Goal: Task Accomplishment & Management: Use online tool/utility

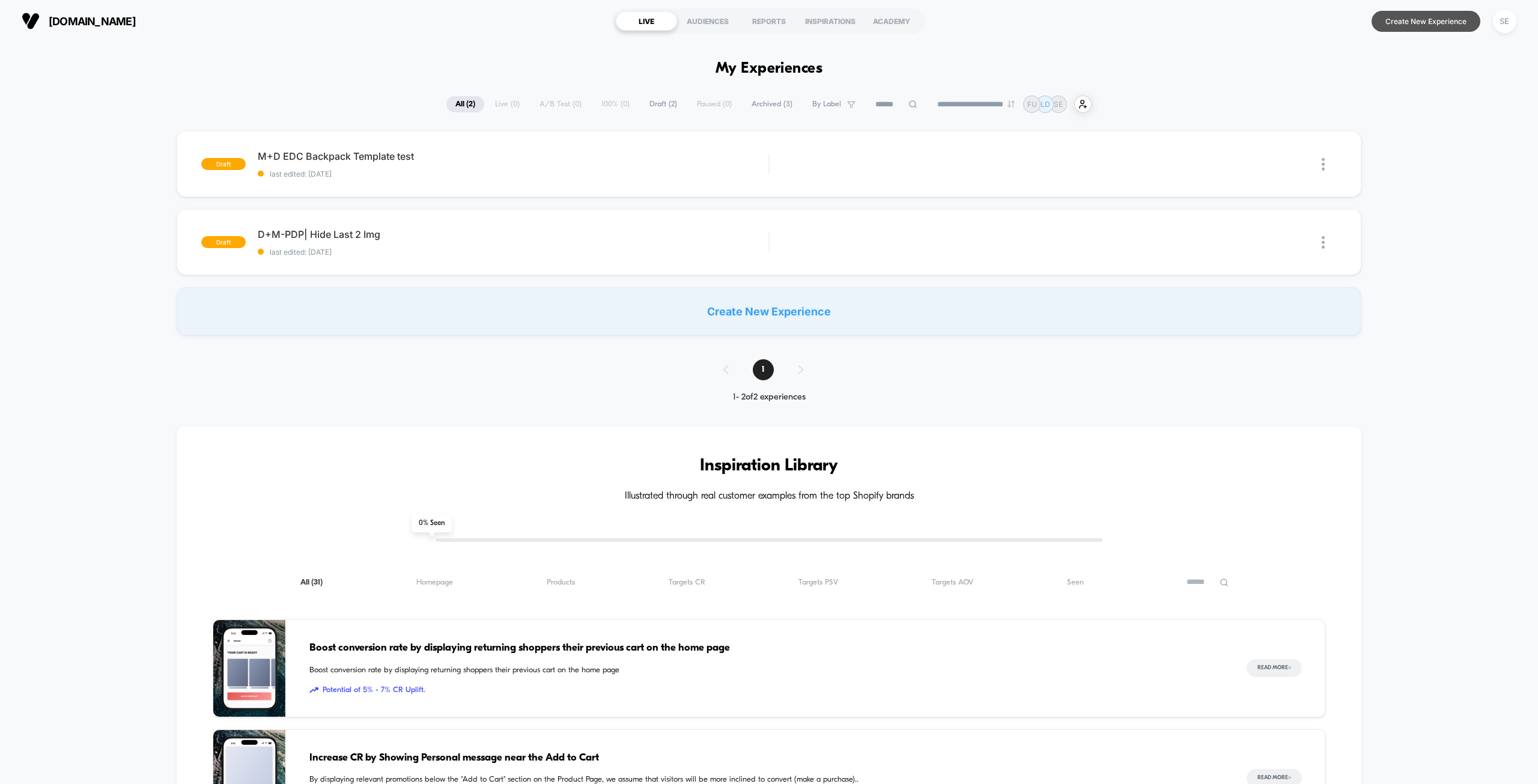
click at [1396, 15] on button "Create New Experience" at bounding box center [1426, 21] width 109 height 21
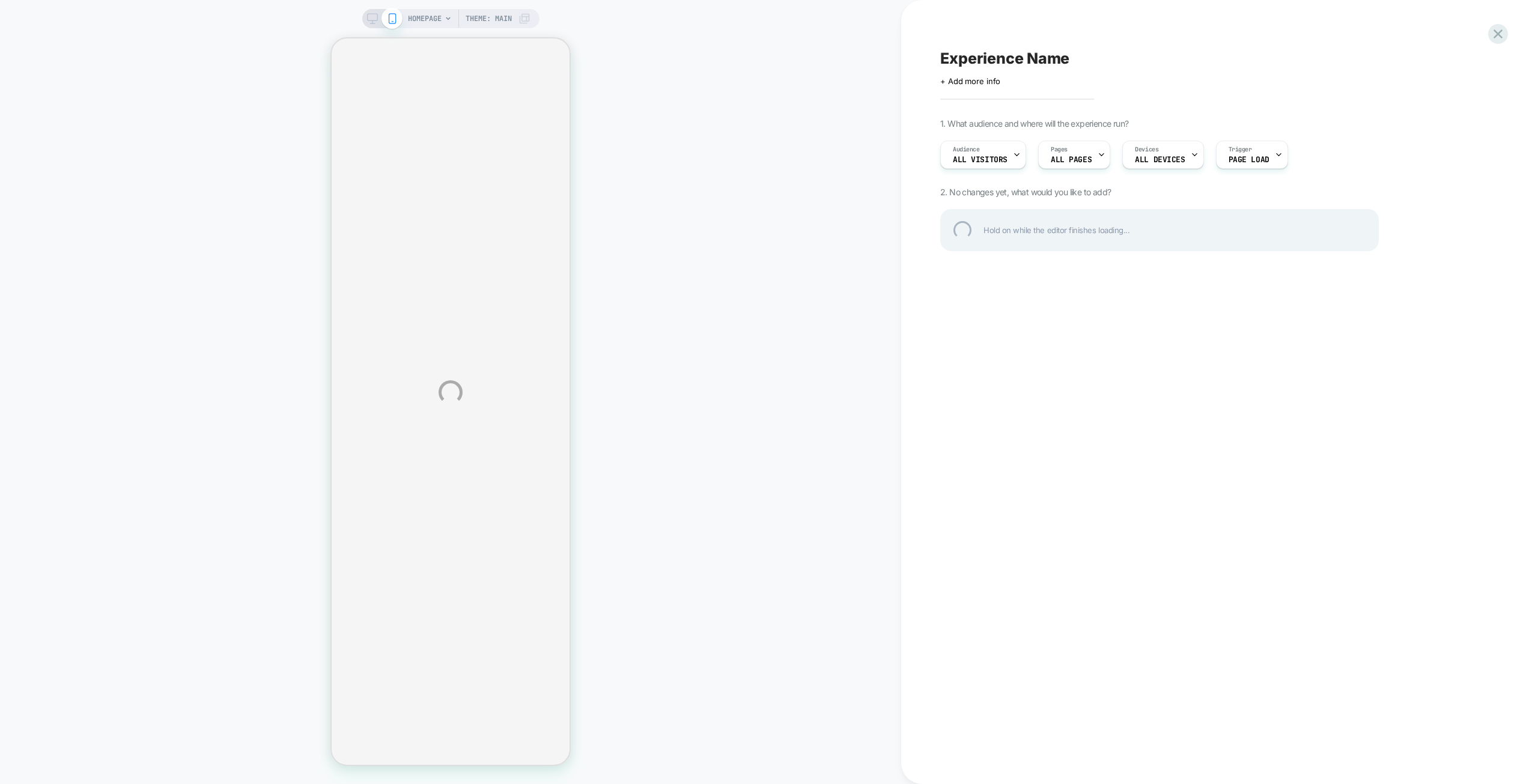
click at [987, 151] on div "HOMEPAGE Theme: MAIN Experience Name Click to edit experience details + Add mor…" at bounding box center [769, 392] width 1538 height 784
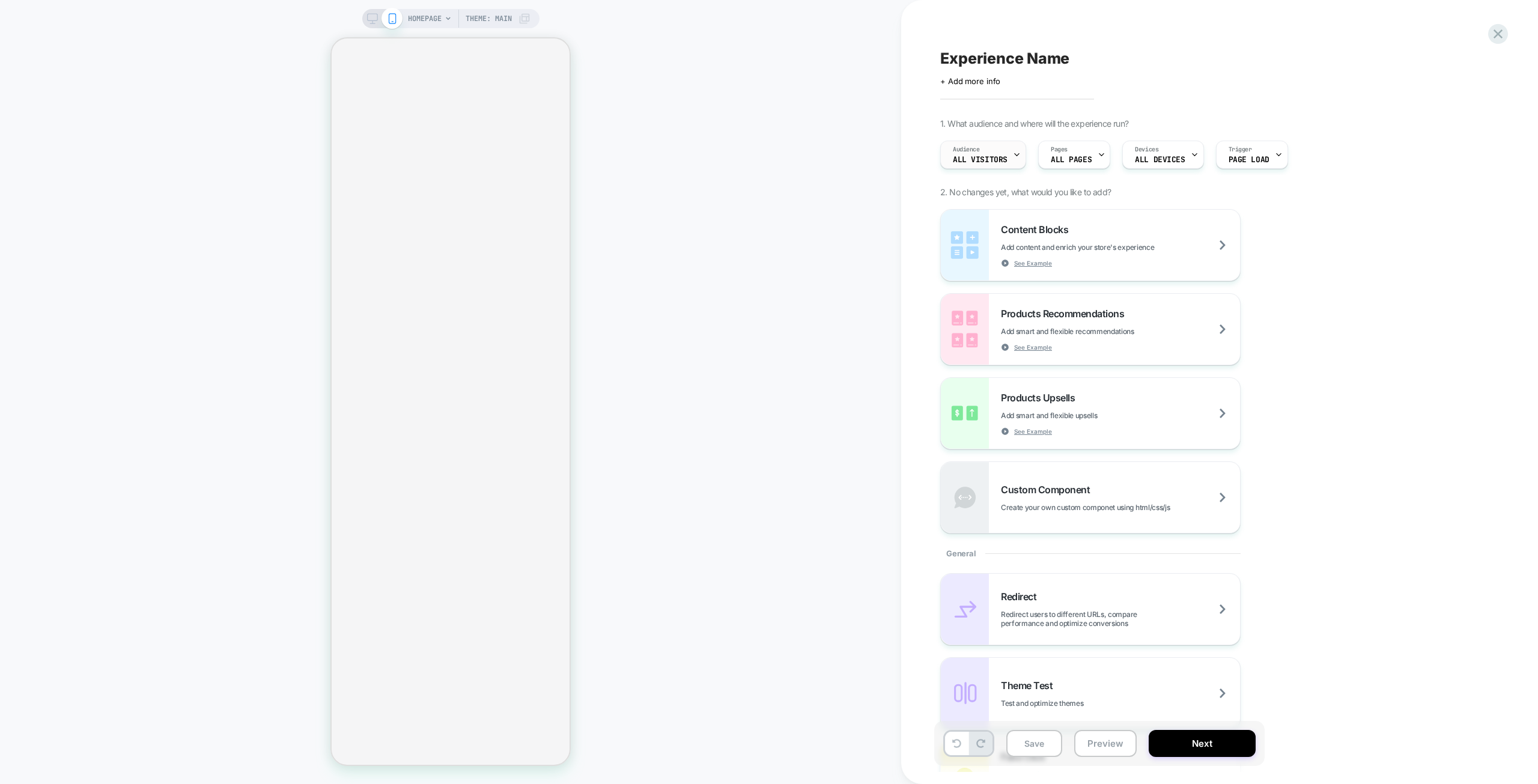
click at [987, 162] on span "All Visitors" at bounding box center [980, 160] width 54 height 8
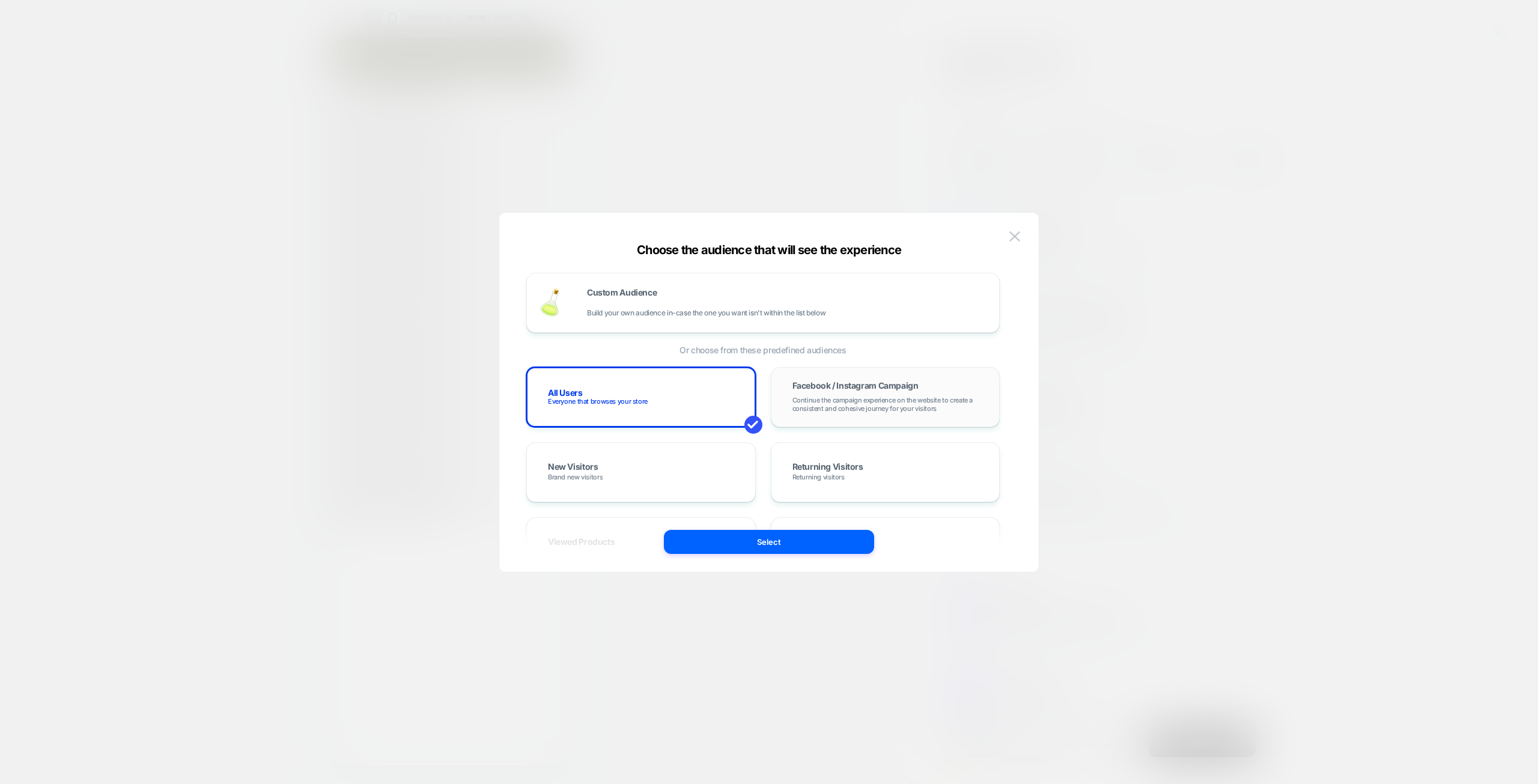
click at [896, 424] on div "Facebook / Instagram Campaign Continue the campaign experience on the website t…" at bounding box center [885, 397] width 230 height 60
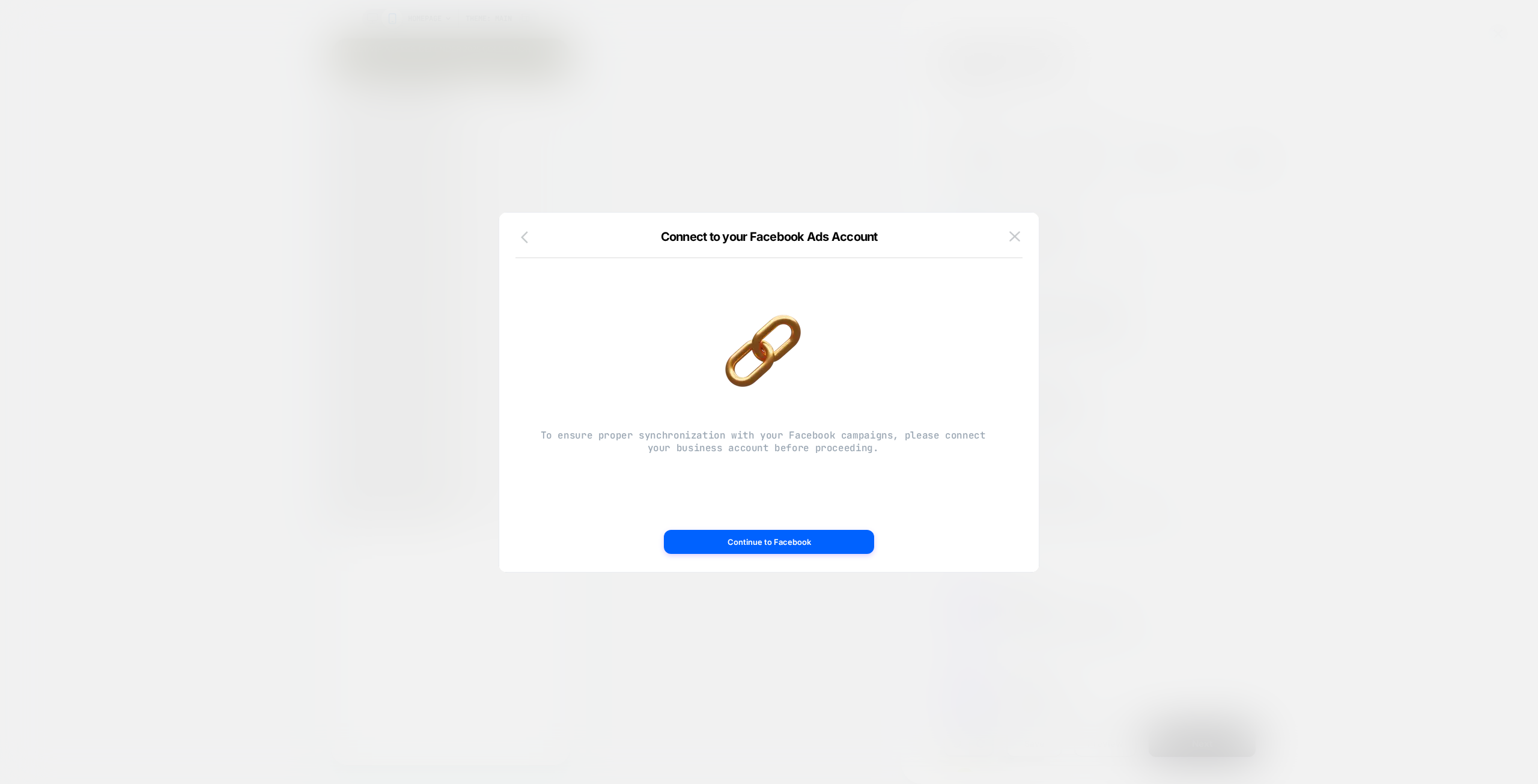
click at [519, 233] on button "button" at bounding box center [528, 238] width 22 height 17
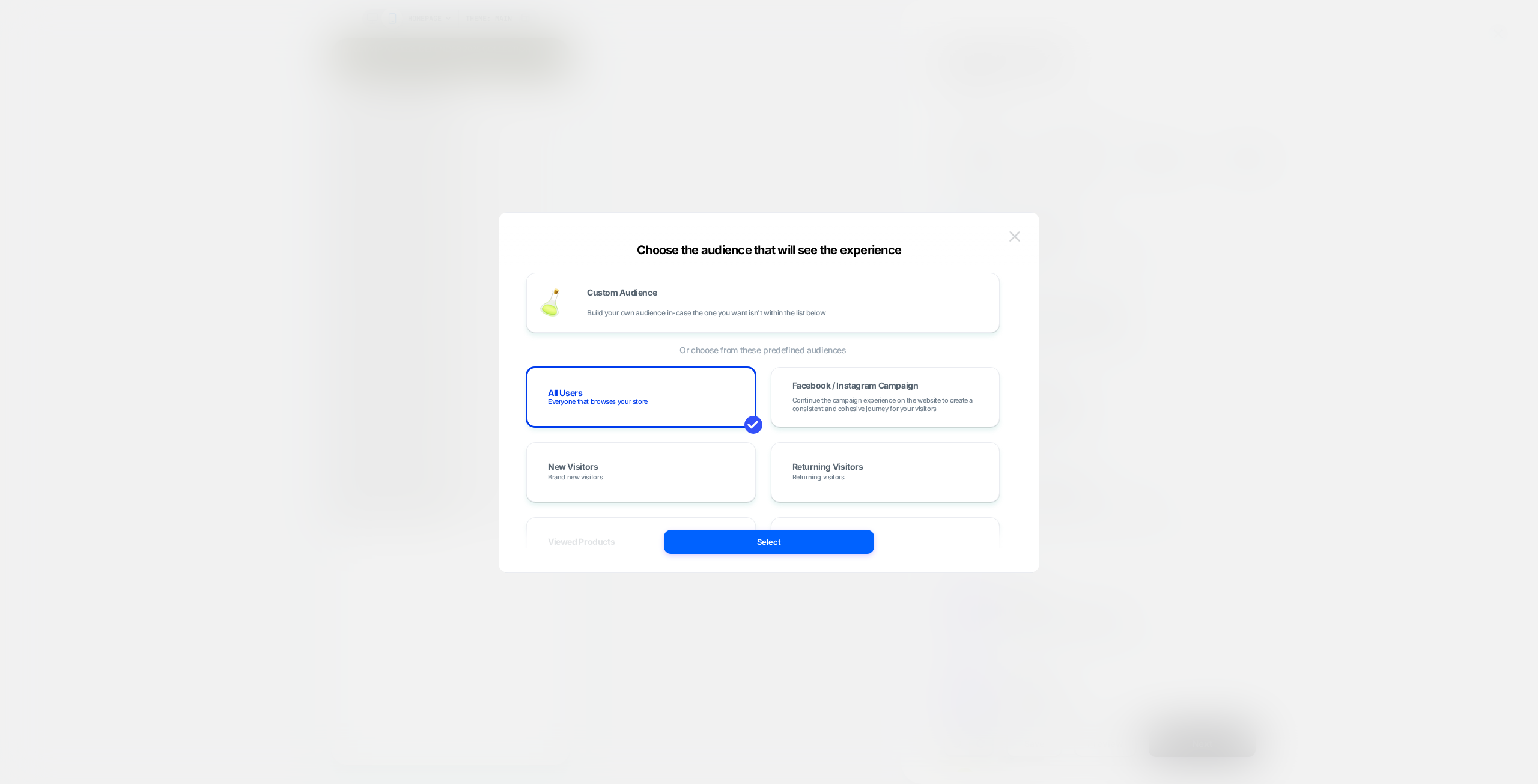
click at [1018, 233] on img at bounding box center [1014, 237] width 11 height 10
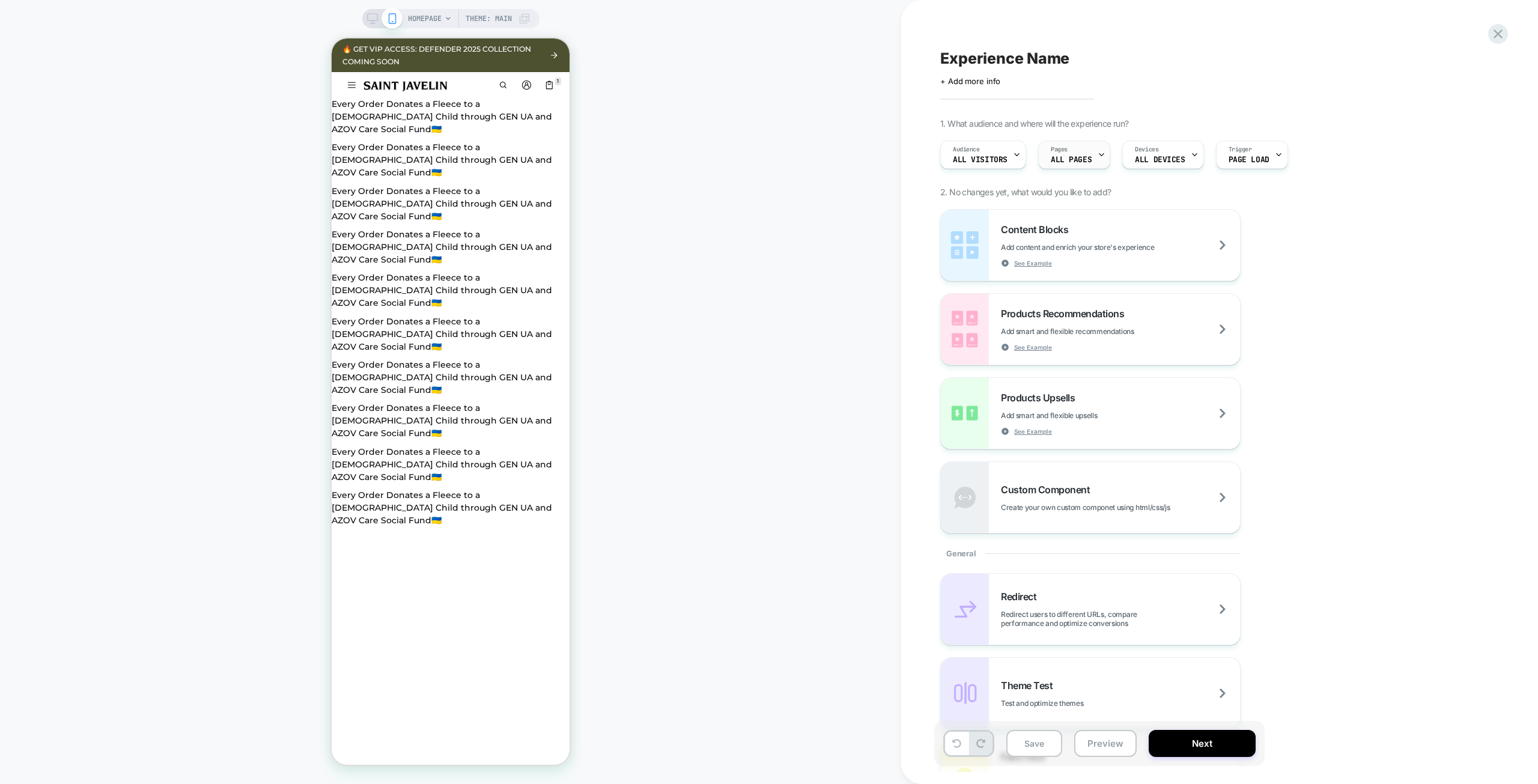
click at [1098, 160] on div at bounding box center [1101, 154] width 8 height 27
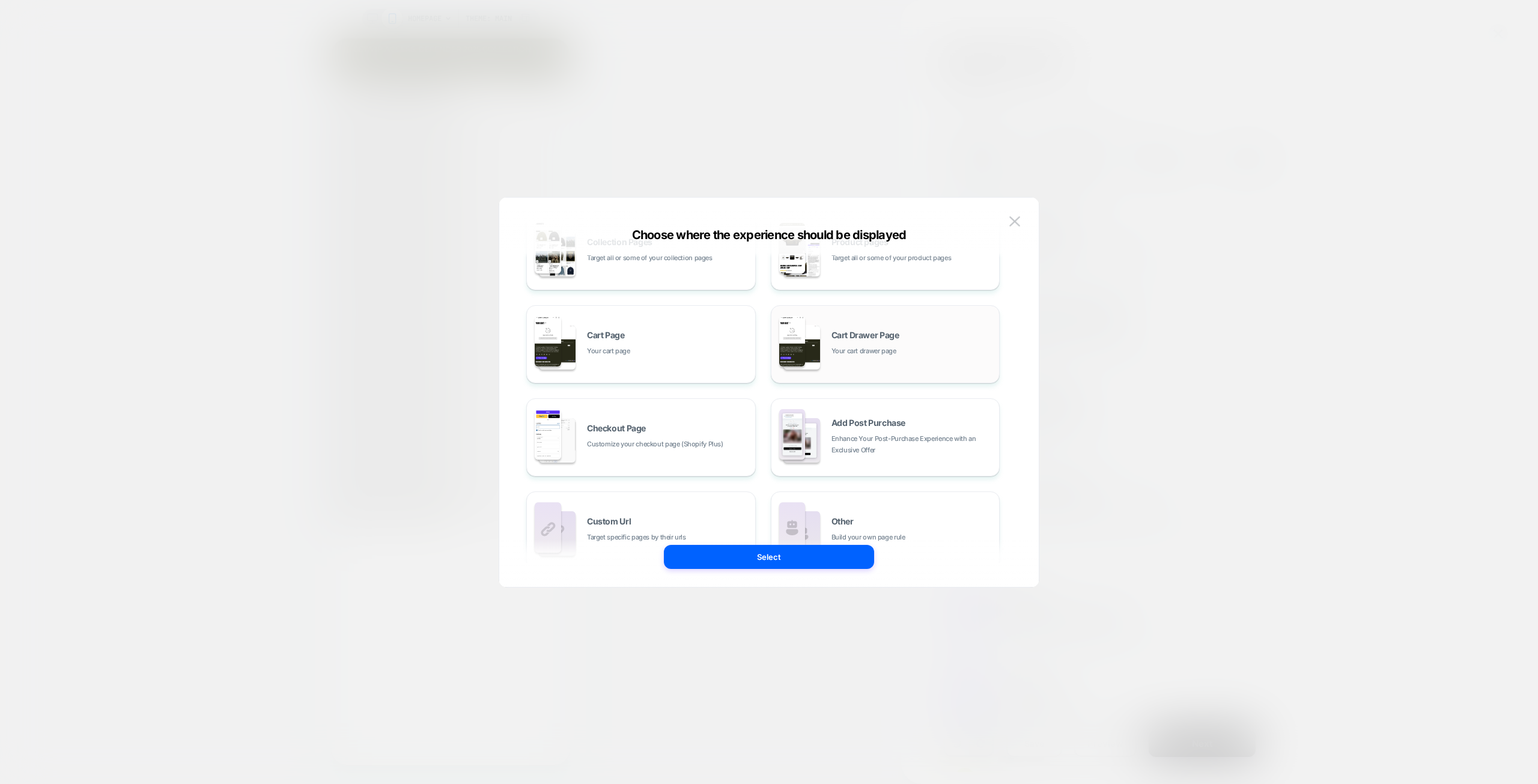
scroll to position [181, 0]
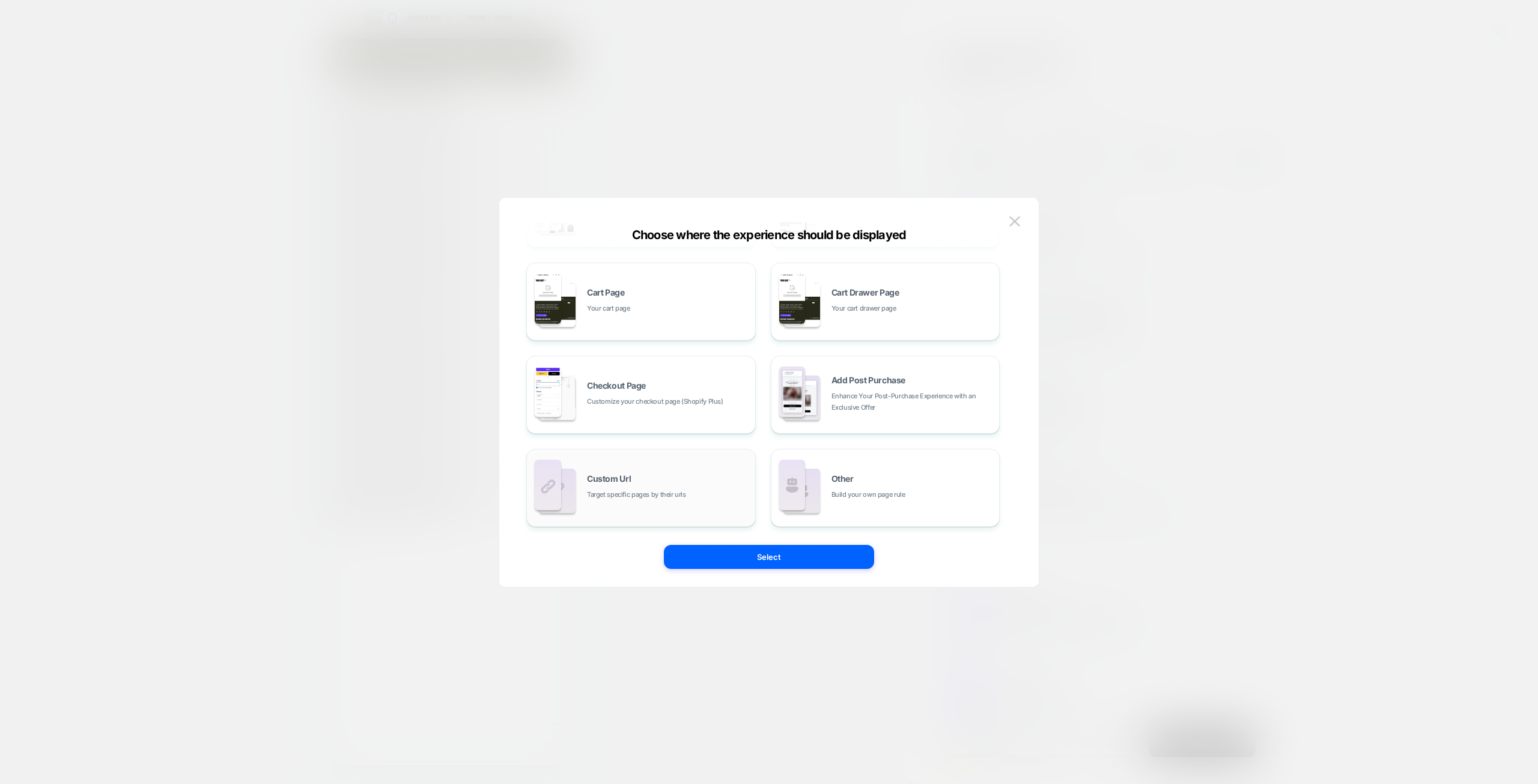
click at [662, 490] on span "Target specific pages by their urls" at bounding box center [636, 495] width 99 height 12
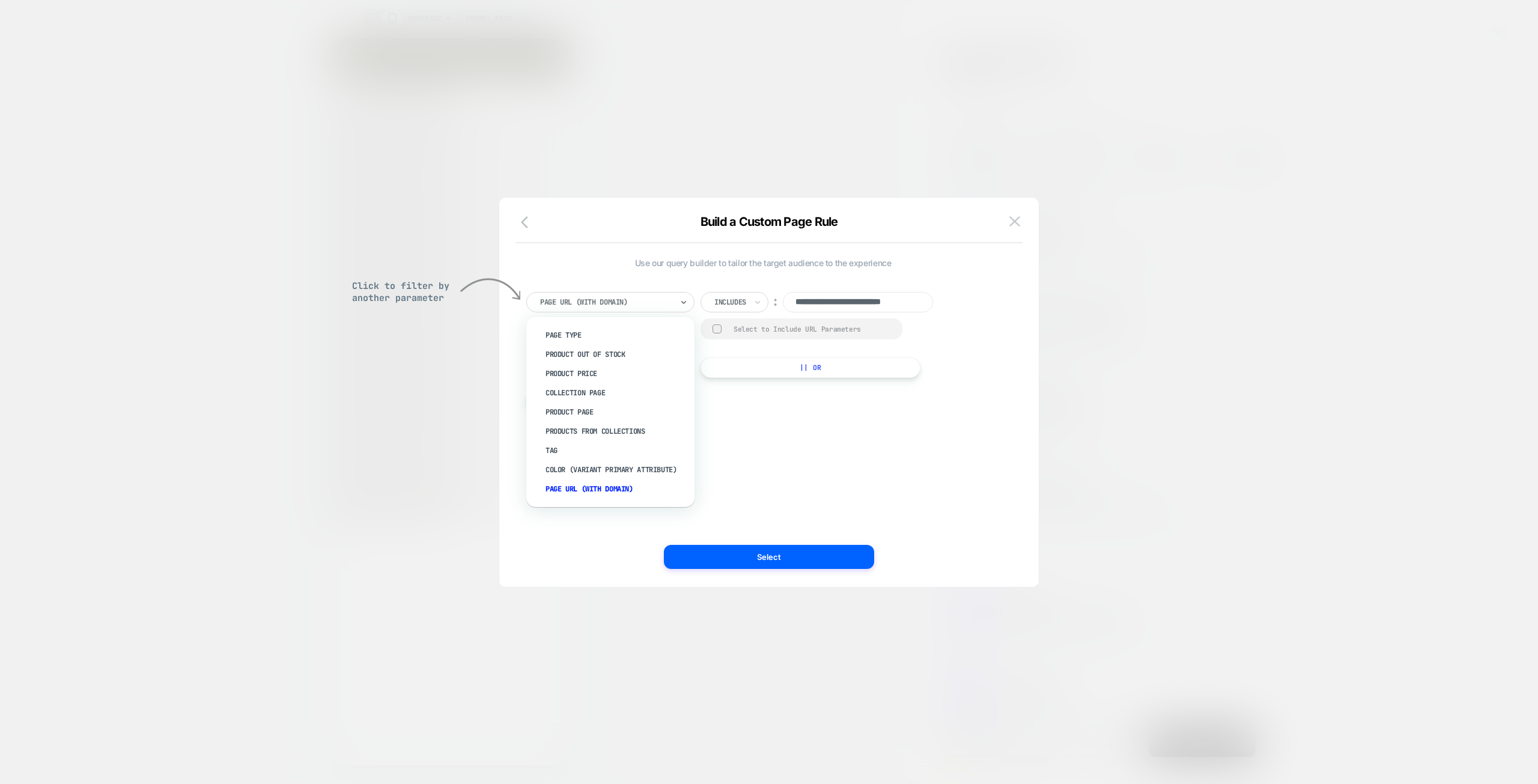
scroll to position [0, 0]
click at [644, 299] on div at bounding box center [606, 302] width 132 height 11
click at [622, 266] on span "Use our query builder to tailor the target audience to the experience" at bounding box center [763, 263] width 473 height 10
click at [839, 305] on input "**********" at bounding box center [858, 302] width 150 height 21
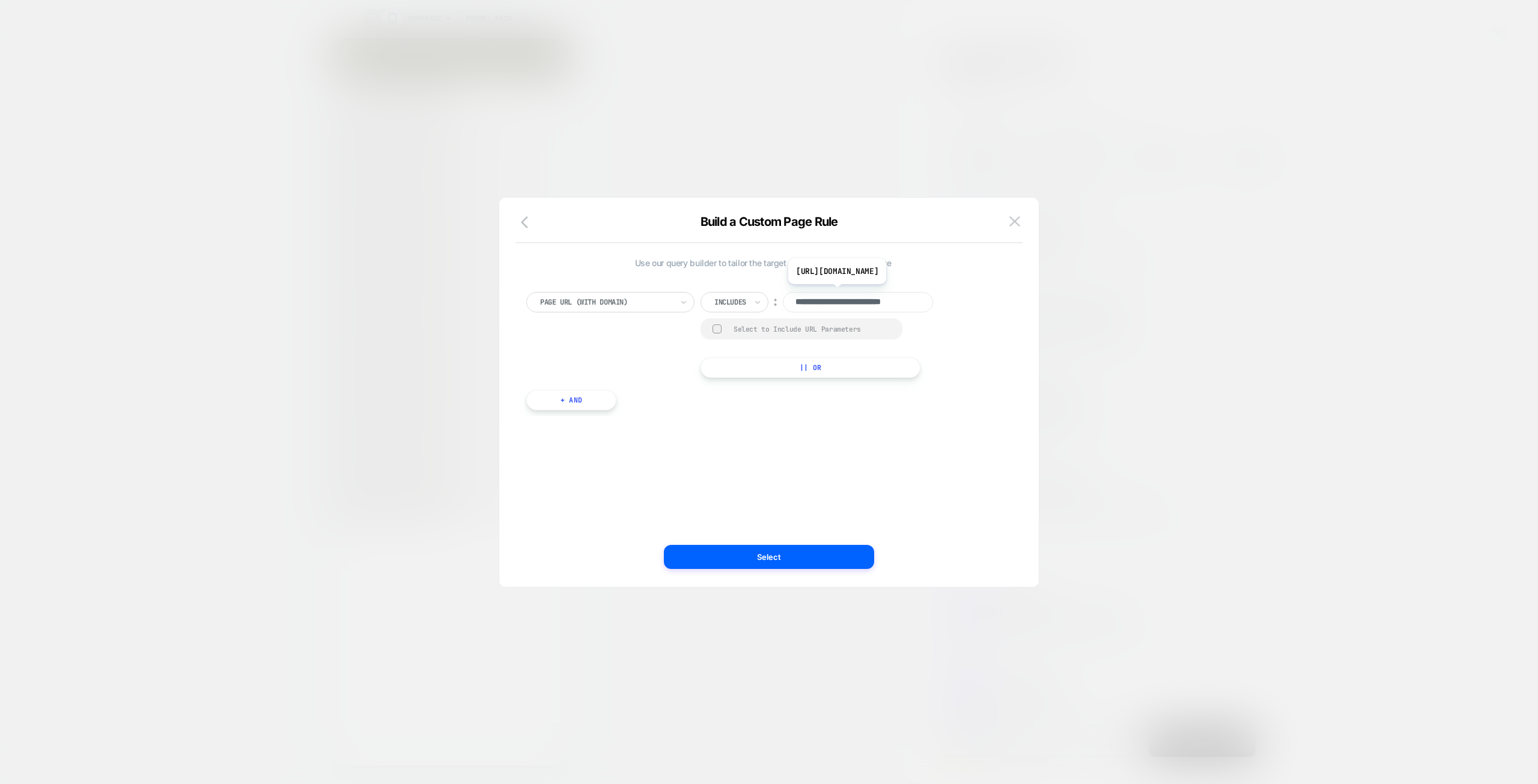
paste input "**********"
type input "**********"
click at [975, 303] on div "**********" at bounding box center [763, 335] width 473 height 86
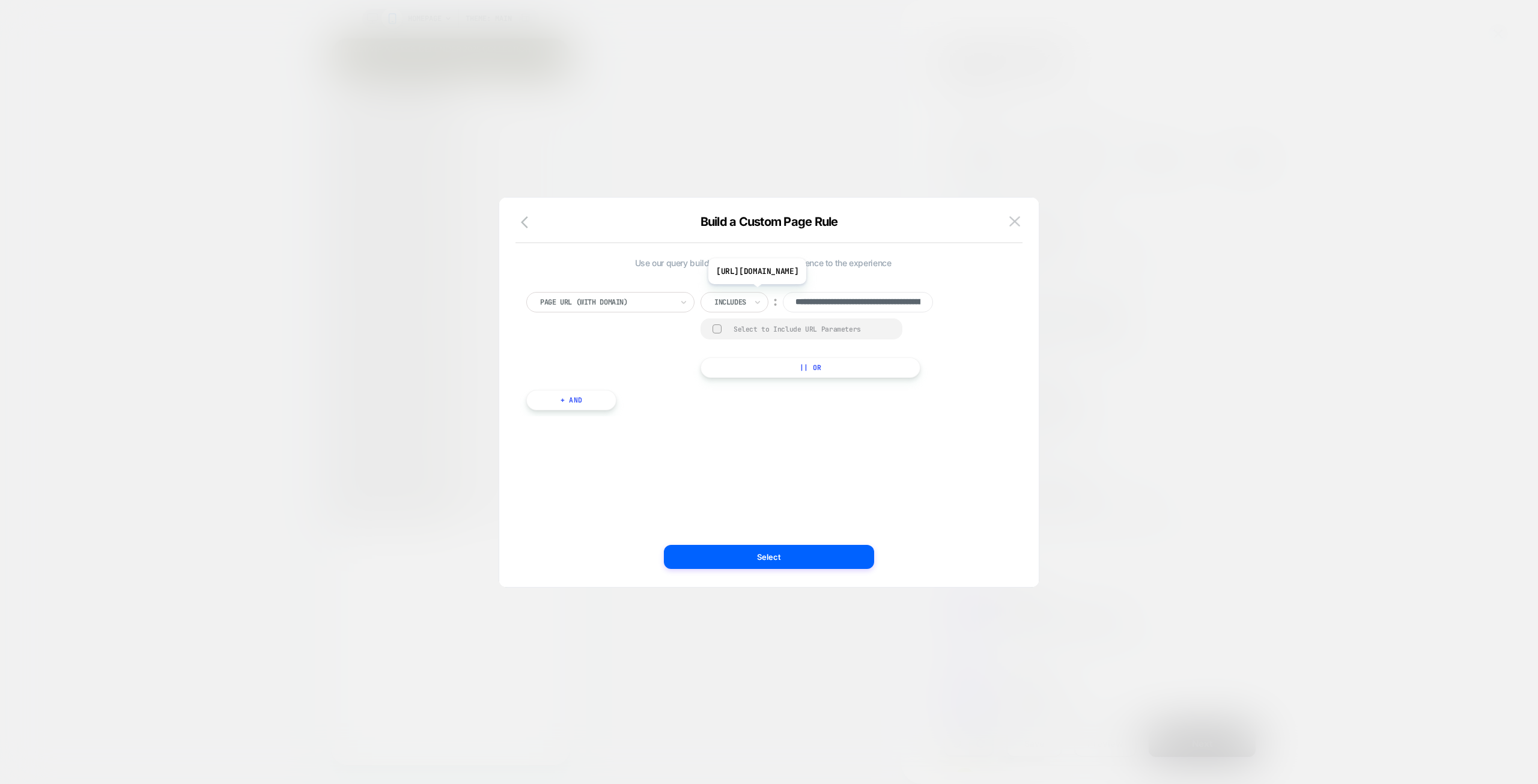
scroll to position [0, 198]
drag, startPoint x: 848, startPoint y: 298, endPoint x: 945, endPoint y: 298, distance: 97.0
click at [945, 298] on div "**********" at bounding box center [827, 302] width 253 height 21
click at [777, 562] on button "Select" at bounding box center [769, 556] width 210 height 24
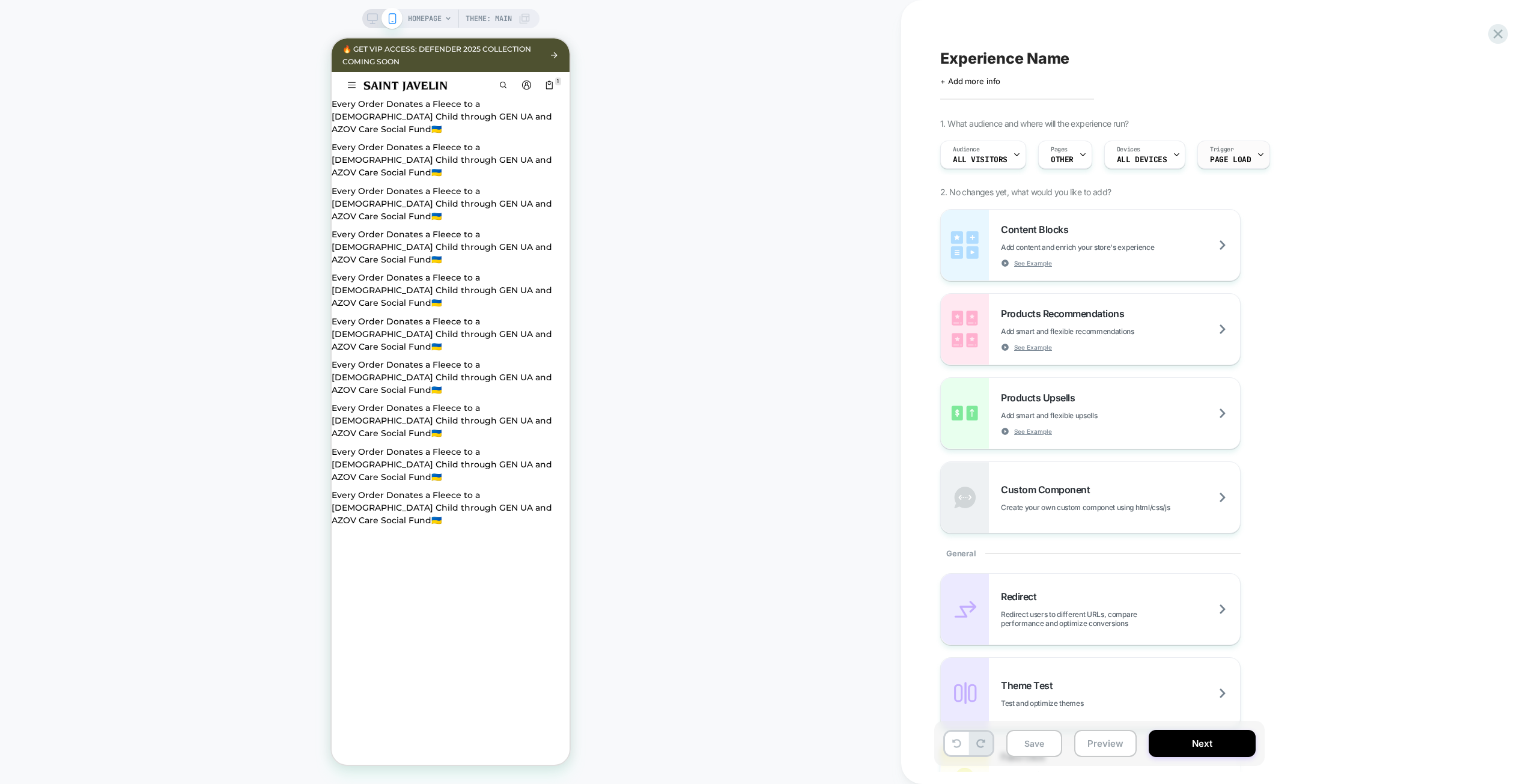
click at [1241, 153] on div "Trigger Page Load" at bounding box center [1230, 154] width 65 height 27
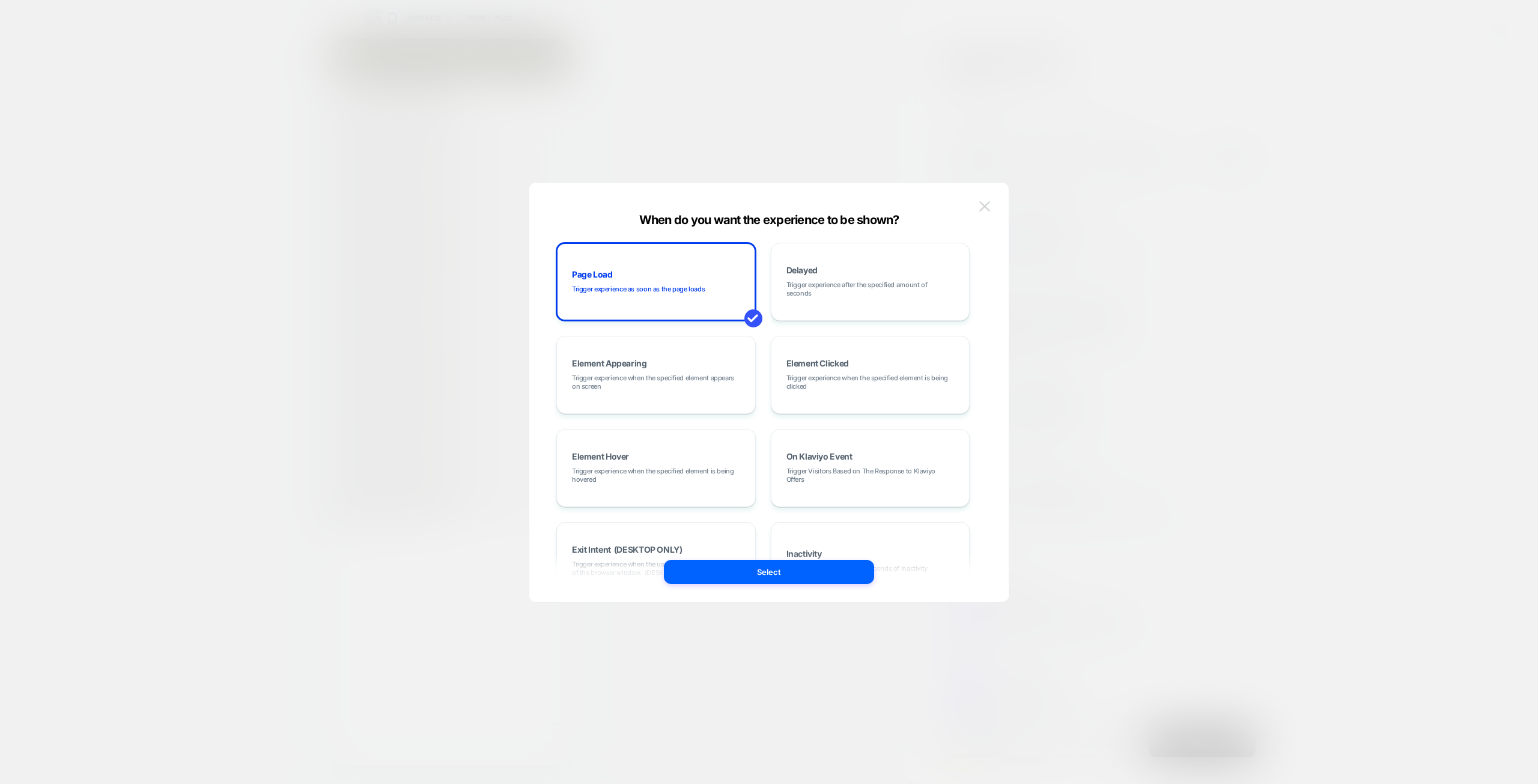
click at [987, 202] on img at bounding box center [984, 206] width 11 height 10
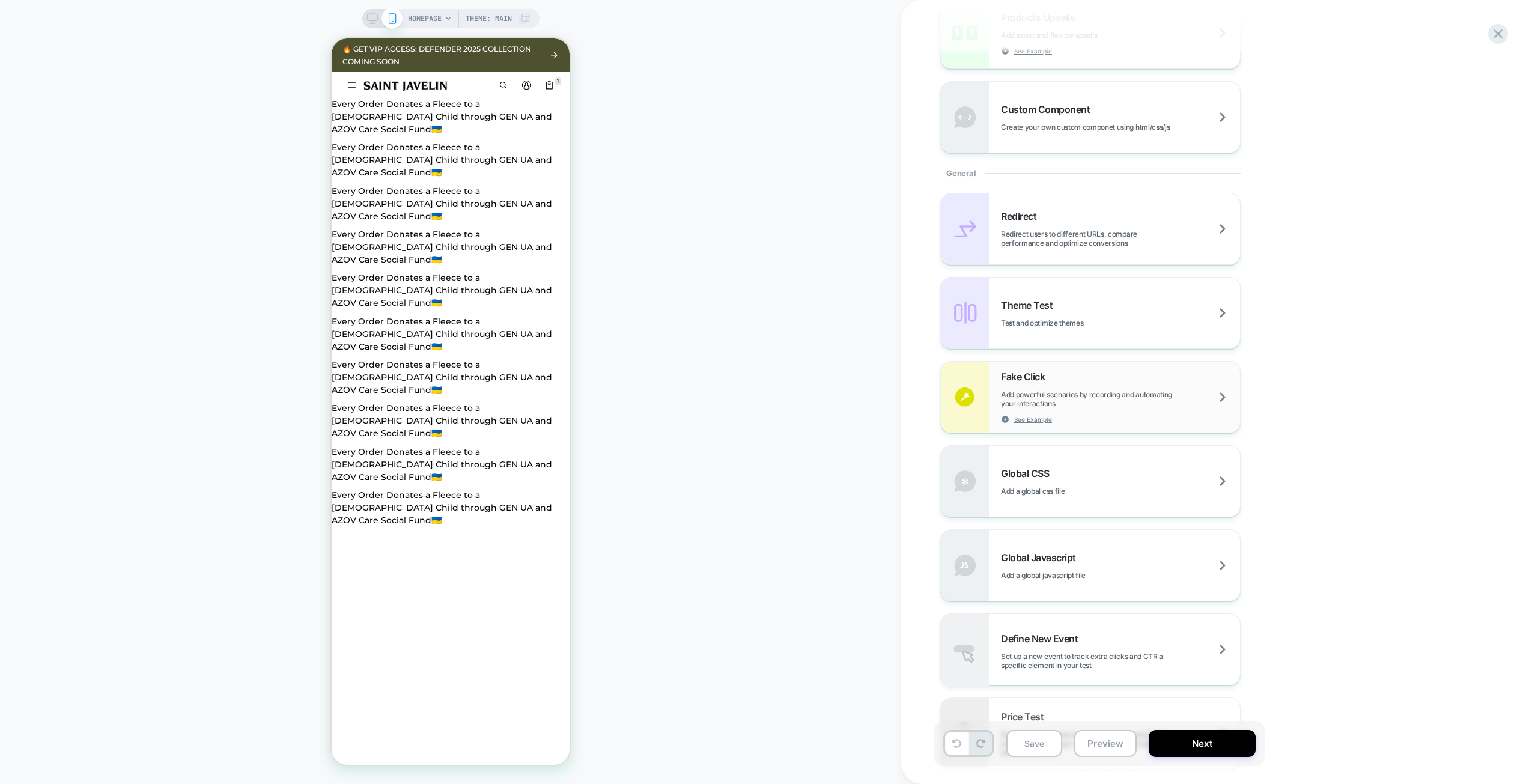
scroll to position [376, 0]
click at [1080, 244] on span "Redirect users to different URLs, compare performance and optimize conversions" at bounding box center [1120, 243] width 239 height 18
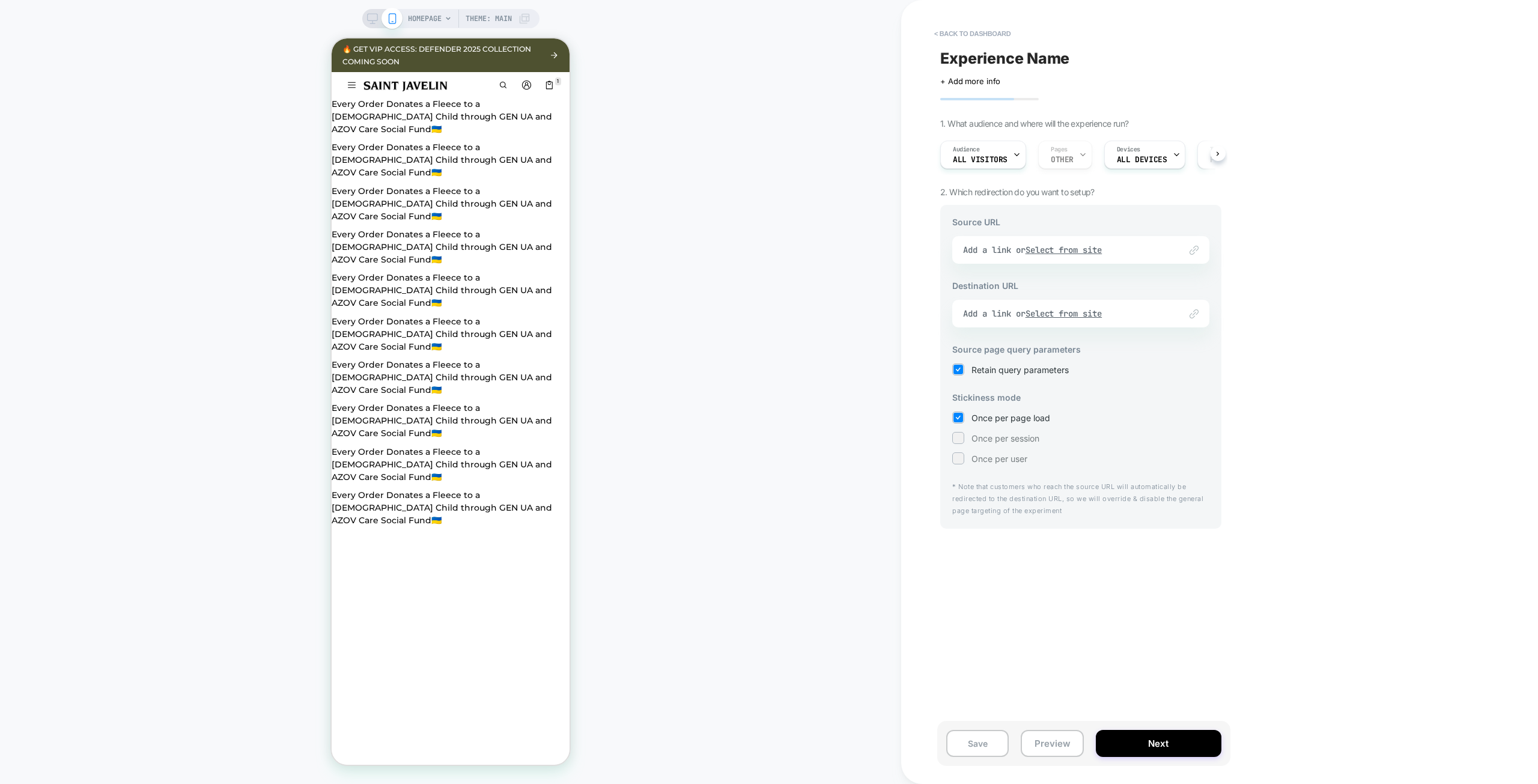
click at [1161, 252] on div "Link to Add a link or Select from site" at bounding box center [1080, 249] width 257 height 28
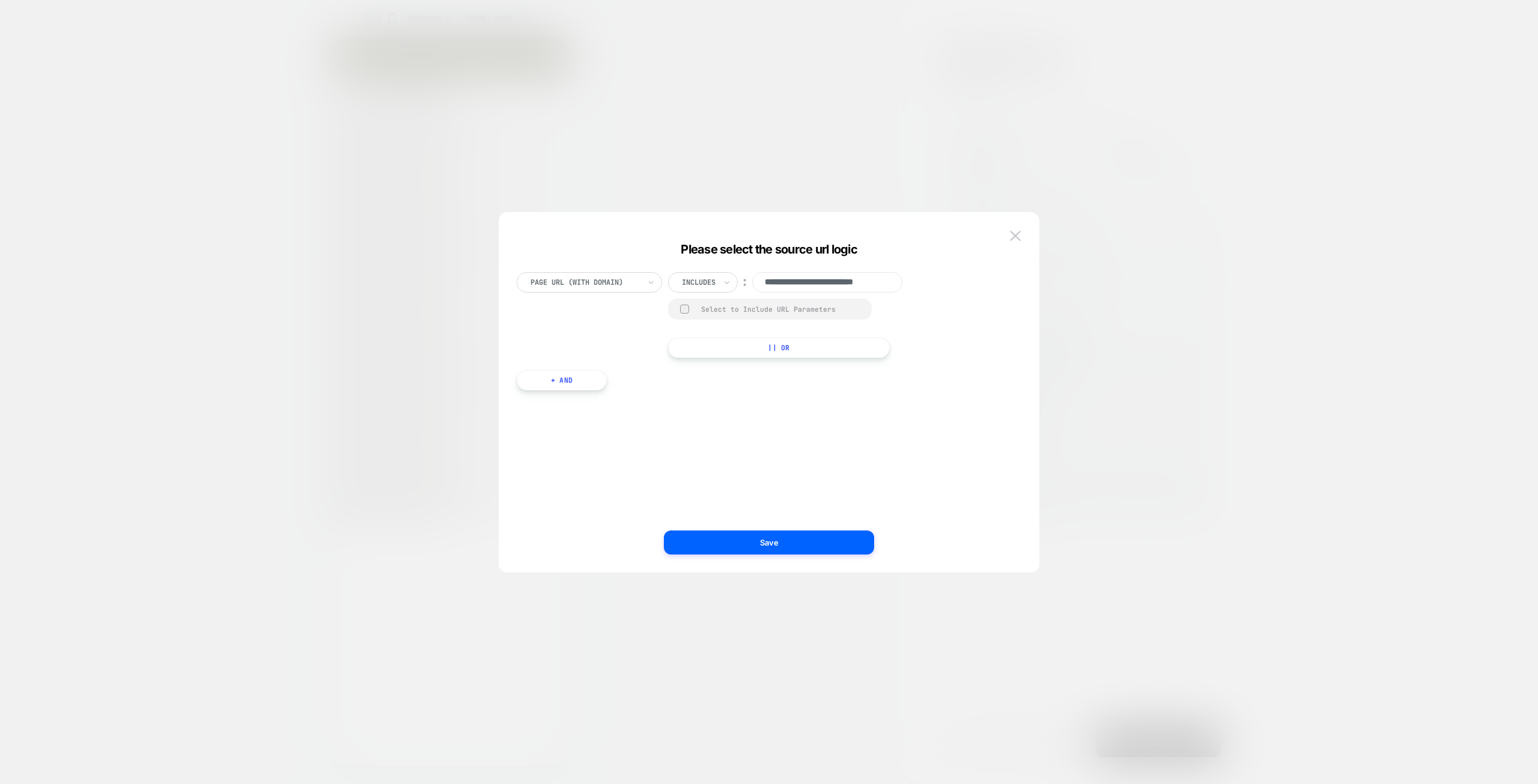
scroll to position [0, 22]
paste input "**********"
type input "**********"
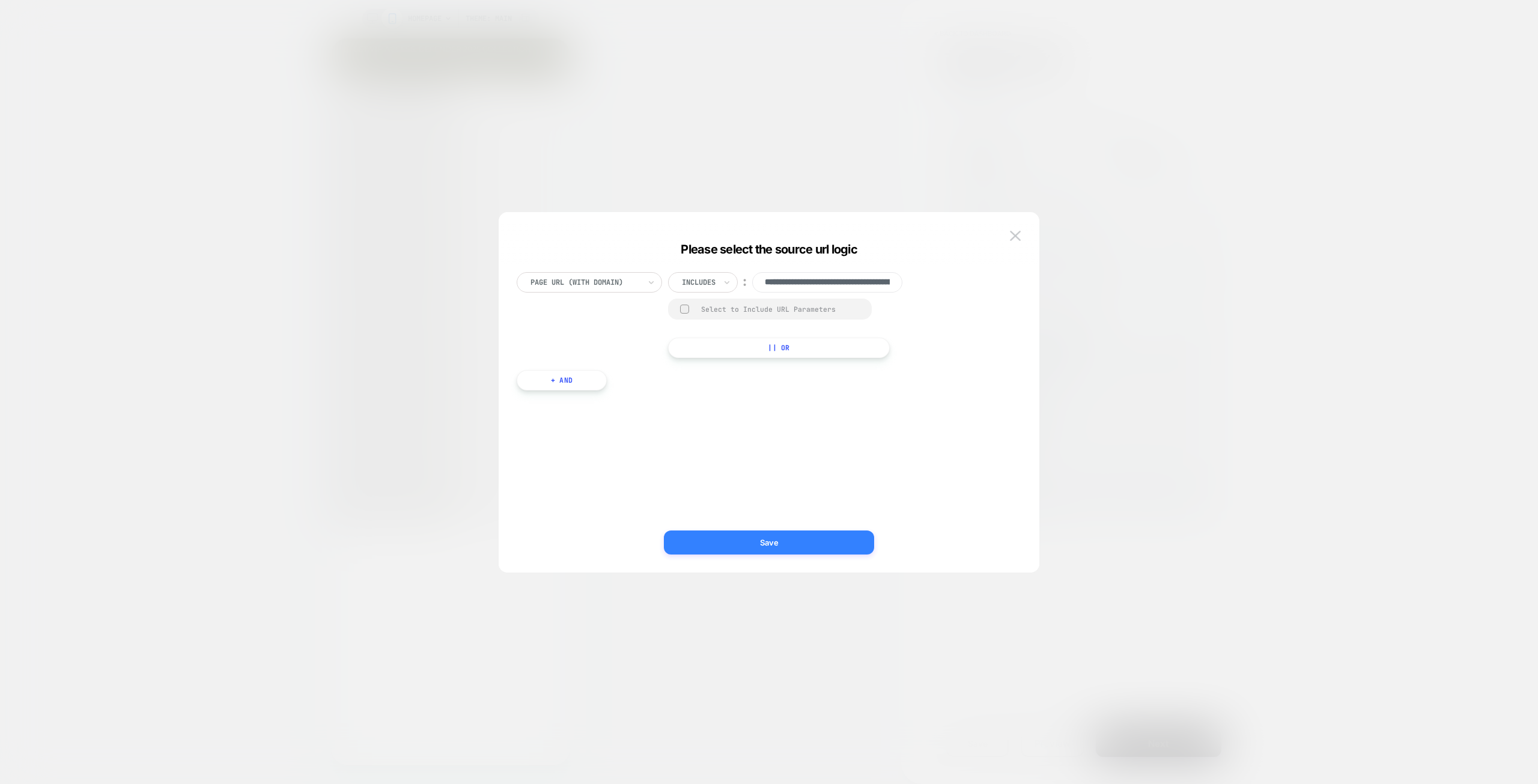
click at [782, 549] on button "Save" at bounding box center [769, 542] width 210 height 24
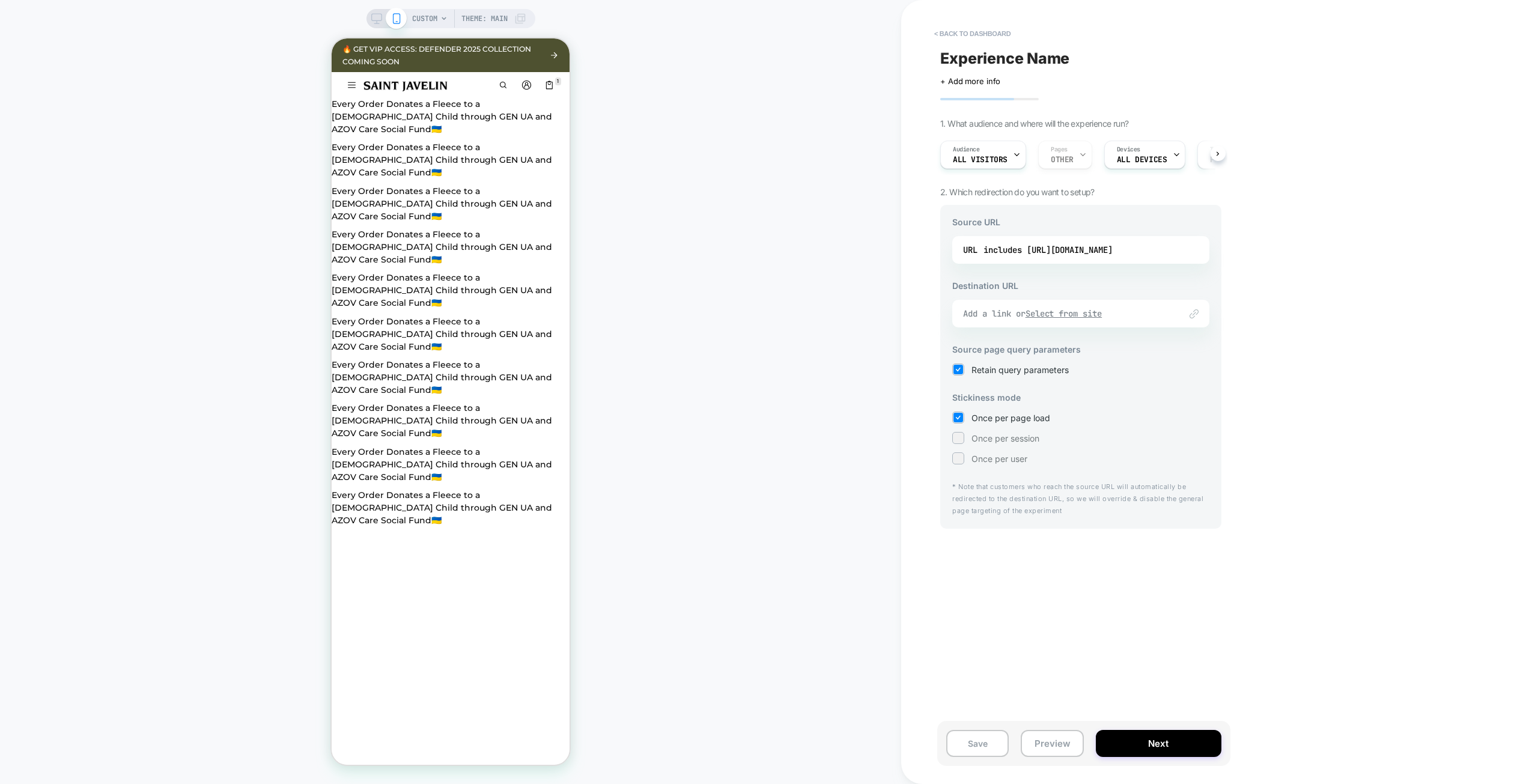
click at [1130, 308] on div "Add a link or Select from site" at bounding box center [1066, 313] width 205 height 11
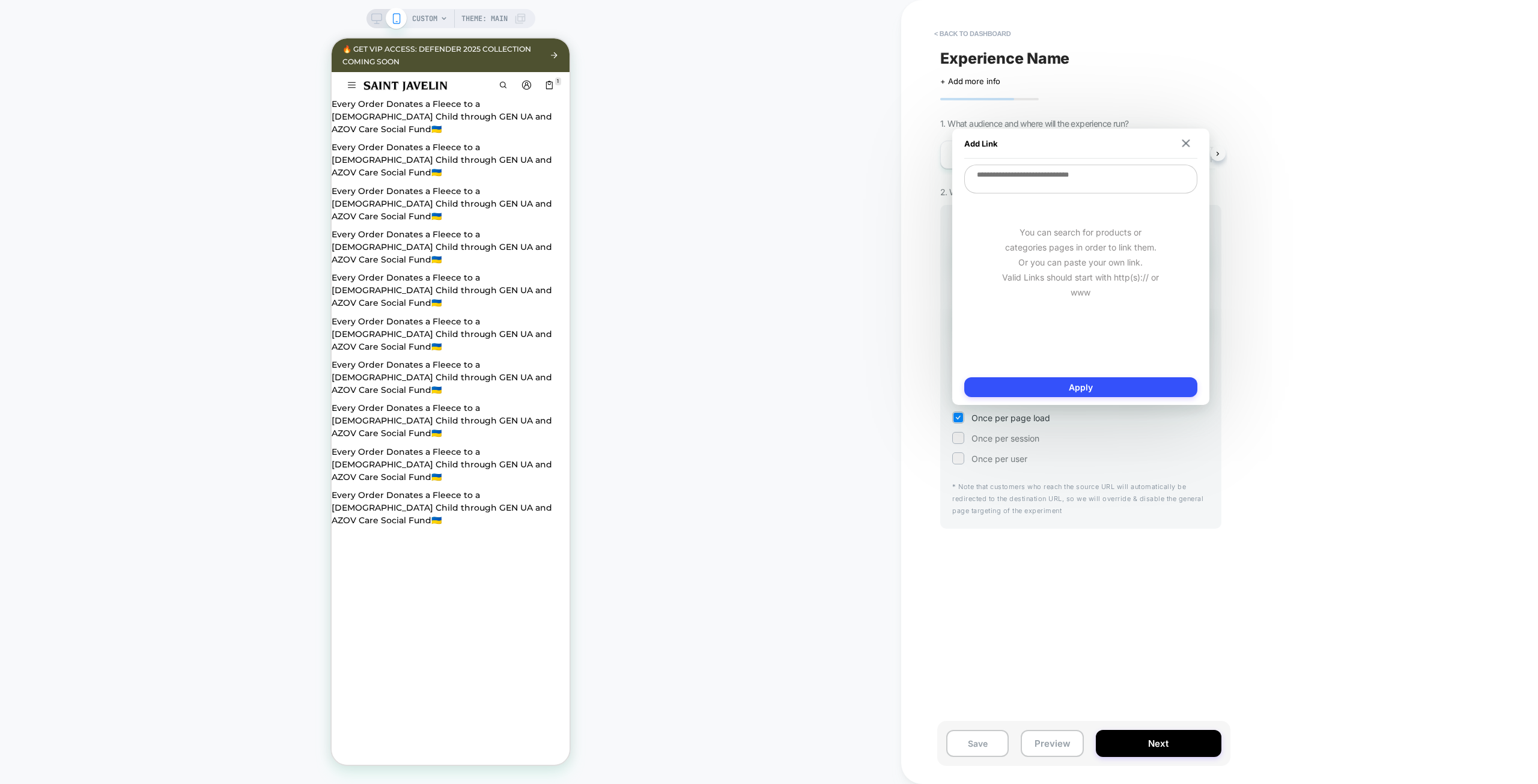
click at [1059, 172] on textarea at bounding box center [1081, 179] width 233 height 29
paste textarea "**********"
type textarea "**********"
click at [1081, 385] on button "Apply" at bounding box center [1081, 387] width 233 height 20
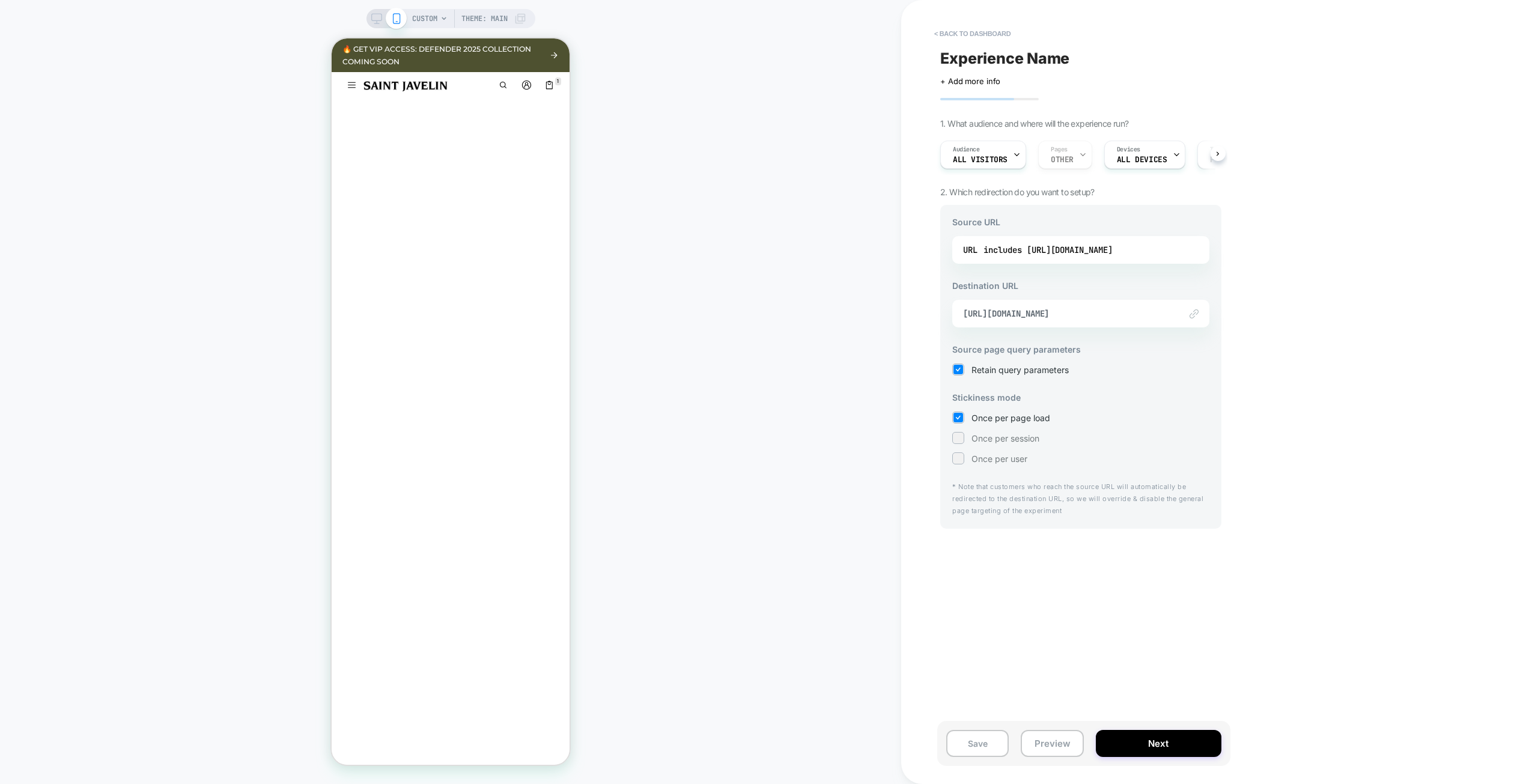
click at [1140, 617] on div "Experience Name Click to edit experience details + Add more info 1. What audien…" at bounding box center [1080, 392] width 293 height 760
click at [1160, 744] on button "Next" at bounding box center [1158, 743] width 126 height 27
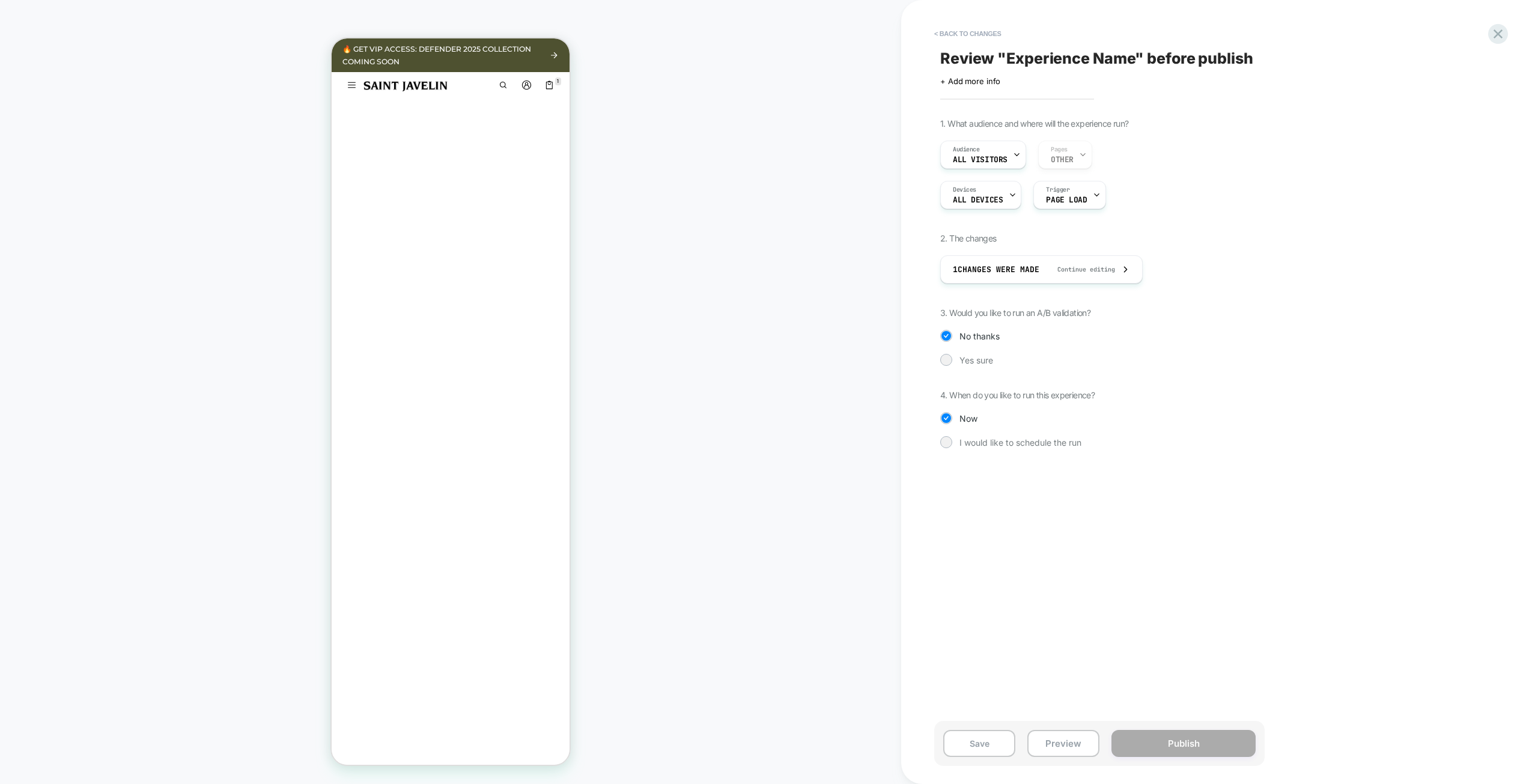
click at [1082, 53] on span "Review " Experience Name " before publish" at bounding box center [1096, 58] width 313 height 18
click at [975, 354] on div "Yes sure" at bounding box center [1099, 360] width 319 height 12
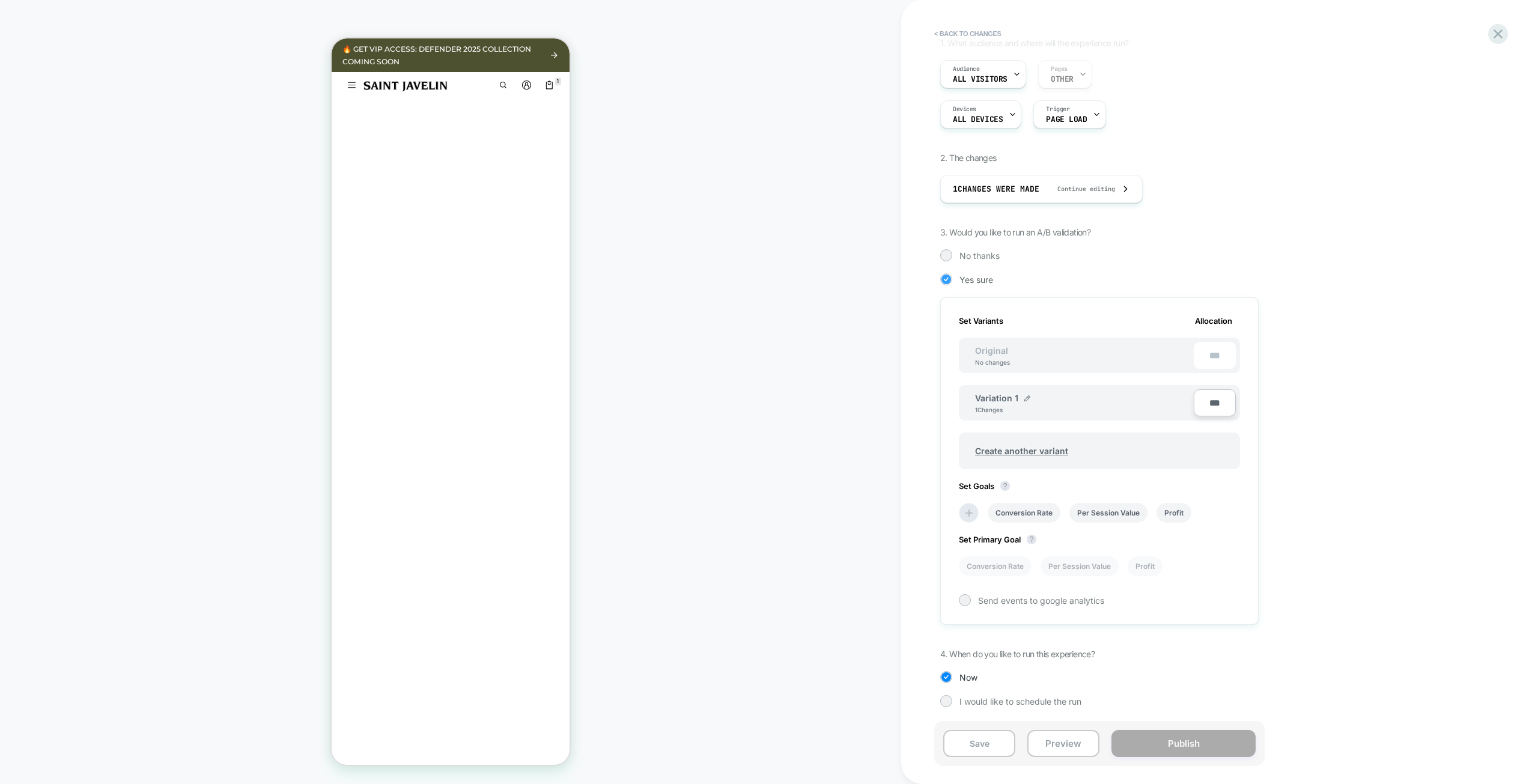
scroll to position [81, 0]
click at [1025, 396] on img at bounding box center [1027, 397] width 6 height 6
click at [1130, 396] on div "**********" at bounding box center [1078, 403] width 231 height 29
click at [1205, 447] on div "Create another variant" at bounding box center [1099, 452] width 281 height 37
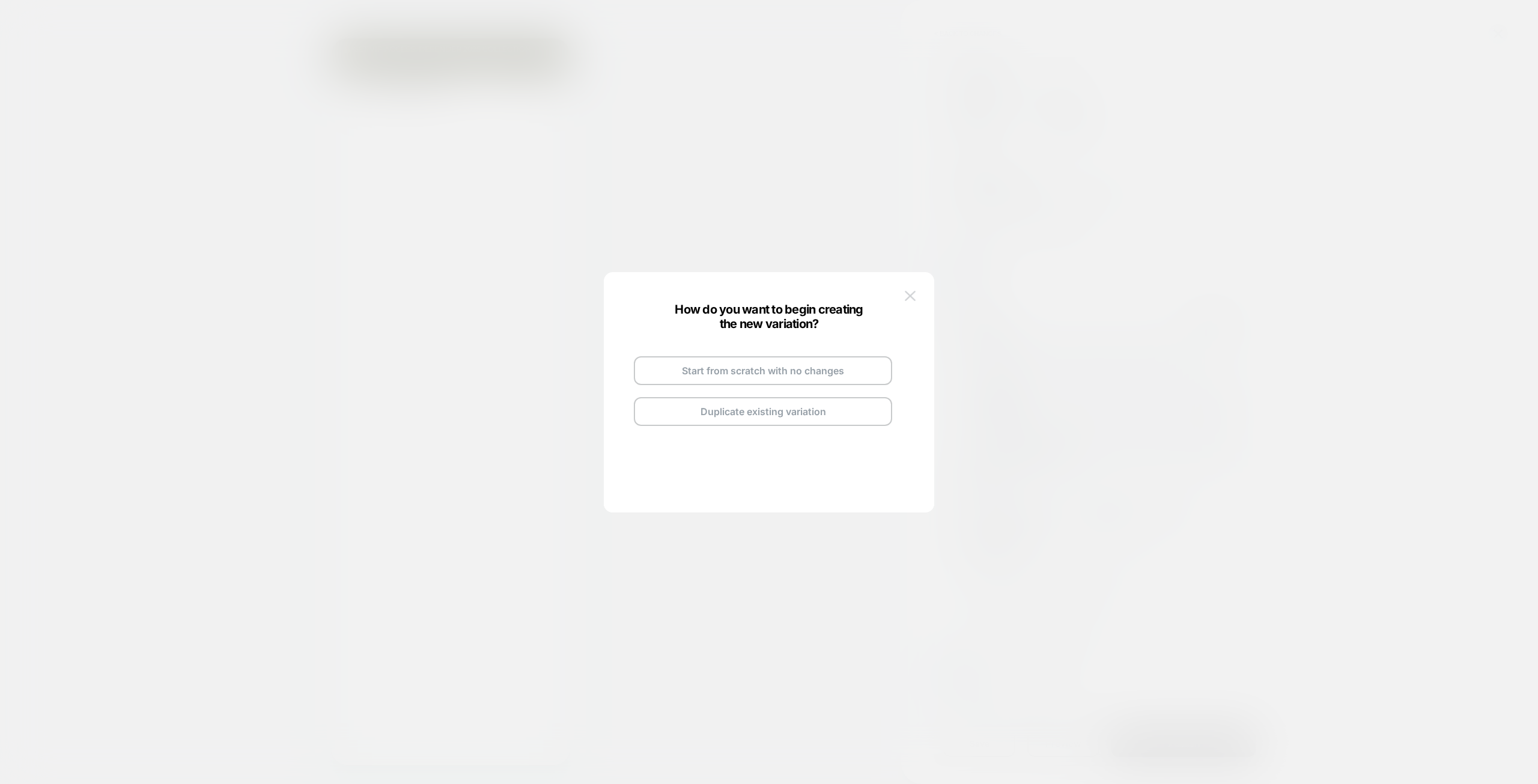
click at [915, 296] on img at bounding box center [910, 296] width 11 height 10
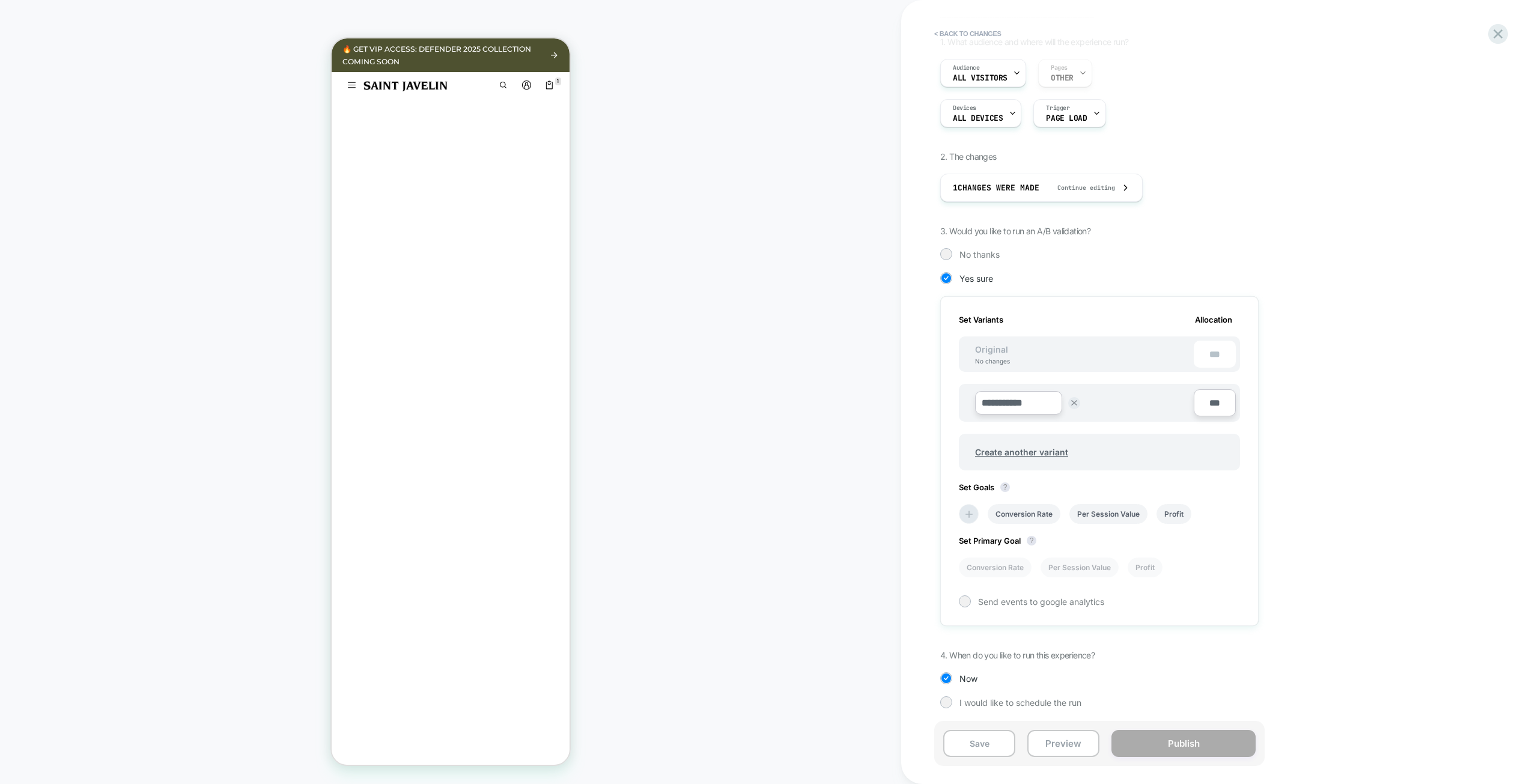
click at [1300, 219] on div "**********" at bounding box center [1159, 381] width 439 height 690
click at [1052, 401] on input "**********" at bounding box center [1019, 403] width 87 height 24
click at [1139, 391] on div "**********" at bounding box center [1078, 403] width 231 height 29
click at [1073, 406] on img at bounding box center [1074, 403] width 6 height 6
click at [1103, 394] on div "Variation 1 1 Changes" at bounding box center [1084, 402] width 219 height 21
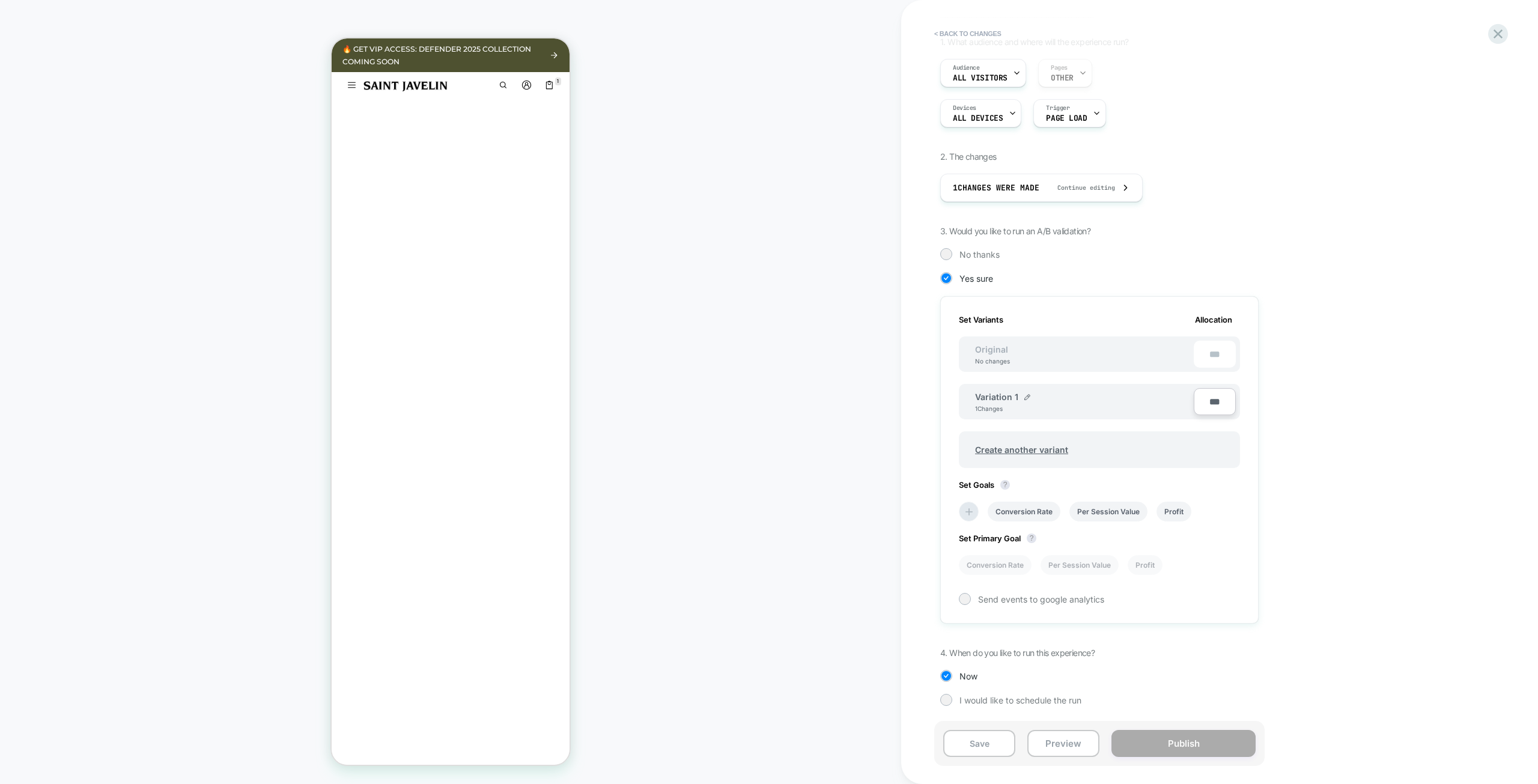
click at [1347, 428] on div "1. What audience and where will the experience run? Audience All Visitors Pages…" at bounding box center [1159, 380] width 439 height 687
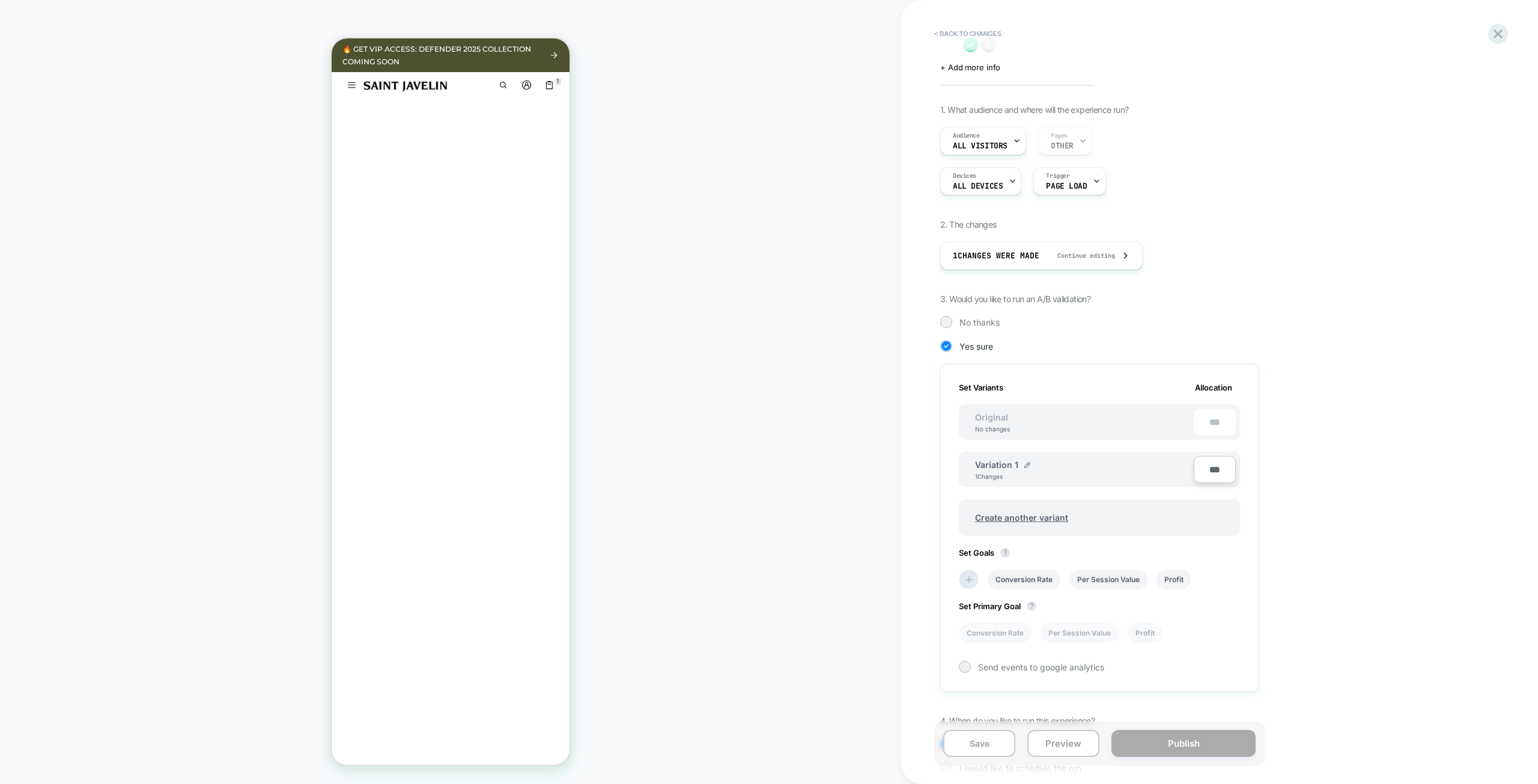
scroll to position [0, 0]
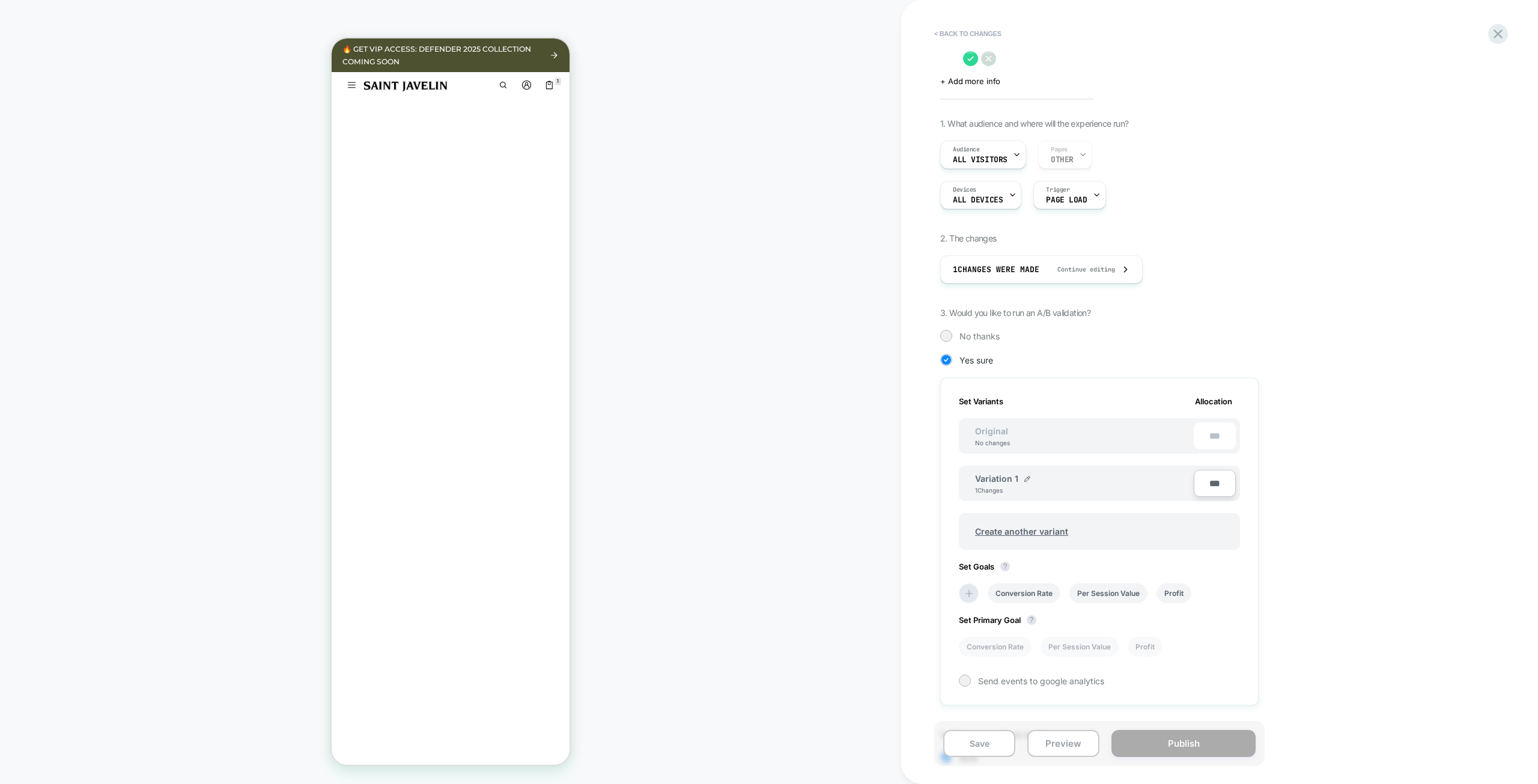
click at [957, 55] on textarea at bounding box center [948, 58] width 17 height 18
click at [1121, 59] on textarea "**********" at bounding box center [1064, 58] width 249 height 18
type textarea "**********"
click at [1214, 57] on icon at bounding box center [1213, 58] width 15 height 15
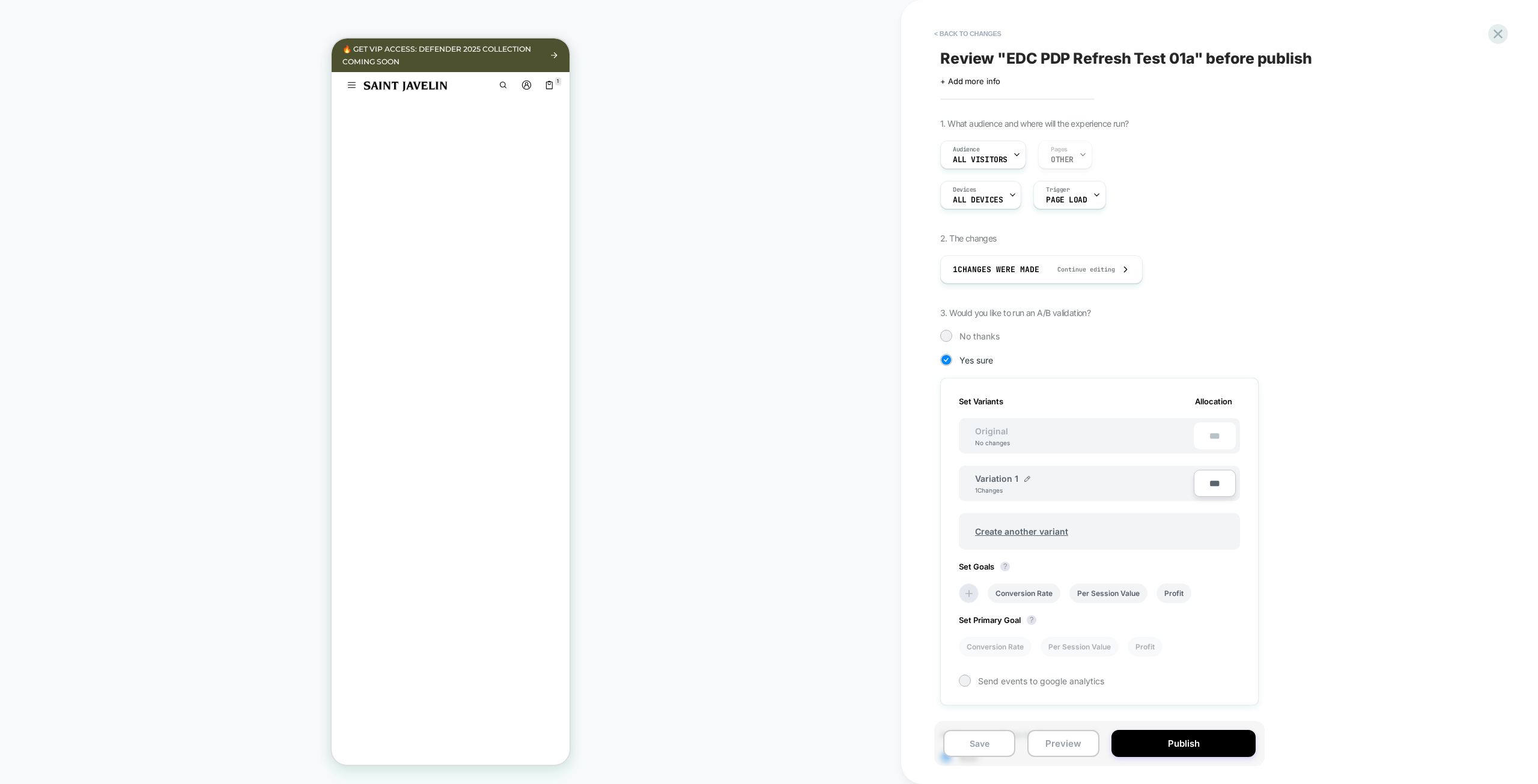
click at [1328, 153] on div "1. What audience and where will the experience run? Audience All Visitors Pages…" at bounding box center [1159, 462] width 439 height 687
click at [1076, 272] on span "Continue editing" at bounding box center [1080, 269] width 70 height 8
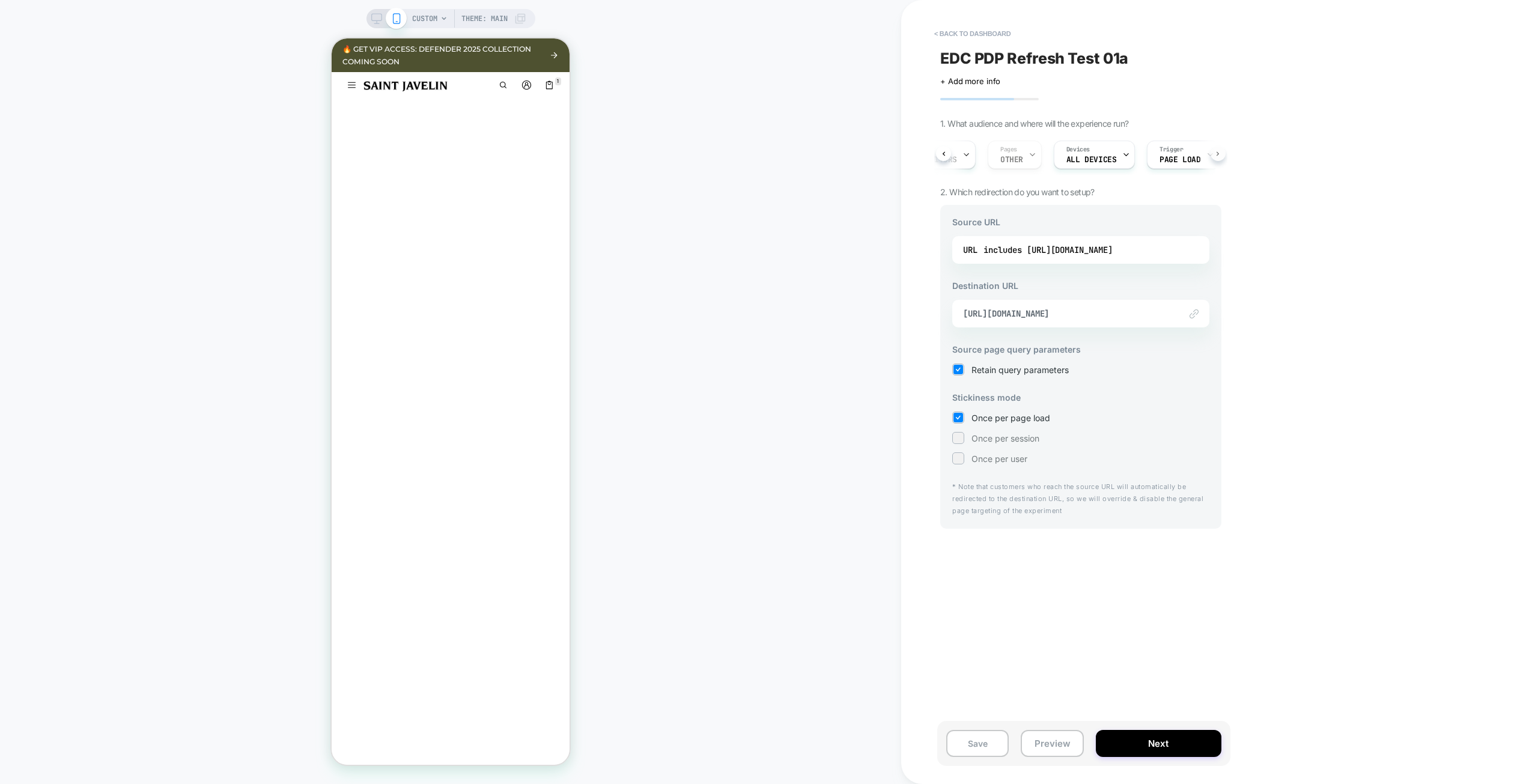
scroll to position [0, 81]
click at [1148, 738] on button "Next" at bounding box center [1158, 743] width 126 height 27
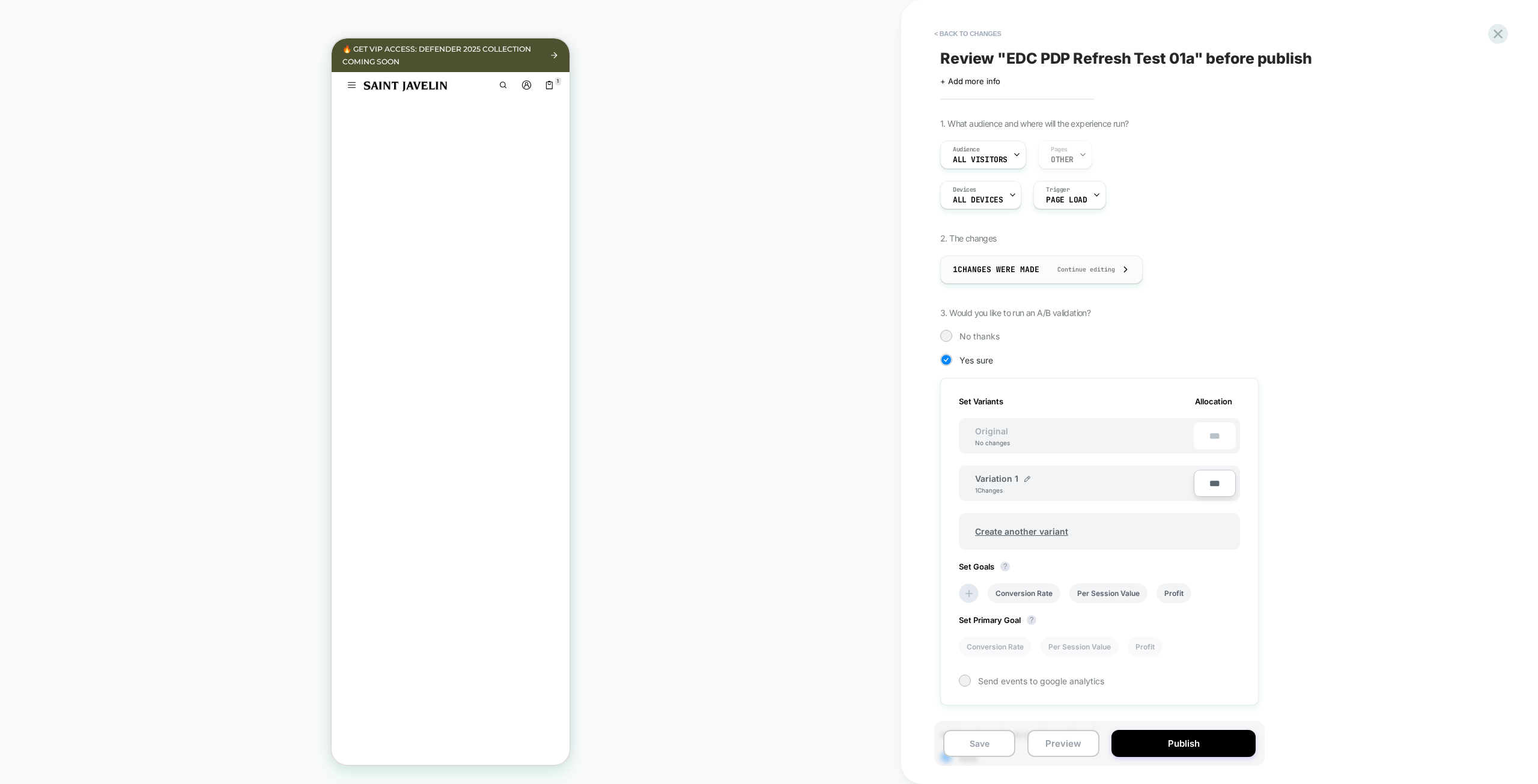
click at [1035, 272] on span "1 Changes were made" at bounding box center [996, 269] width 87 height 10
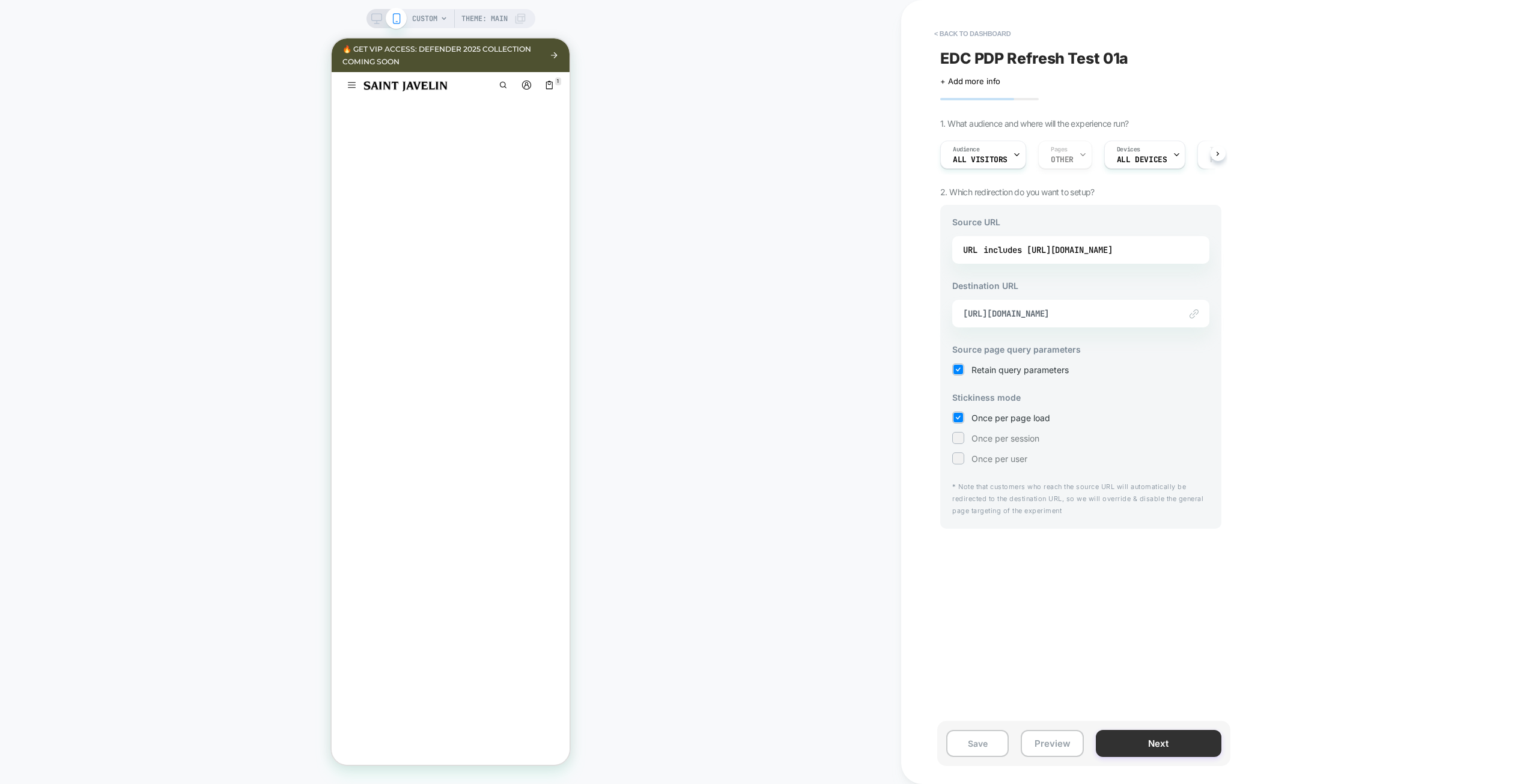
click at [1150, 747] on button "Next" at bounding box center [1158, 743] width 126 height 27
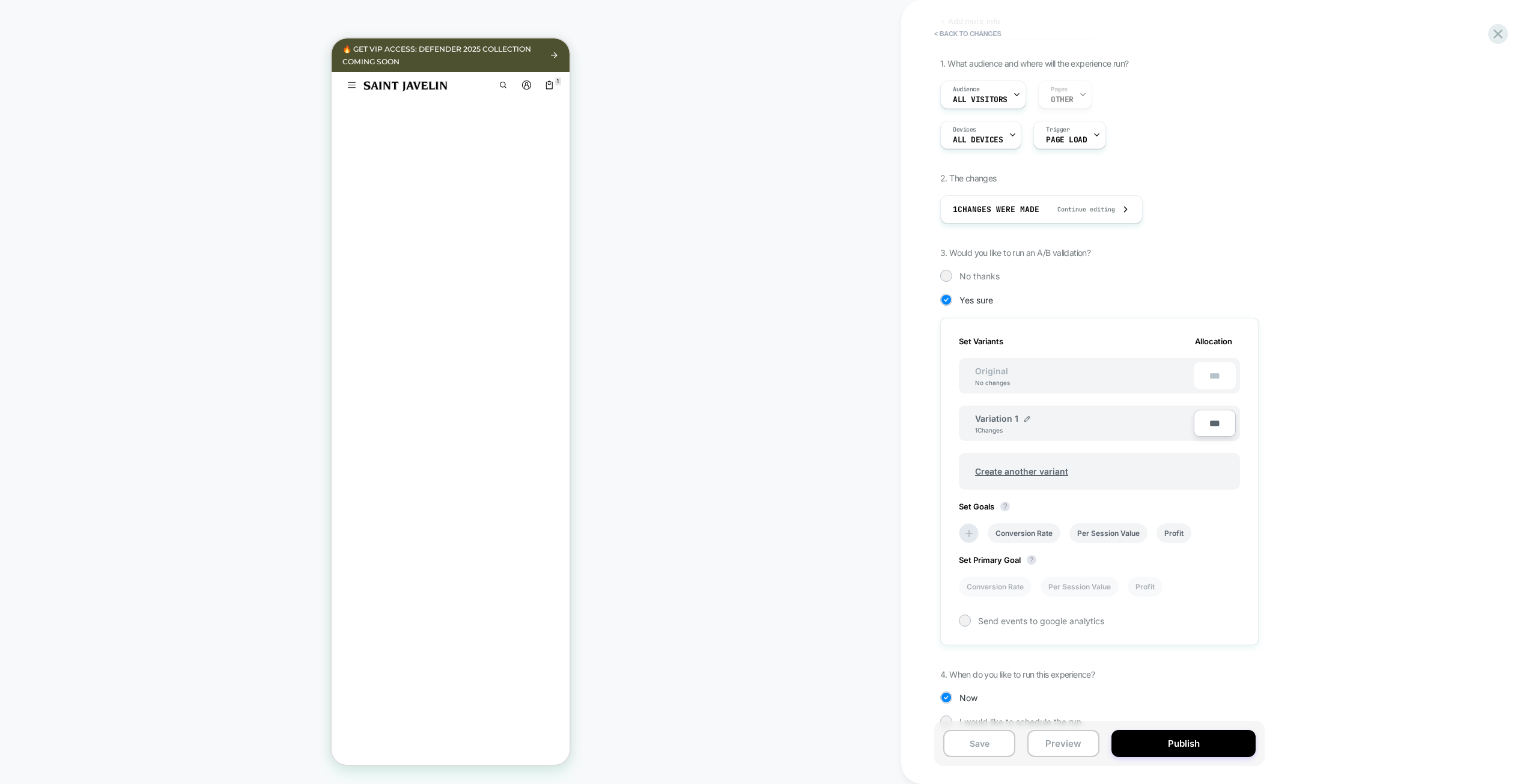
scroll to position [81, 0]
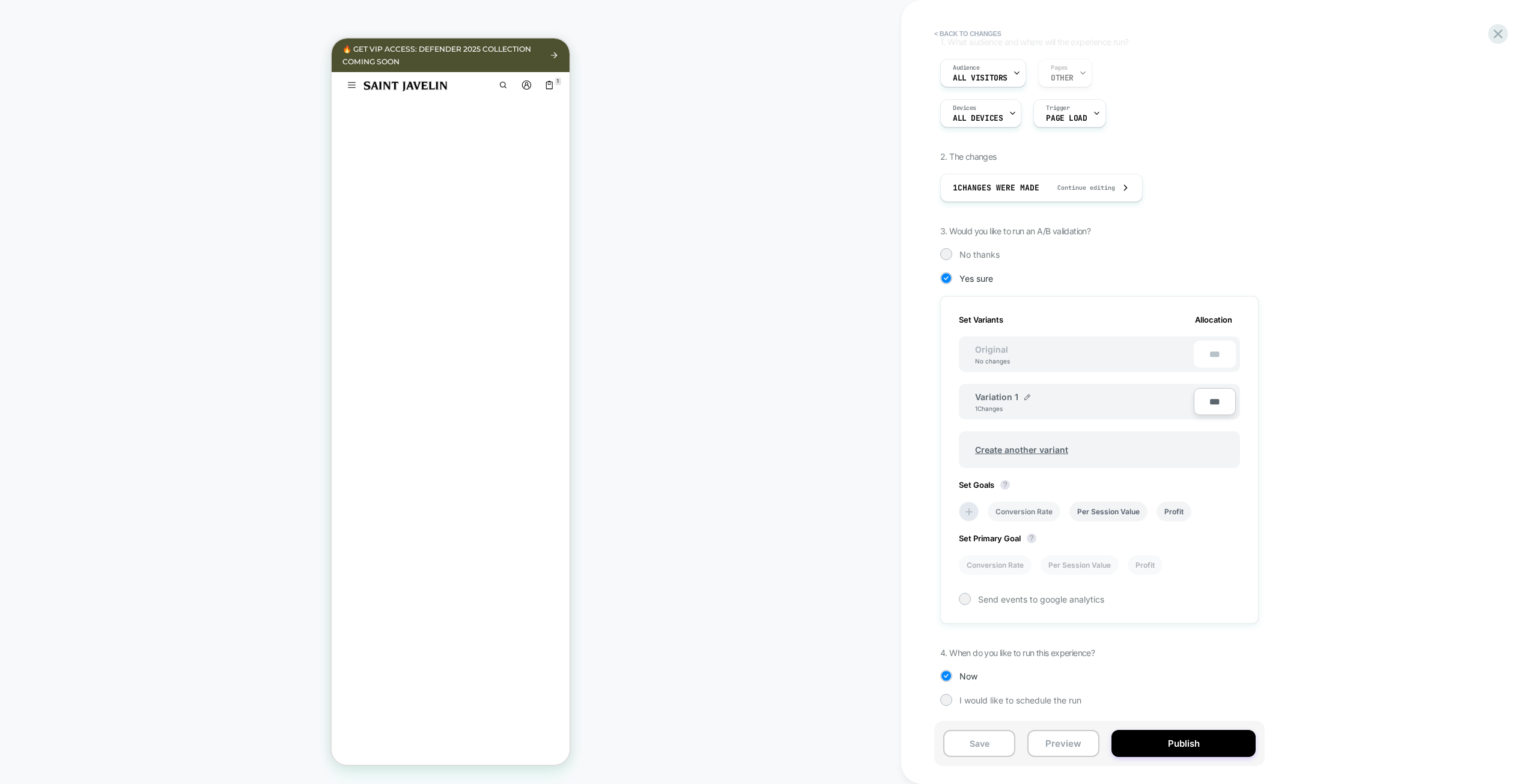
click at [1025, 515] on li "Conversion Rate" at bounding box center [1023, 511] width 72 height 20
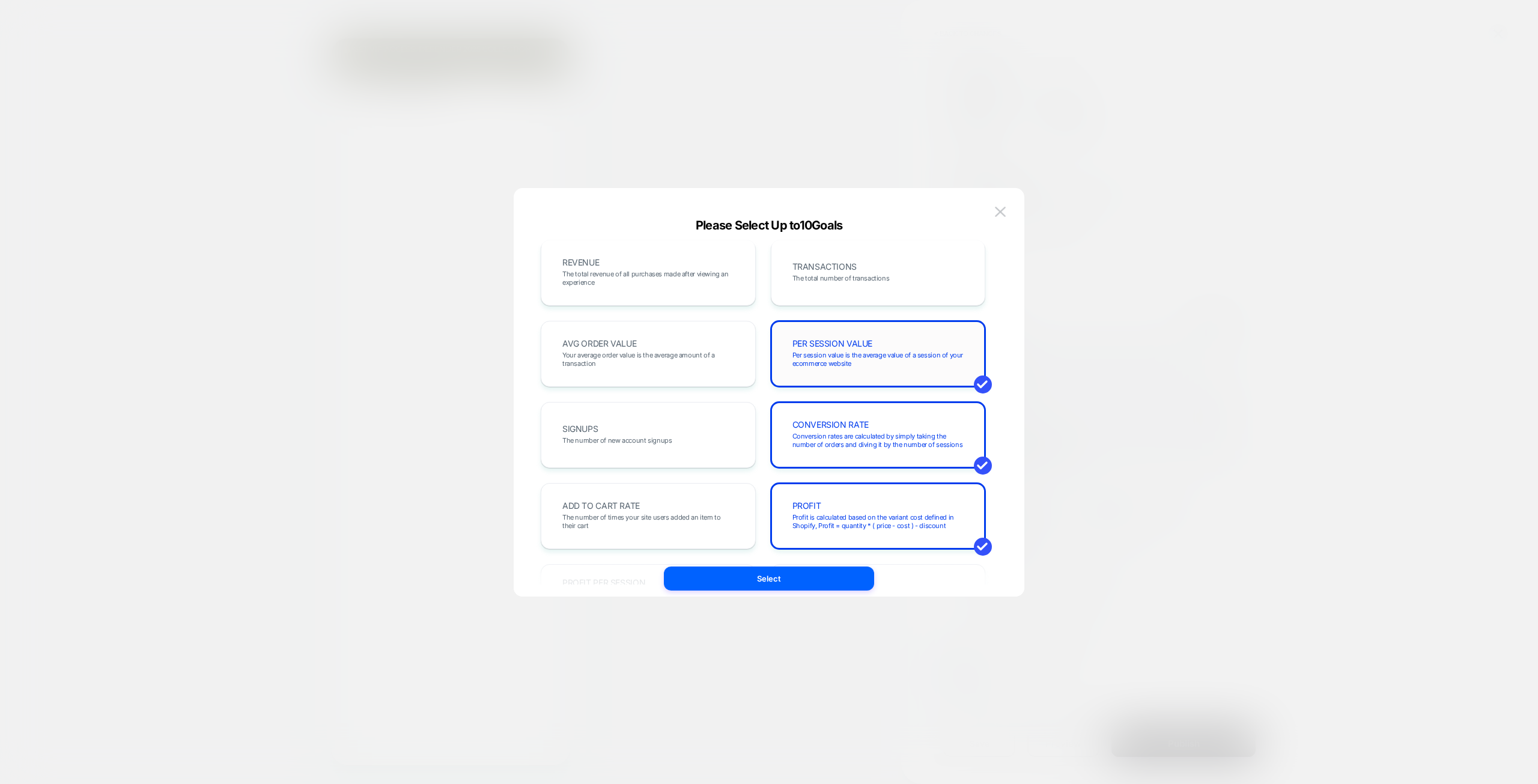
scroll to position [0, 0]
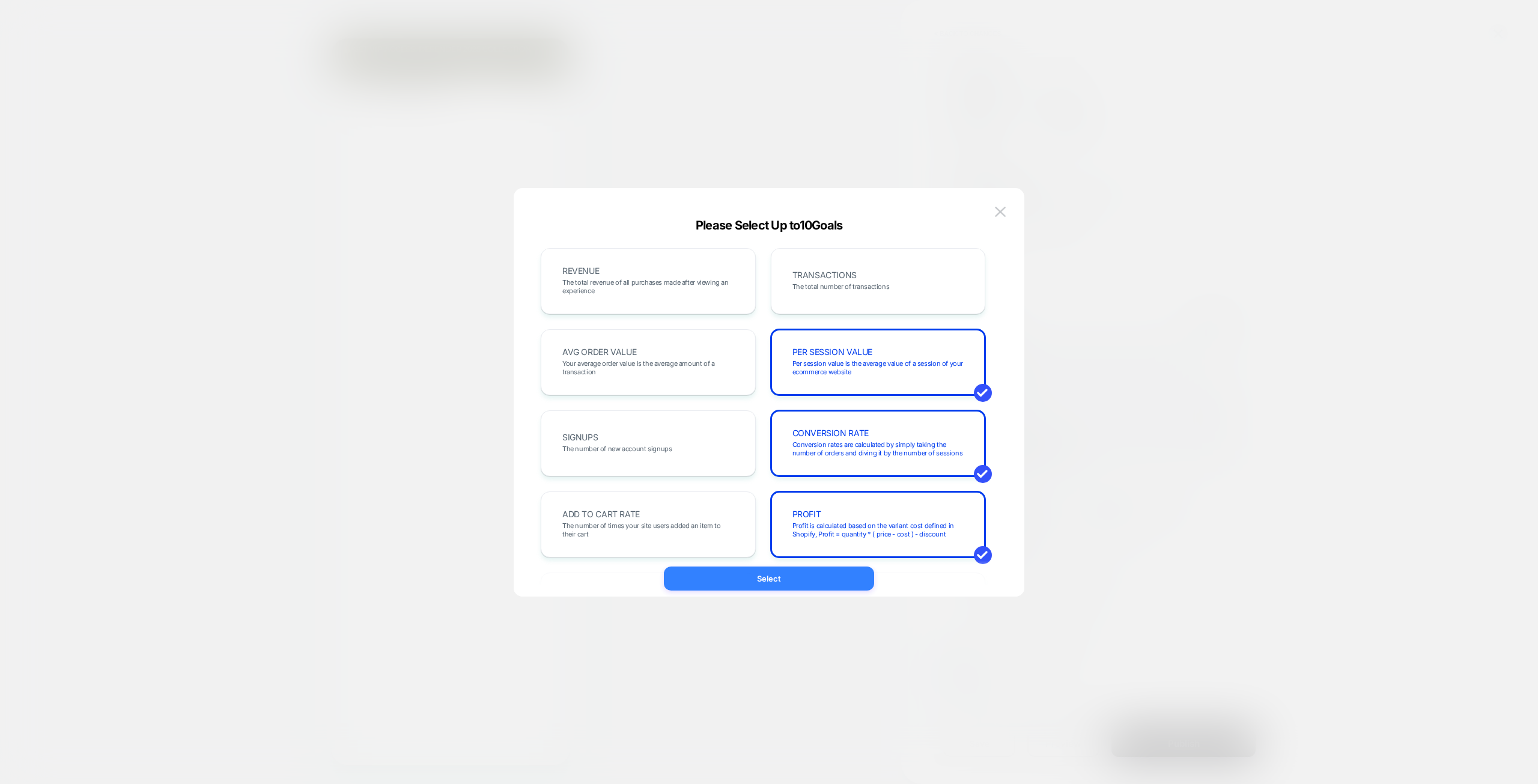
click at [801, 580] on button "Select" at bounding box center [769, 578] width 210 height 24
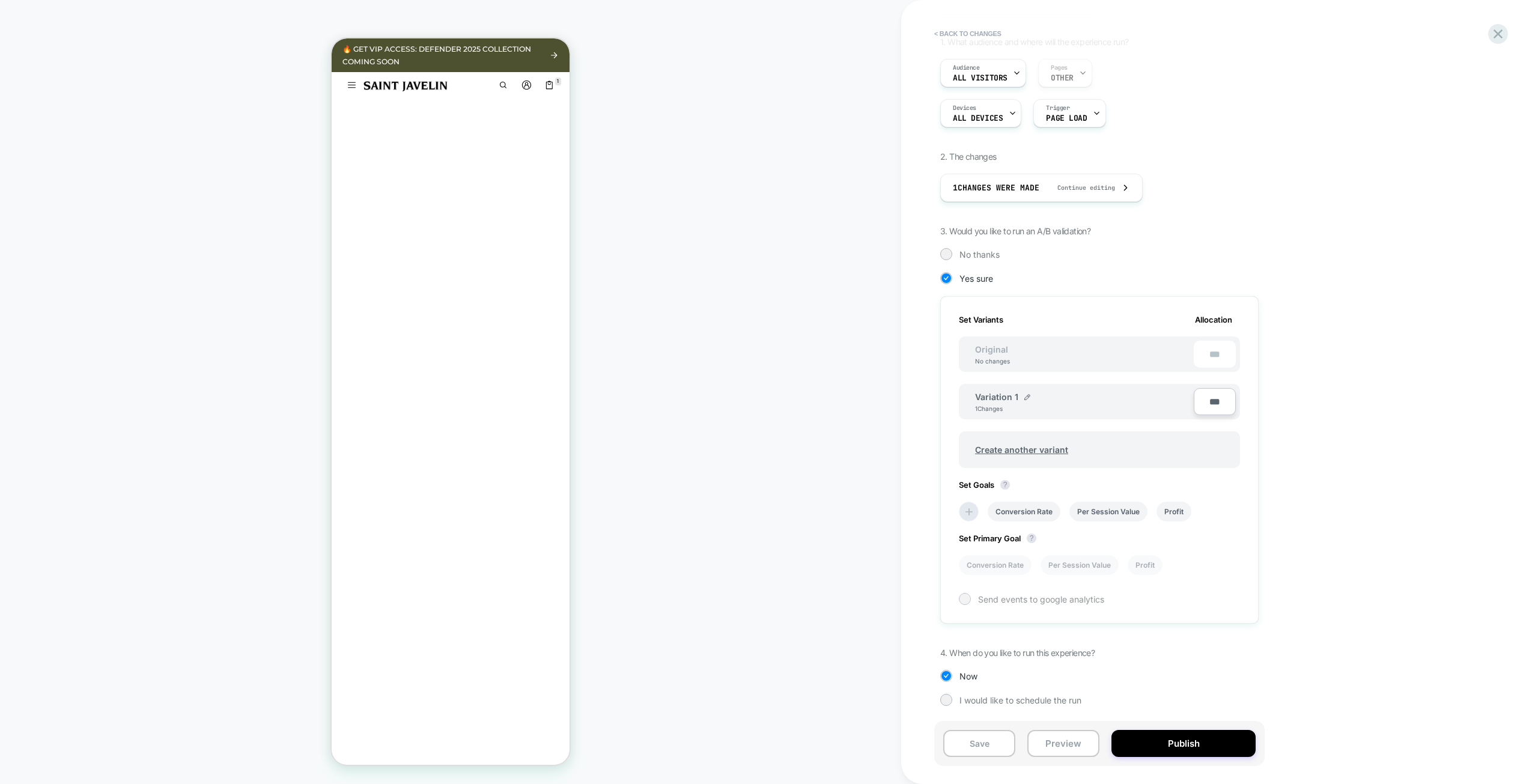
click at [1058, 601] on span "Send events to google analytics" at bounding box center [1041, 599] width 126 height 10
click at [1059, 599] on span "Send events to google analytics" at bounding box center [1041, 599] width 126 height 10
click at [1027, 697] on span "I would like to schedule the run" at bounding box center [1020, 700] width 122 height 10
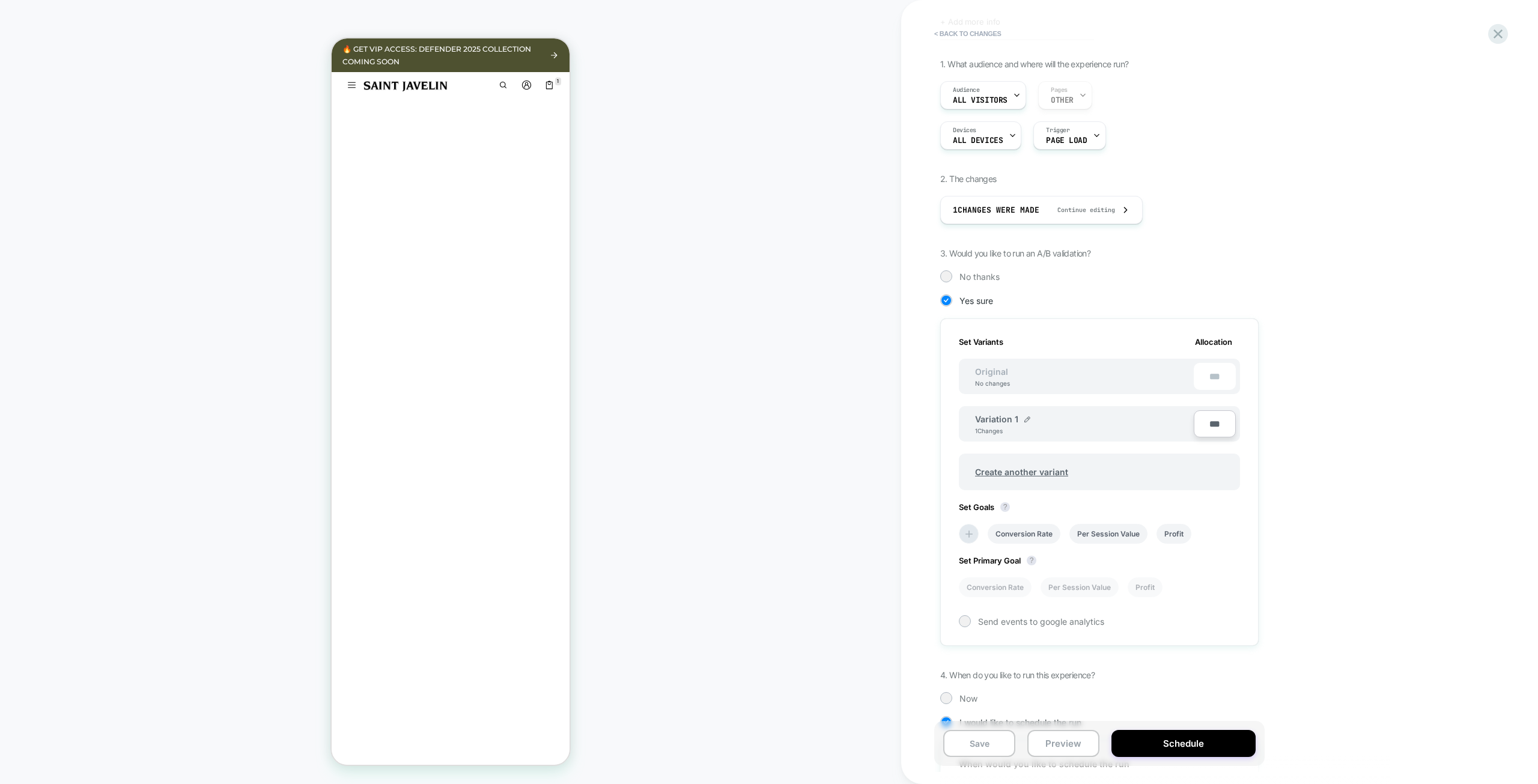
scroll to position [17, 0]
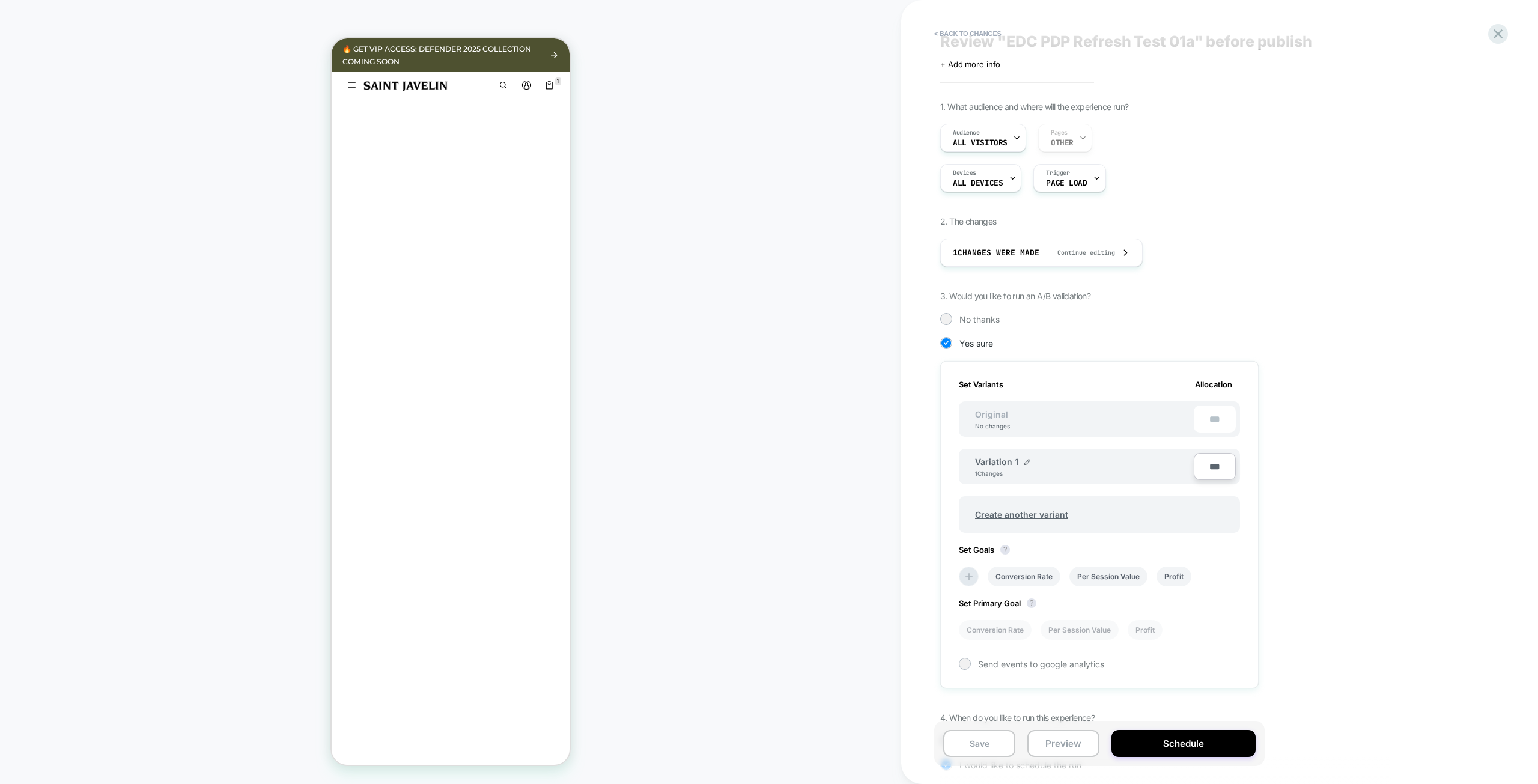
click at [1210, 464] on input "***" at bounding box center [1215, 466] width 42 height 27
click at [1098, 472] on div "Variation 1 1 Changes" at bounding box center [1084, 467] width 219 height 21
click at [1025, 463] on img at bounding box center [1027, 462] width 6 height 6
click at [1126, 462] on div "**********" at bounding box center [1078, 467] width 231 height 29
click at [1271, 451] on div "**********" at bounding box center [1159, 563] width 439 height 925
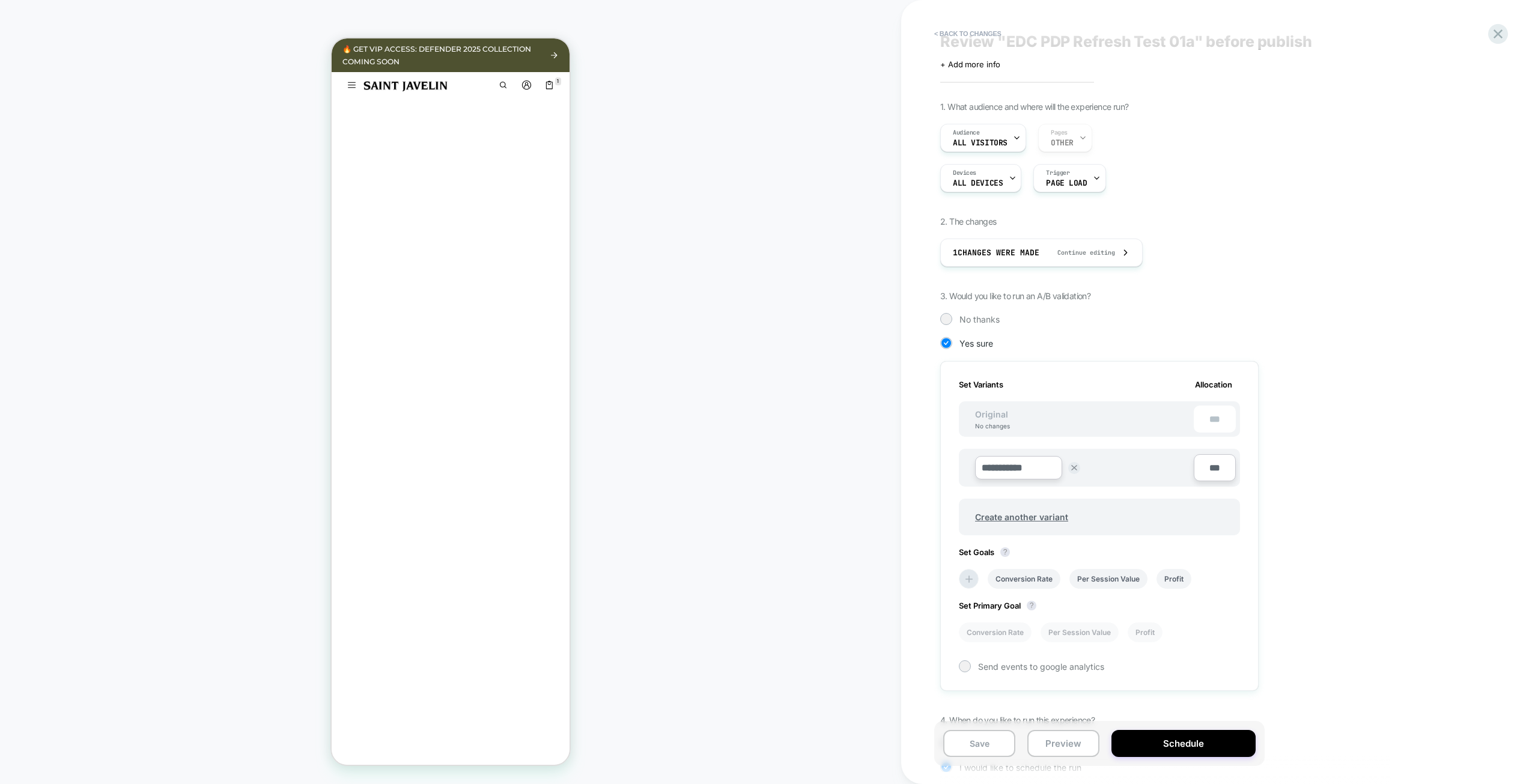
click at [1055, 388] on div "Set Variants Allocation" at bounding box center [1099, 384] width 281 height 10
click at [1076, 472] on button at bounding box center [1074, 468] width 12 height 12
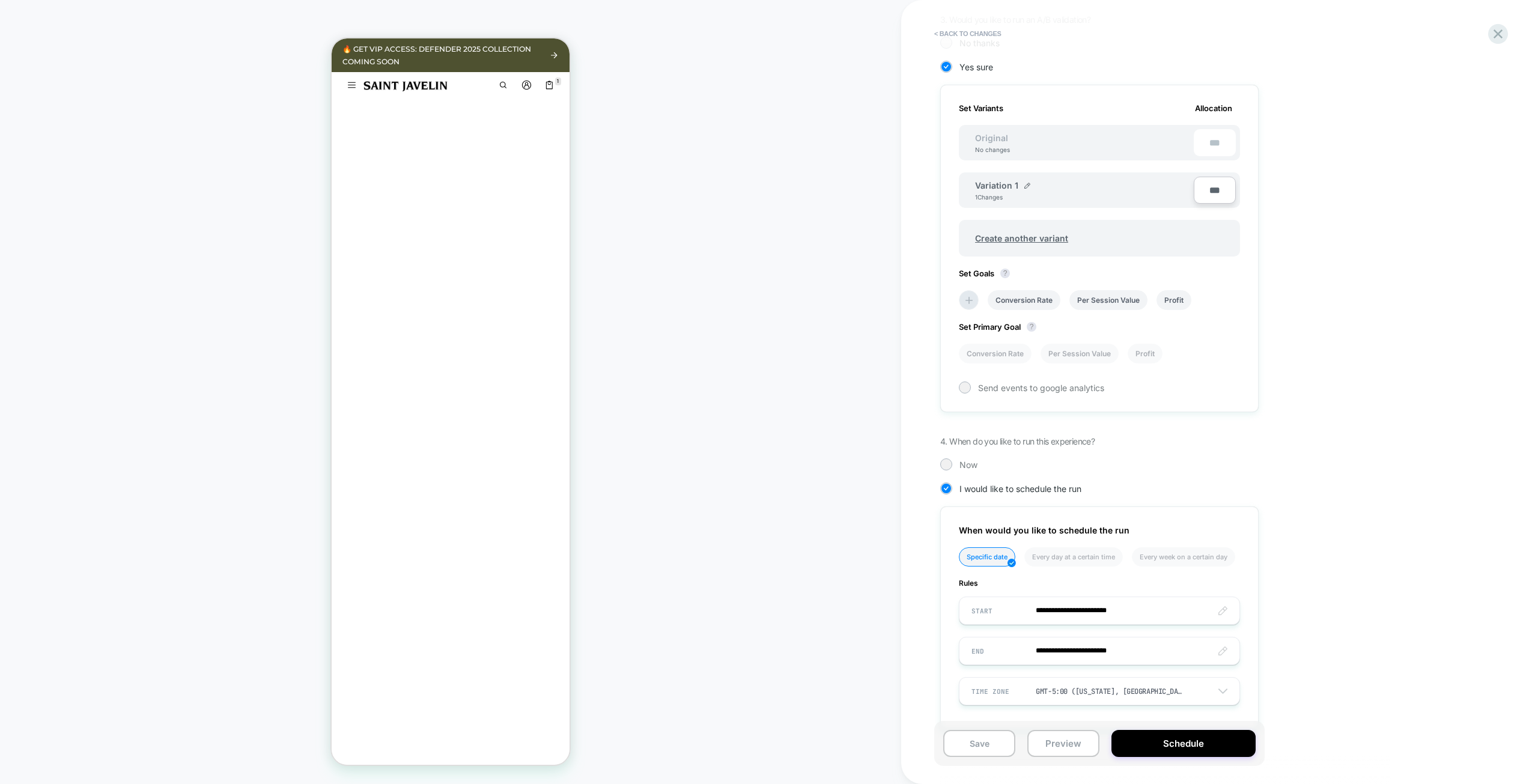
scroll to position [317, 0]
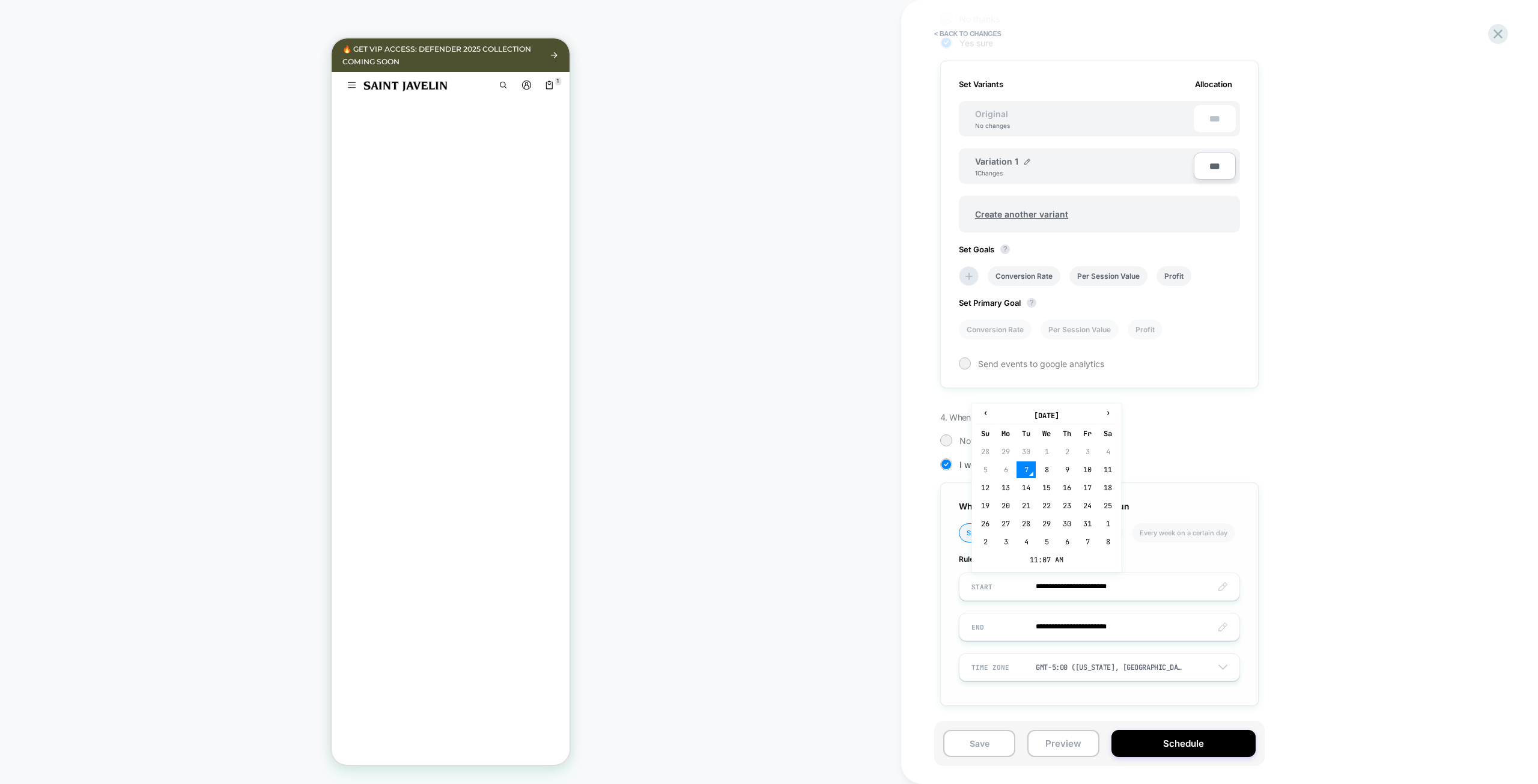
click at [1214, 588] on input "**********" at bounding box center [1099, 587] width 280 height 28
click at [1058, 492] on td "16" at bounding box center [1067, 488] width 19 height 17
type input "**********"
click at [1173, 743] on button "Schedule" at bounding box center [1183, 743] width 144 height 27
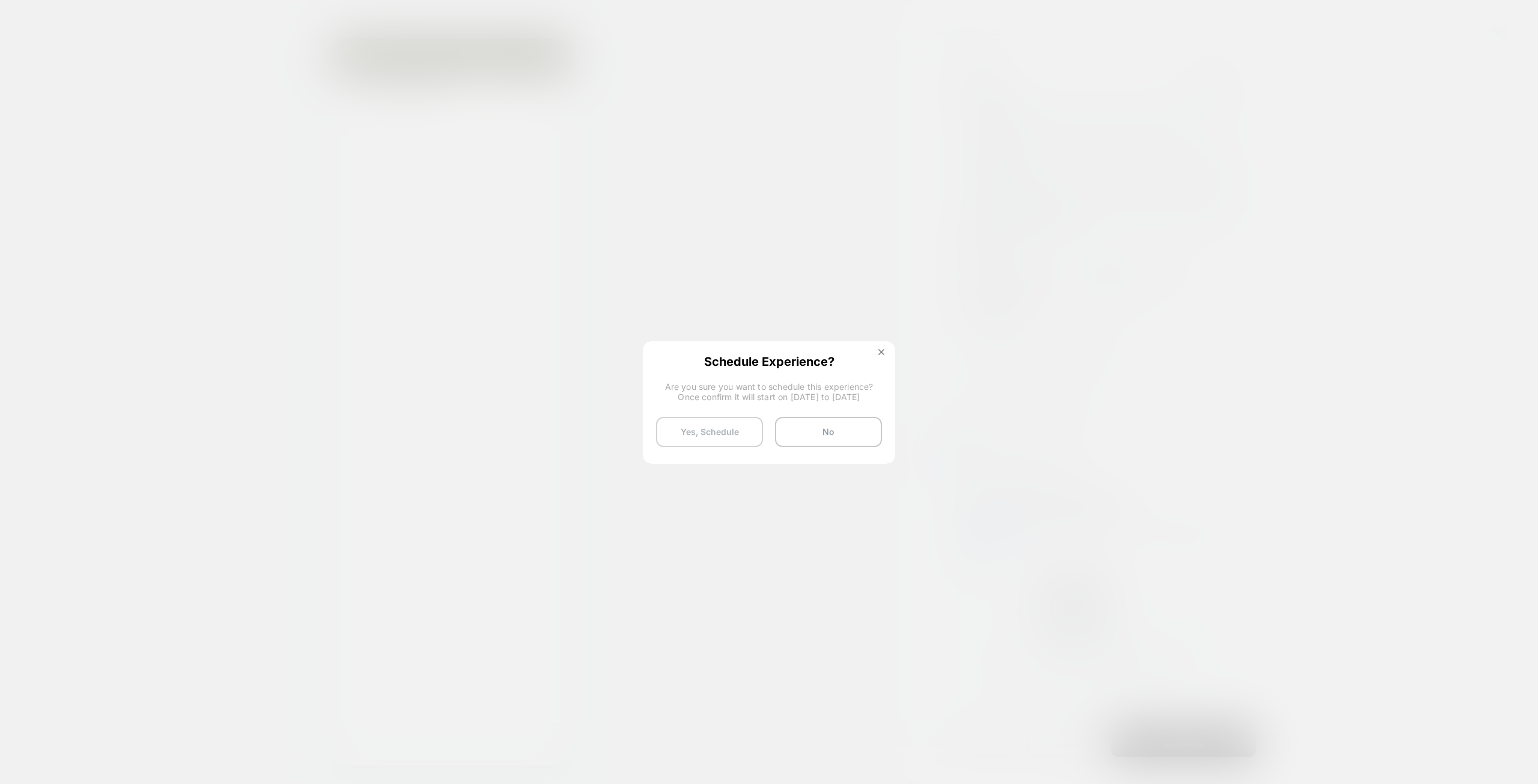
click at [715, 434] on button "Yes, Schedule" at bounding box center [709, 431] width 107 height 30
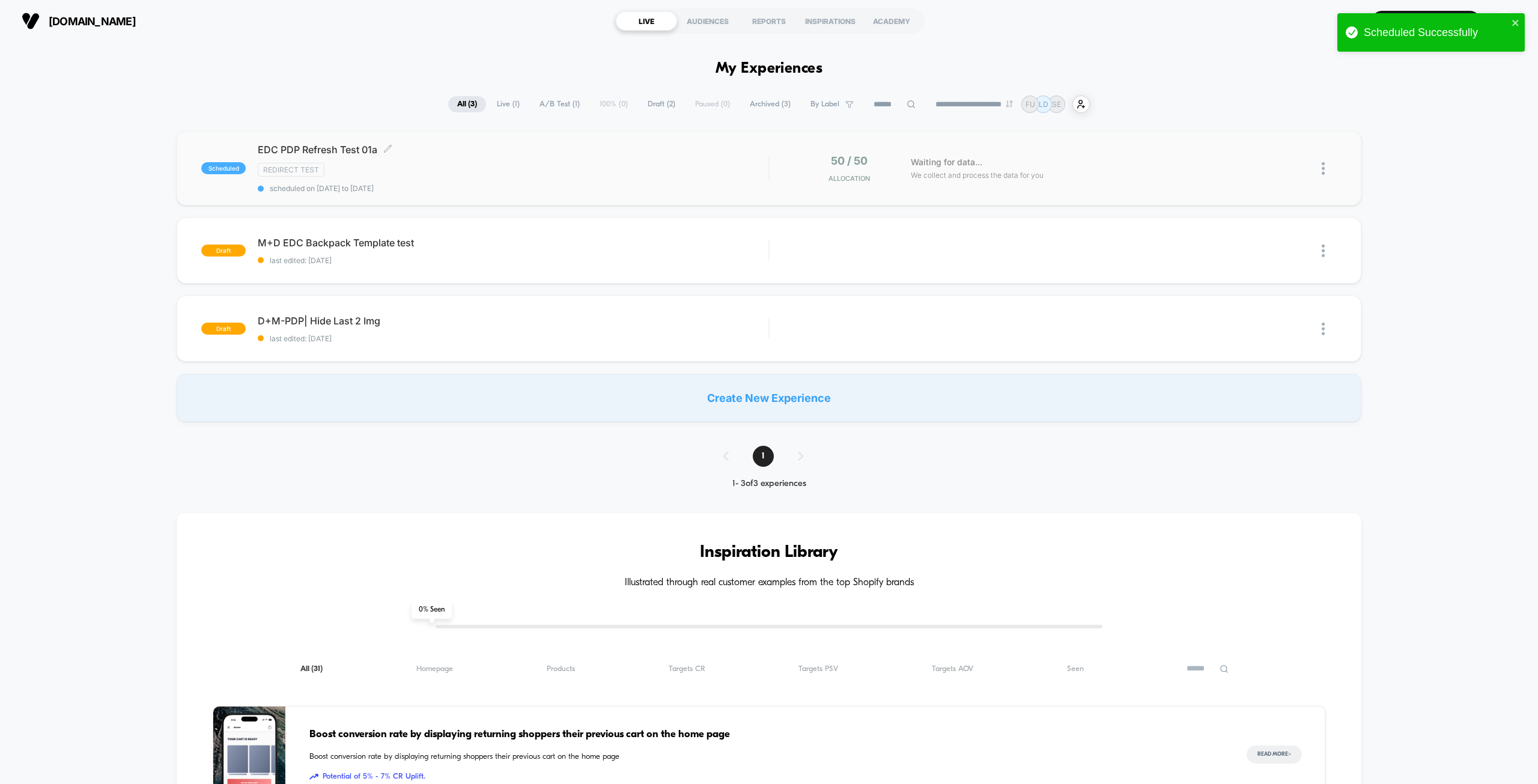
click at [658, 171] on div "Redirect Test" at bounding box center [513, 170] width 510 height 14
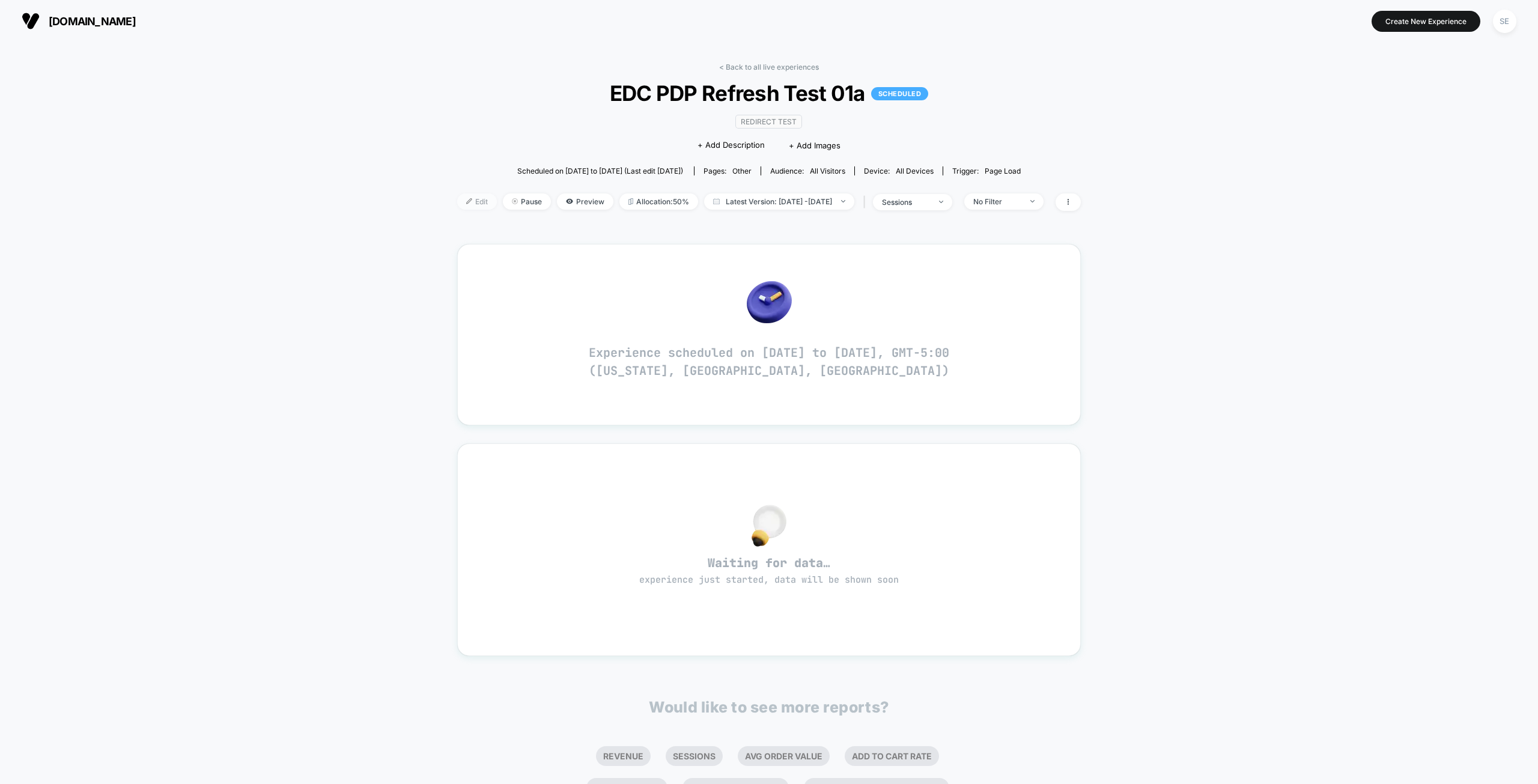
click at [465, 205] on span "Edit" at bounding box center [477, 201] width 40 height 16
click at [1081, 206] on span at bounding box center [1067, 202] width 25 height 17
click at [1189, 186] on div "< Back to all live experiences EDC PDP Refresh Test 01a SCHEDULED Redirect Test…" at bounding box center [769, 488] width 1538 height 893
click at [367, 285] on div "< Back to all live experiences EDC PDP Refresh Test 01a SCHEDULED Redirect Test…" at bounding box center [769, 488] width 1538 height 893
click at [404, 210] on div "< Back to all live experiences EDC PDP Refresh Test 01a SCHEDULED Redirect Test…" at bounding box center [769, 488] width 1538 height 893
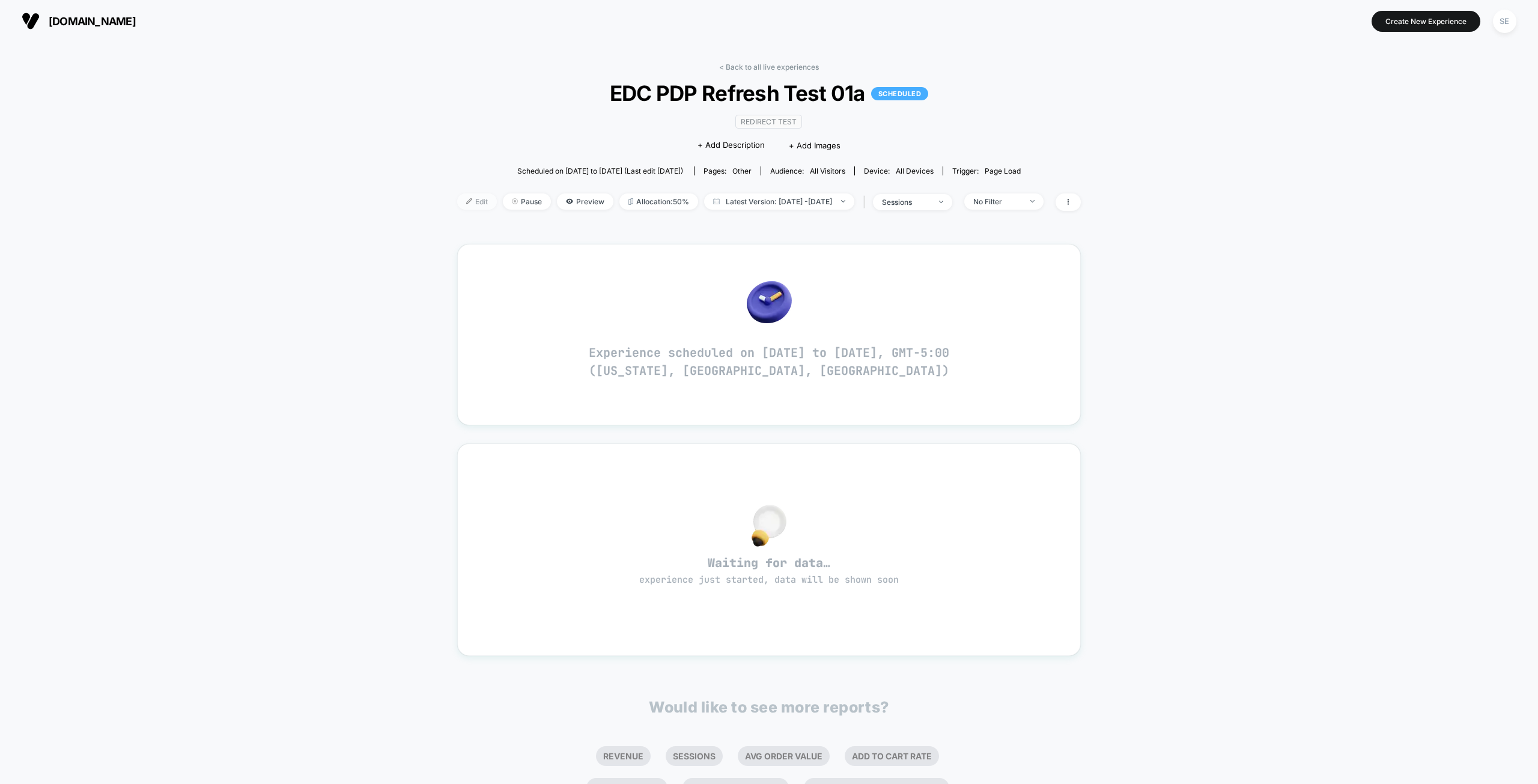
click at [460, 203] on span "Edit" at bounding box center [477, 201] width 40 height 16
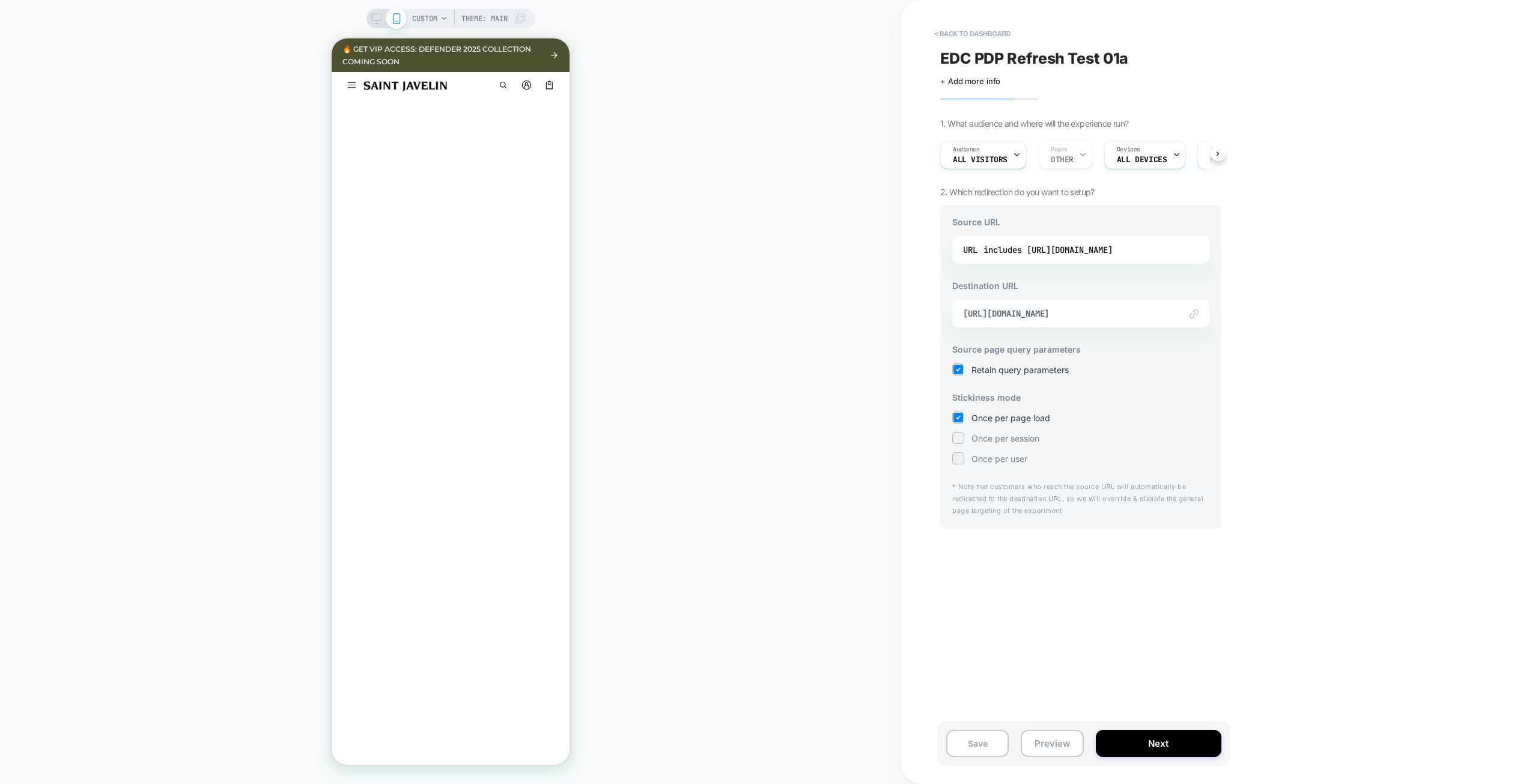
click at [1328, 228] on div "< back to dashboard EDC PDP Refresh Test 01a Click to edit experience details +…" at bounding box center [1165, 392] width 529 height 784
click at [191, 174] on div "CUSTOM Theme: MAIN" at bounding box center [450, 392] width 901 height 760
click at [1167, 744] on button "Next" at bounding box center [1158, 743] width 126 height 27
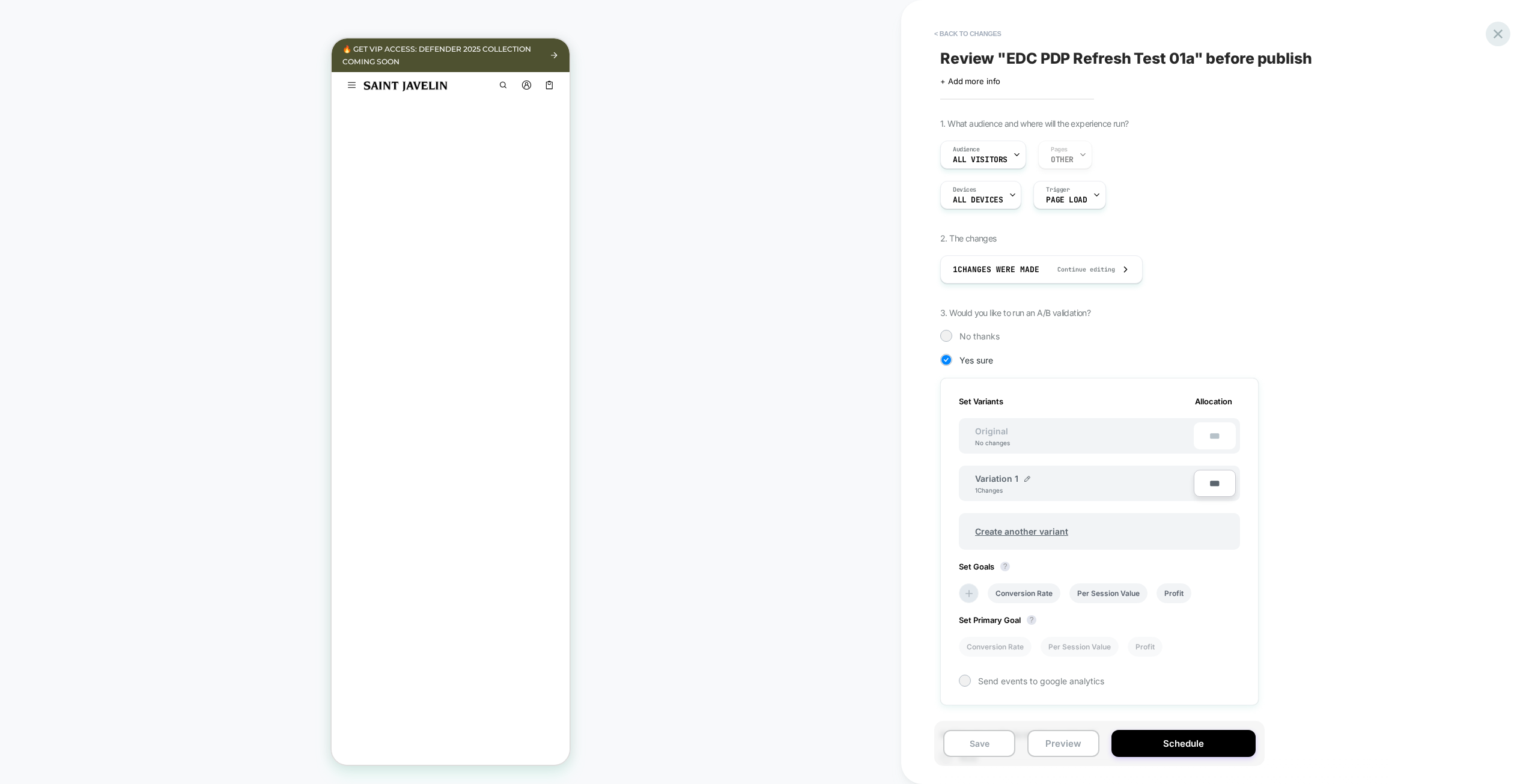
click at [1503, 31] on icon at bounding box center [1498, 33] width 16 height 16
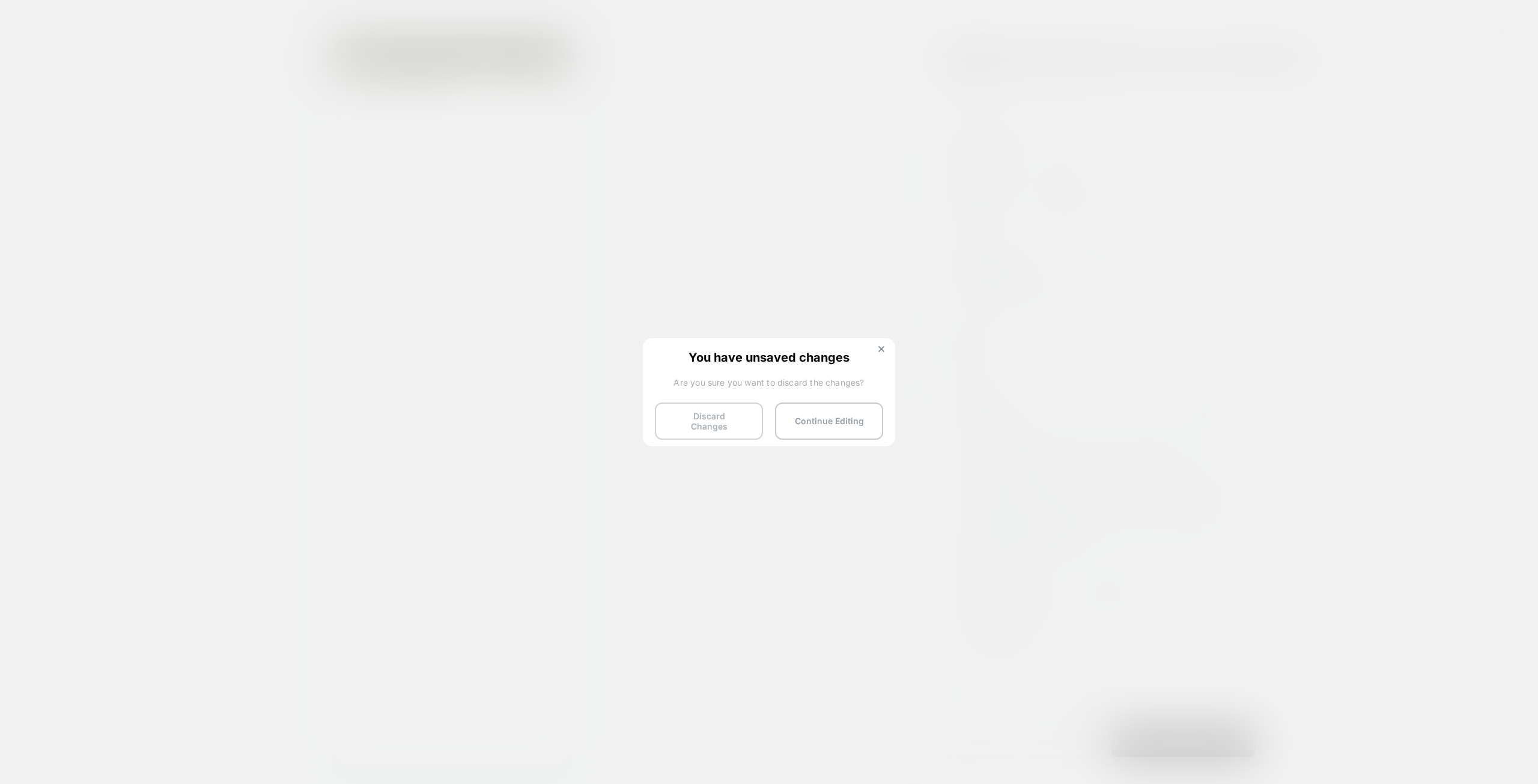
click at [711, 423] on button "Discard Changes" at bounding box center [708, 421] width 108 height 37
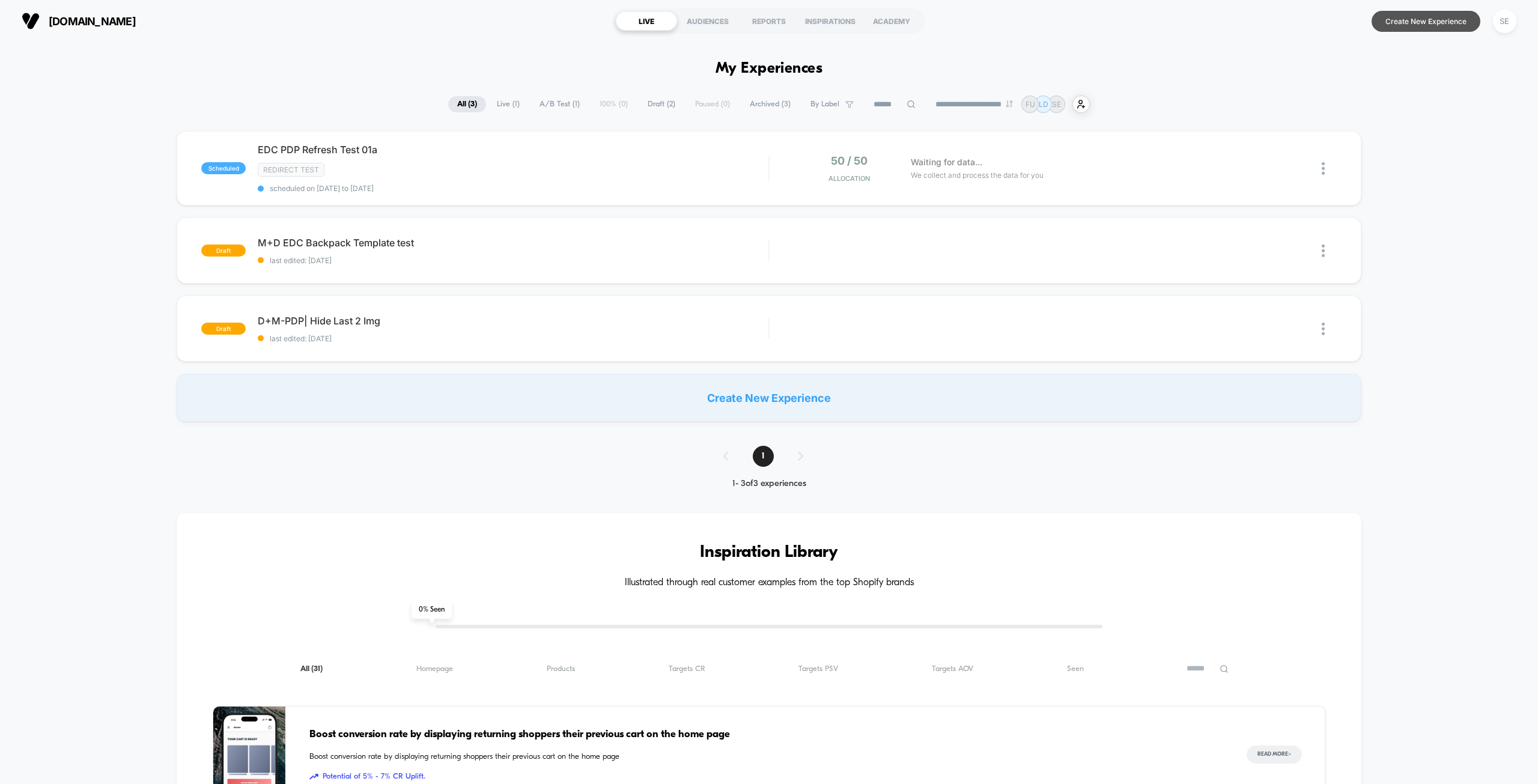
click at [1434, 20] on button "Create New Experience" at bounding box center [1426, 21] width 109 height 21
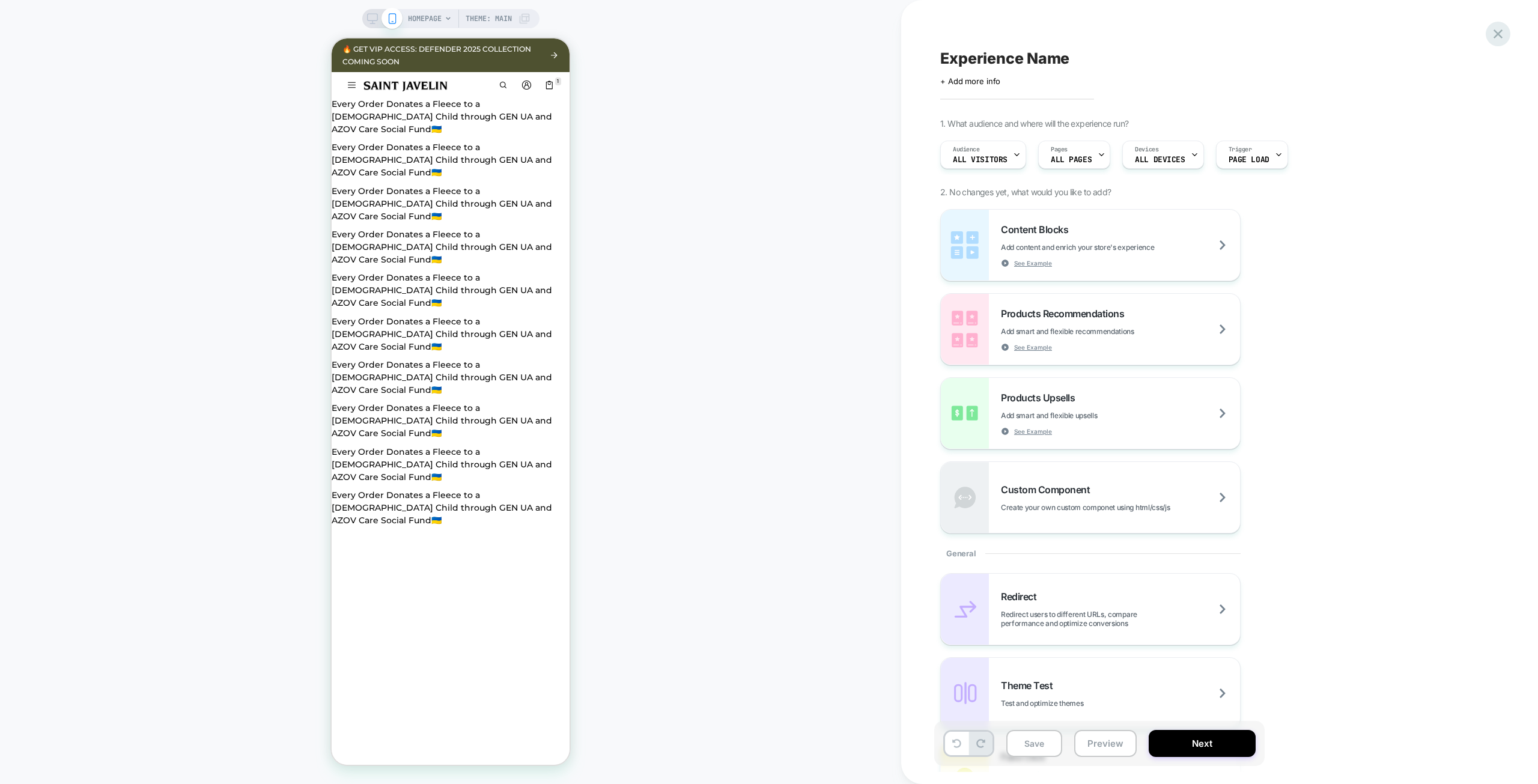
click at [1494, 35] on icon at bounding box center [1498, 33] width 16 height 16
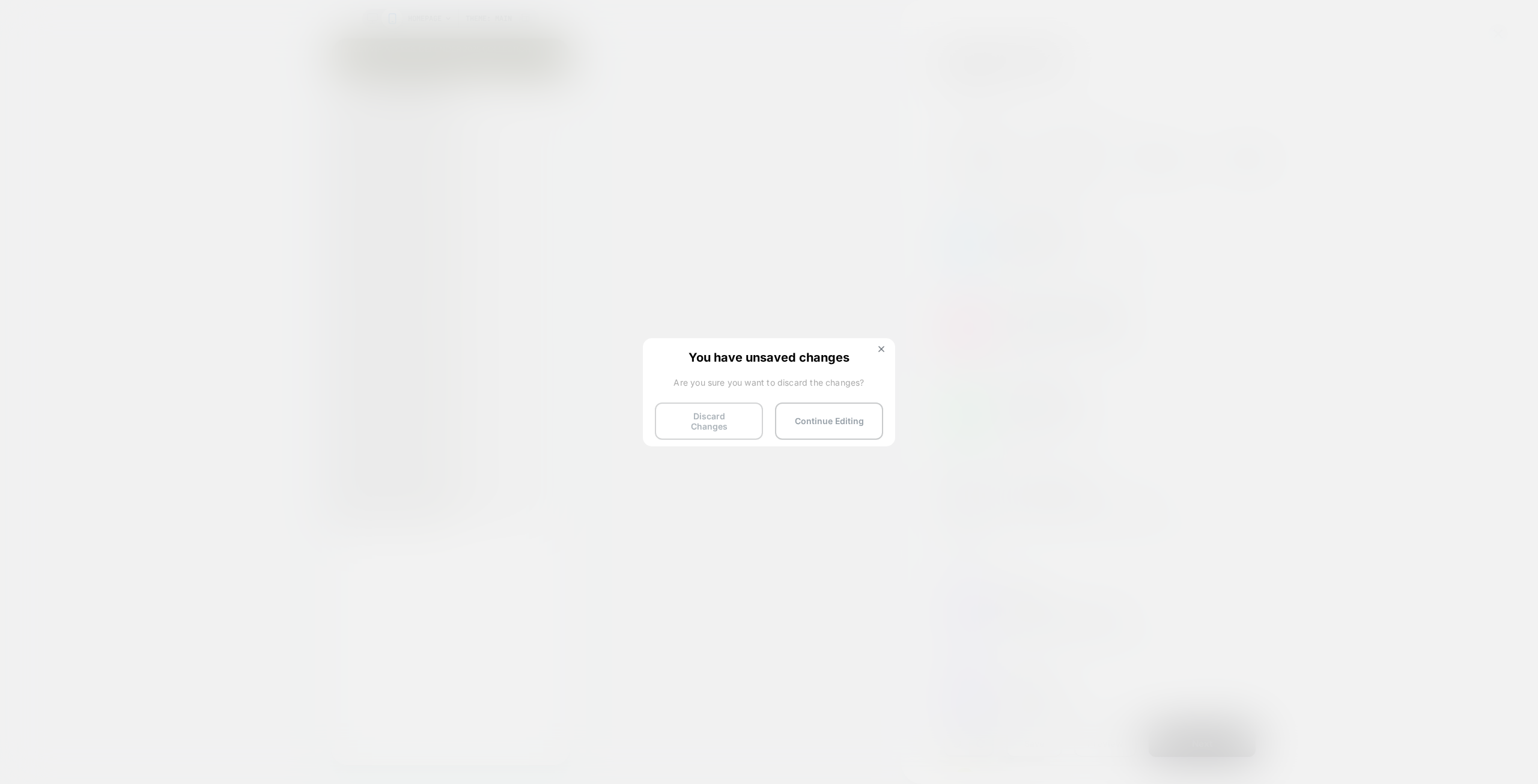
click at [710, 419] on button "Discard Changes" at bounding box center [708, 421] width 108 height 37
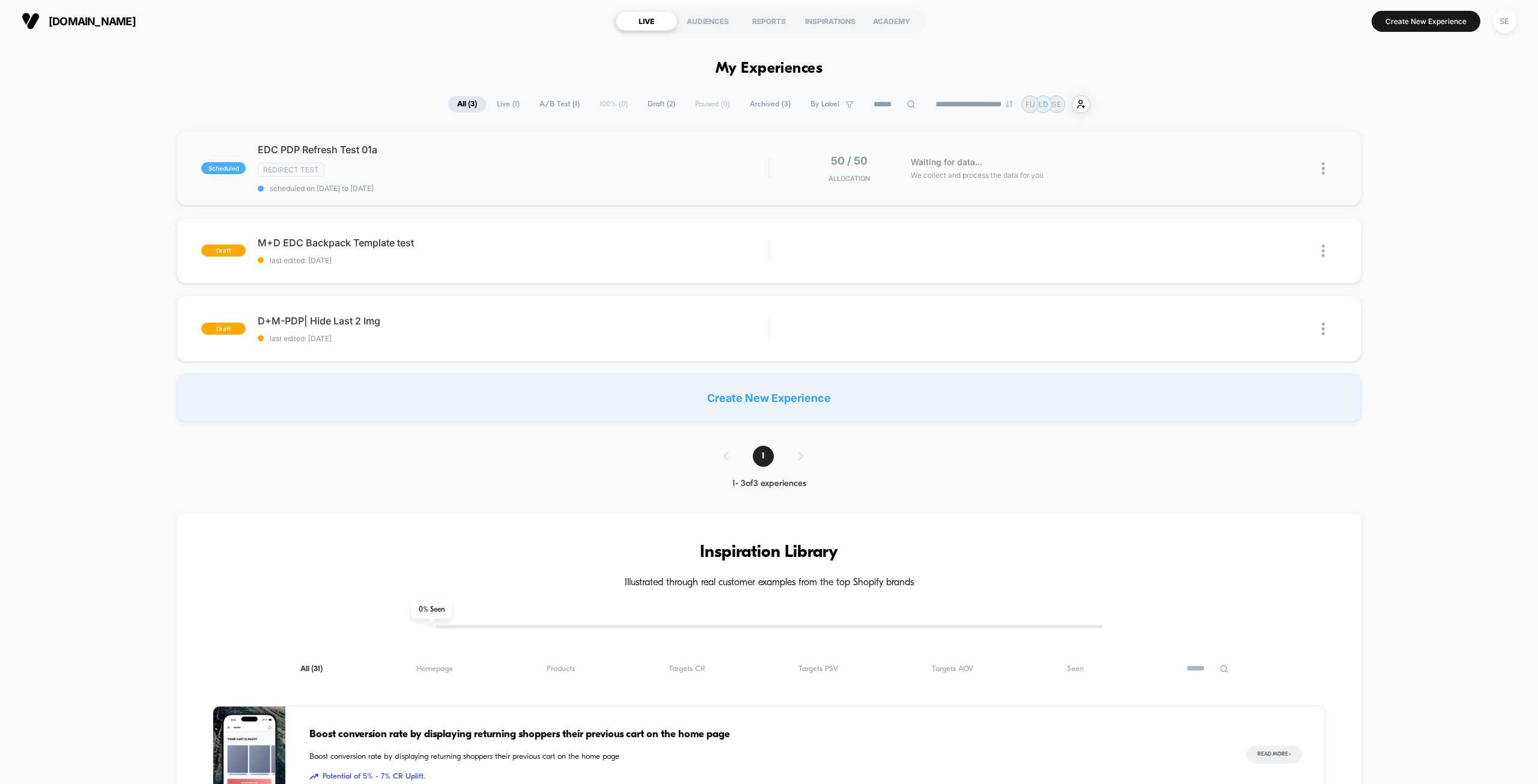
click at [1323, 167] on img at bounding box center [1323, 169] width 3 height 13
click at [1282, 184] on div "Preview Link" at bounding box center [1261, 182] width 108 height 27
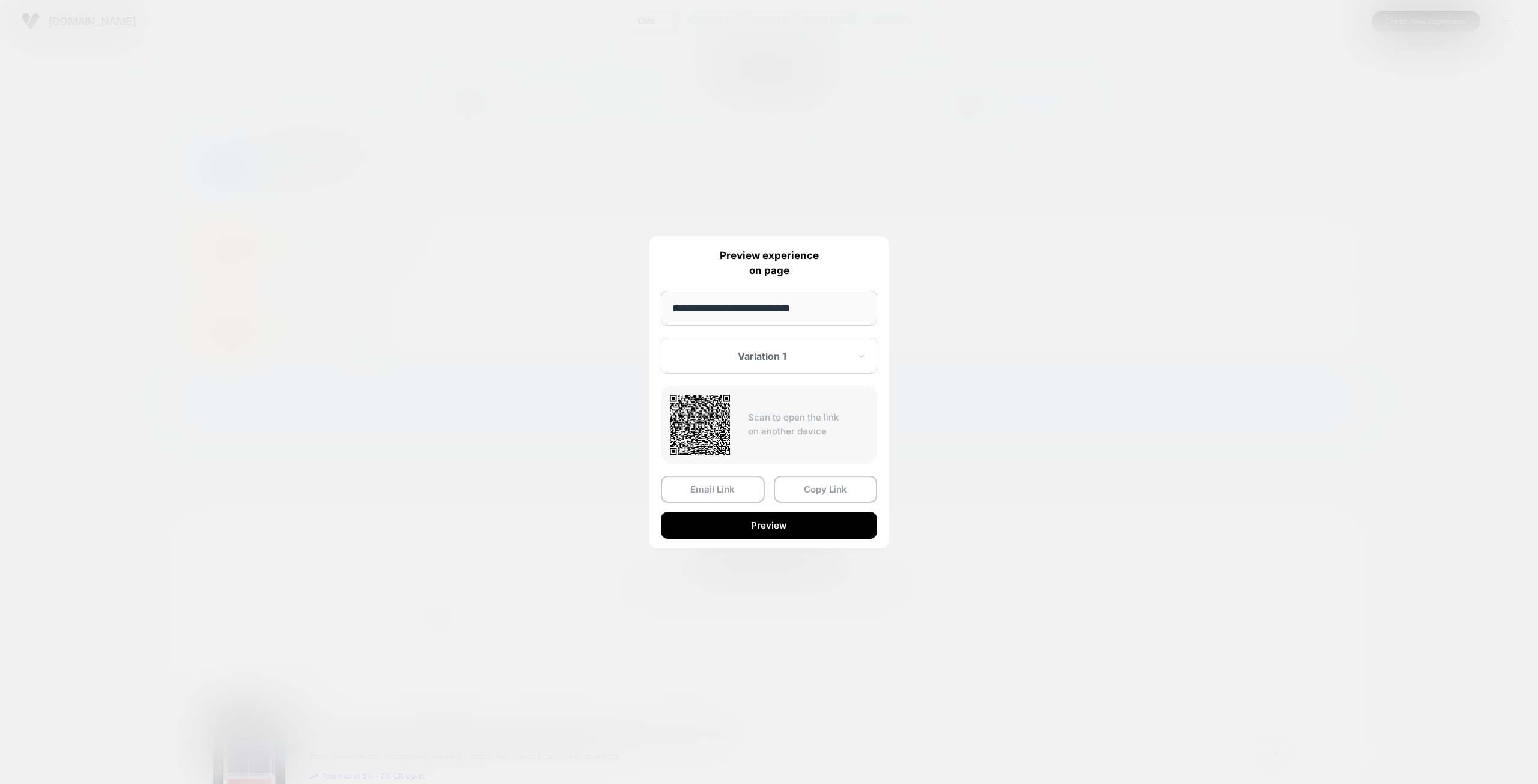
click at [815, 356] on div at bounding box center [761, 356] width 176 height 12
click at [810, 272] on p "Preview experience on page" at bounding box center [769, 263] width 216 height 31
click at [795, 526] on button "Preview" at bounding box center [769, 525] width 216 height 27
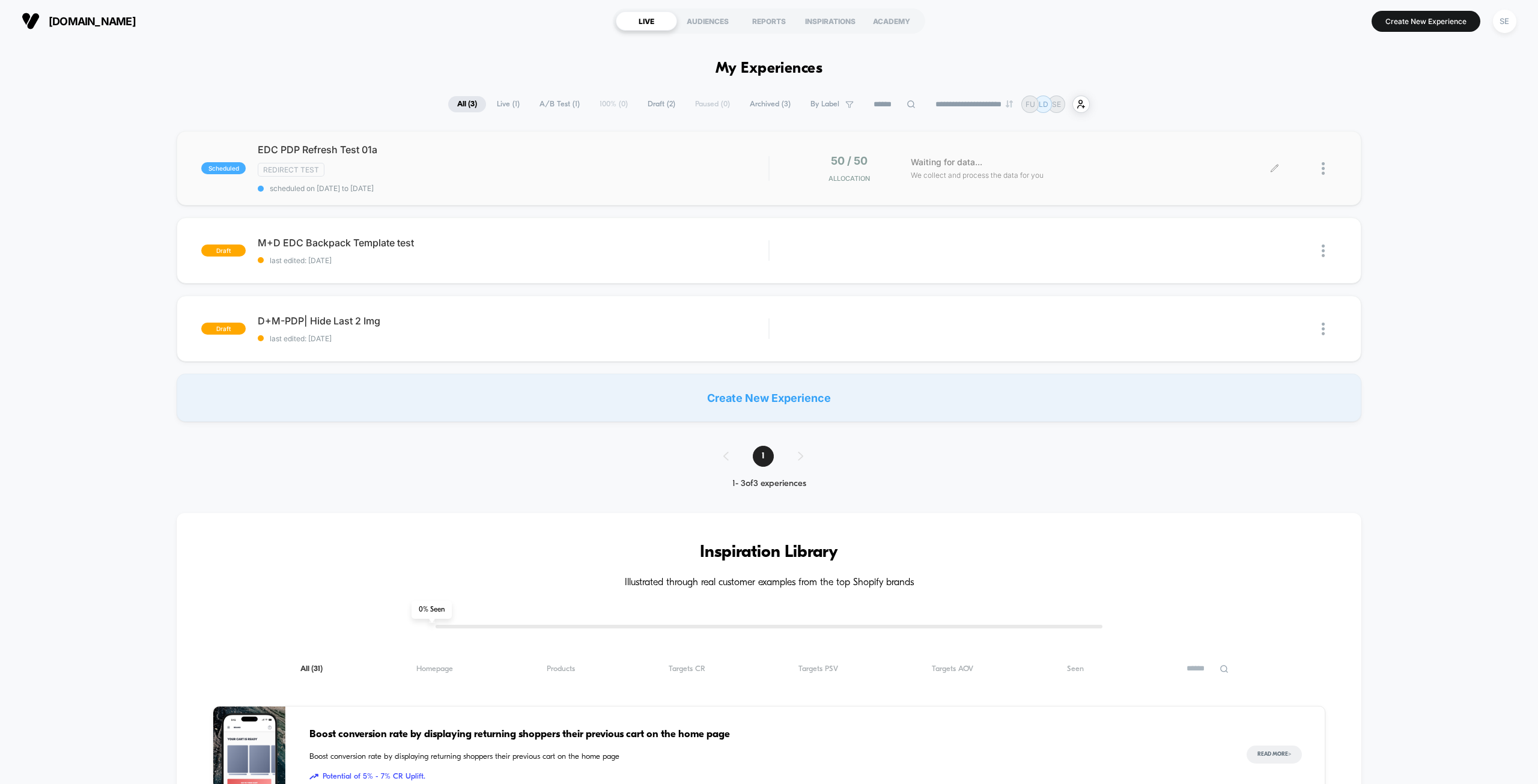
click at [1331, 166] on div at bounding box center [1328, 169] width 15 height 28
click at [1290, 187] on div "Preview Link" at bounding box center [1261, 182] width 108 height 27
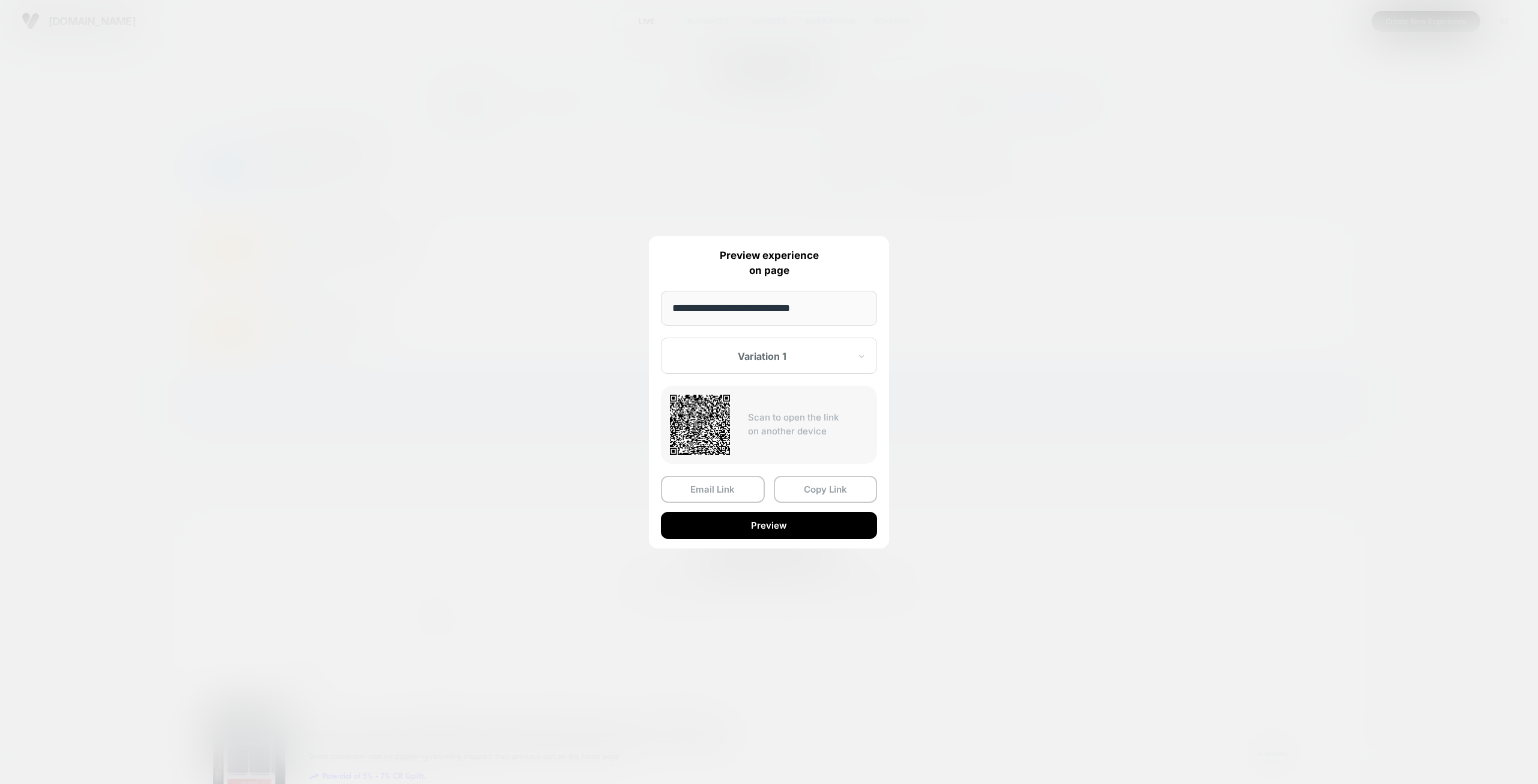
click at [793, 361] on div at bounding box center [761, 356] width 176 height 12
click at [765, 420] on div "Control" at bounding box center [769, 419] width 205 height 22
click at [799, 530] on button "Preview" at bounding box center [769, 525] width 216 height 27
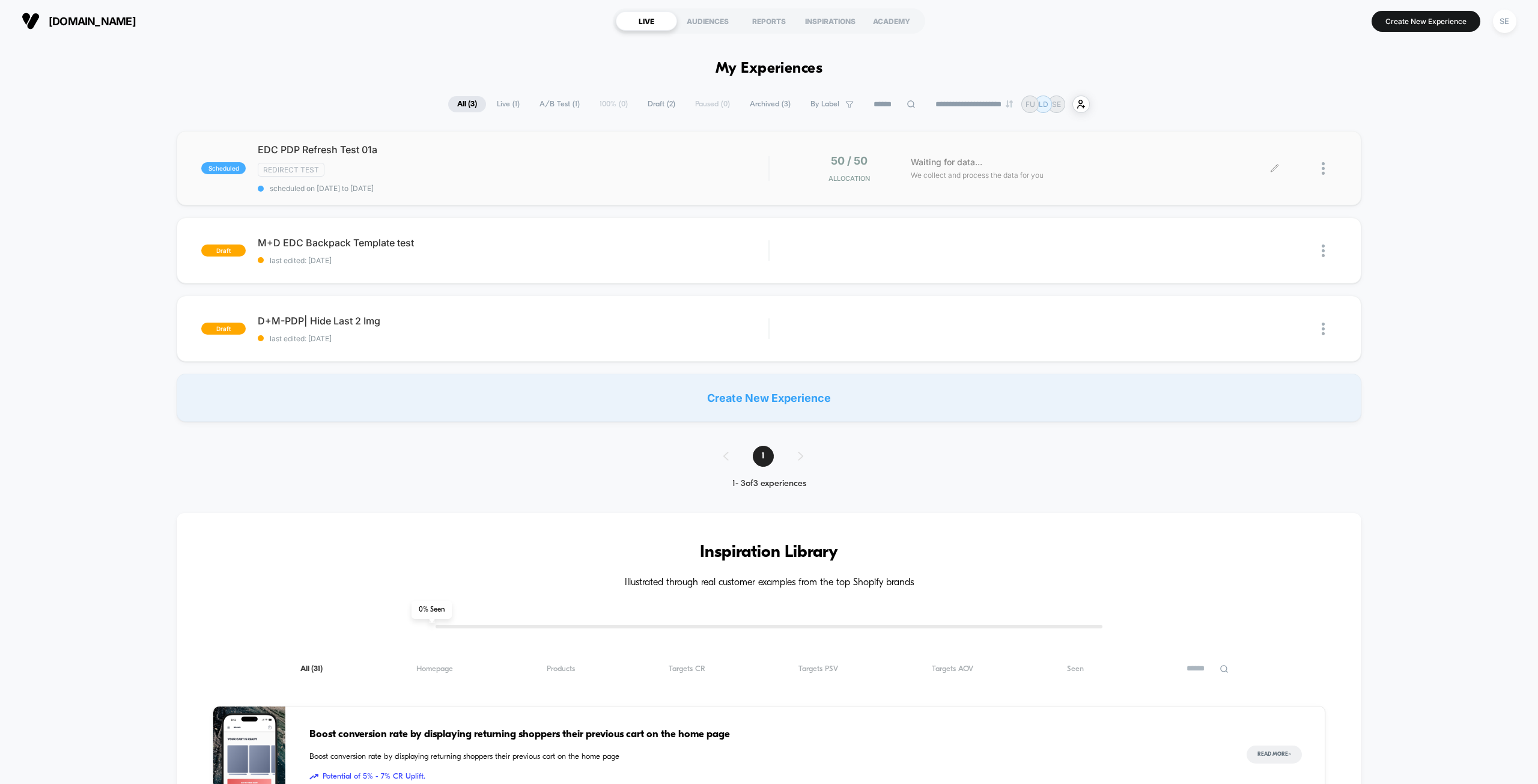
click at [1323, 161] on div at bounding box center [1328, 169] width 15 height 28
click at [1277, 185] on div "Preview Link" at bounding box center [1261, 182] width 108 height 27
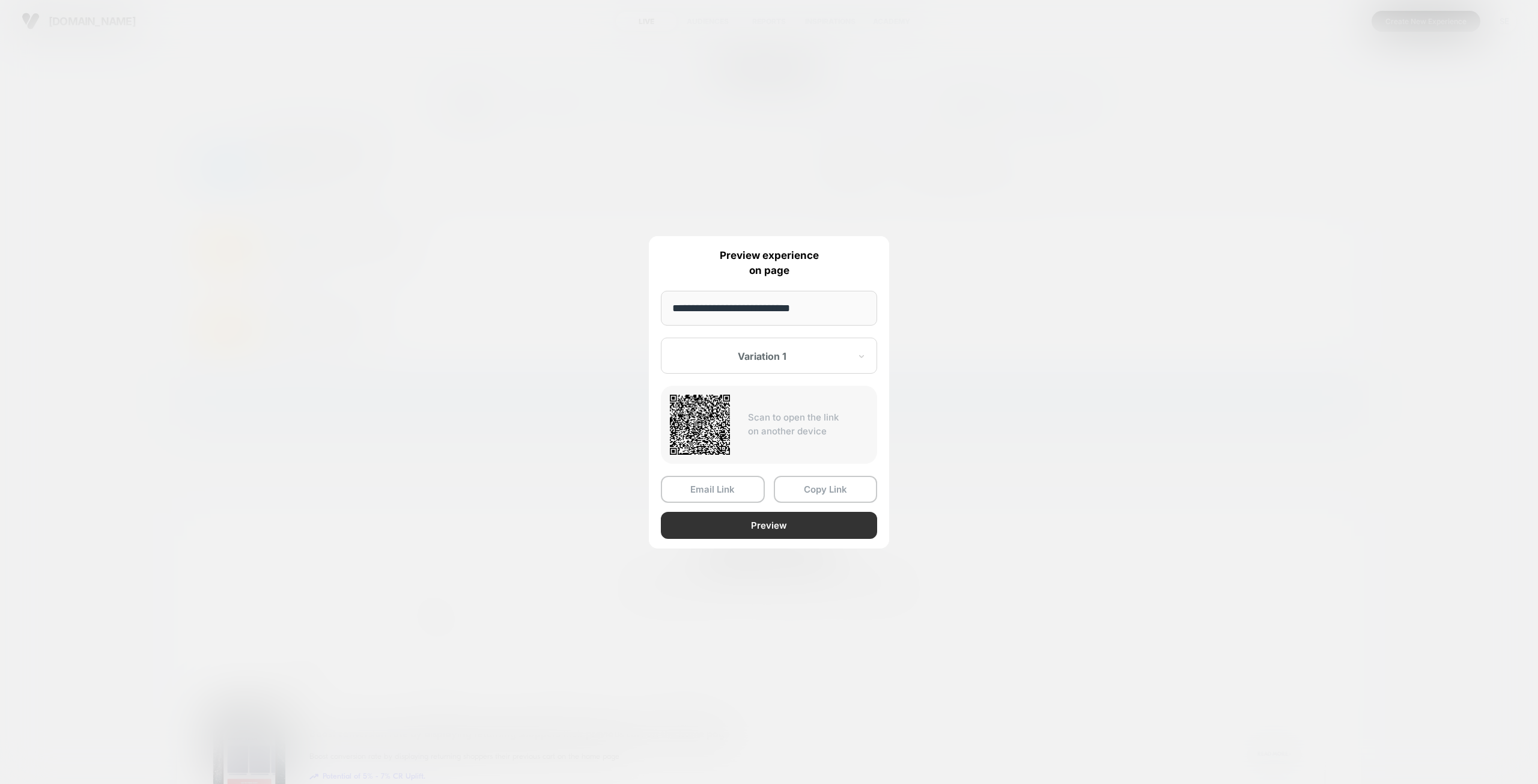
click at [805, 533] on button "Preview" at bounding box center [769, 525] width 216 height 27
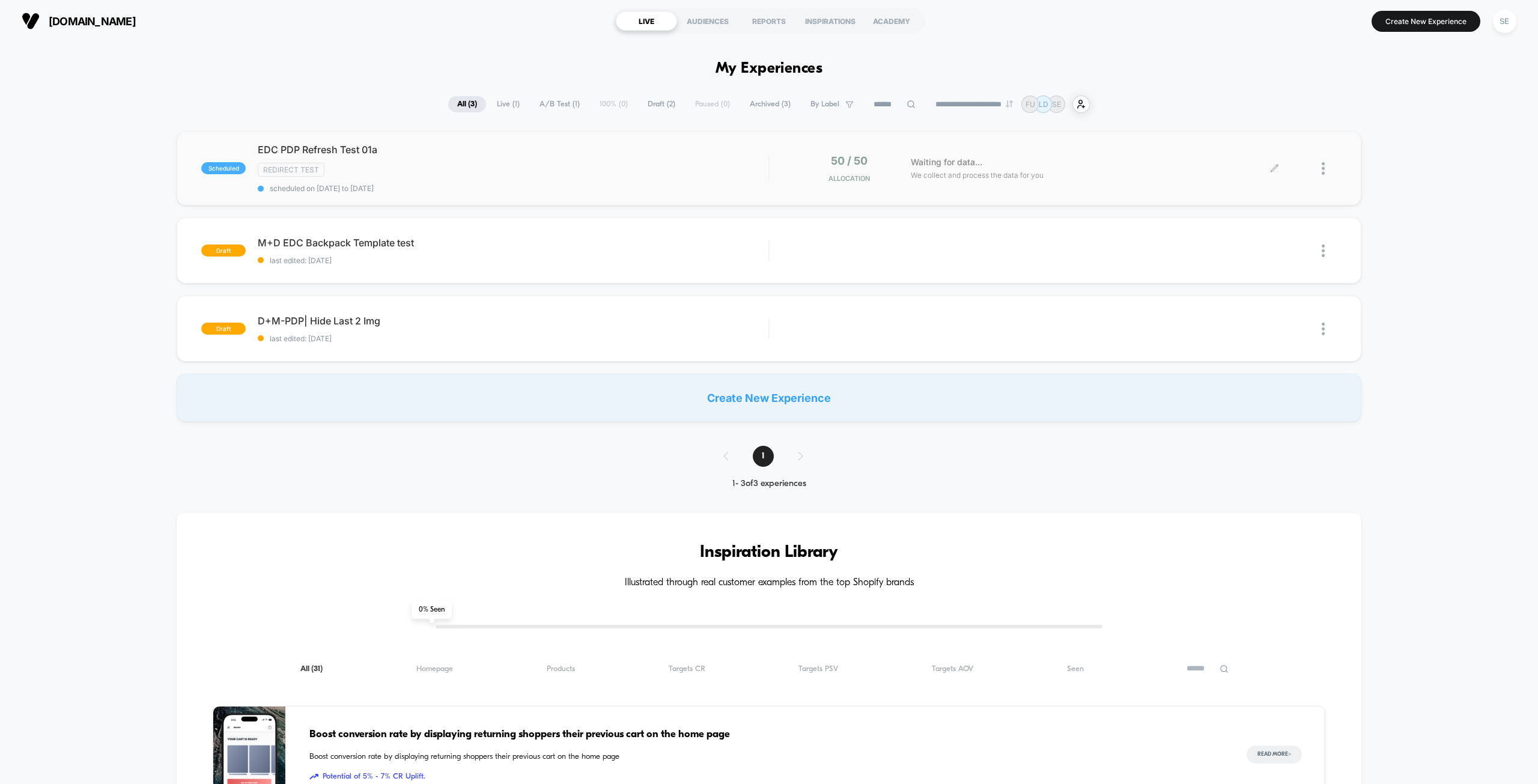
click at [62, 343] on div "scheduled EDC PDP Refresh Test 01a Redirect Test scheduled on [DATE] to [DATE] …" at bounding box center [769, 276] width 1538 height 291
click at [1325, 174] on div at bounding box center [1328, 169] width 15 height 28
click at [1298, 185] on div "Preview Link" at bounding box center [1261, 182] width 108 height 27
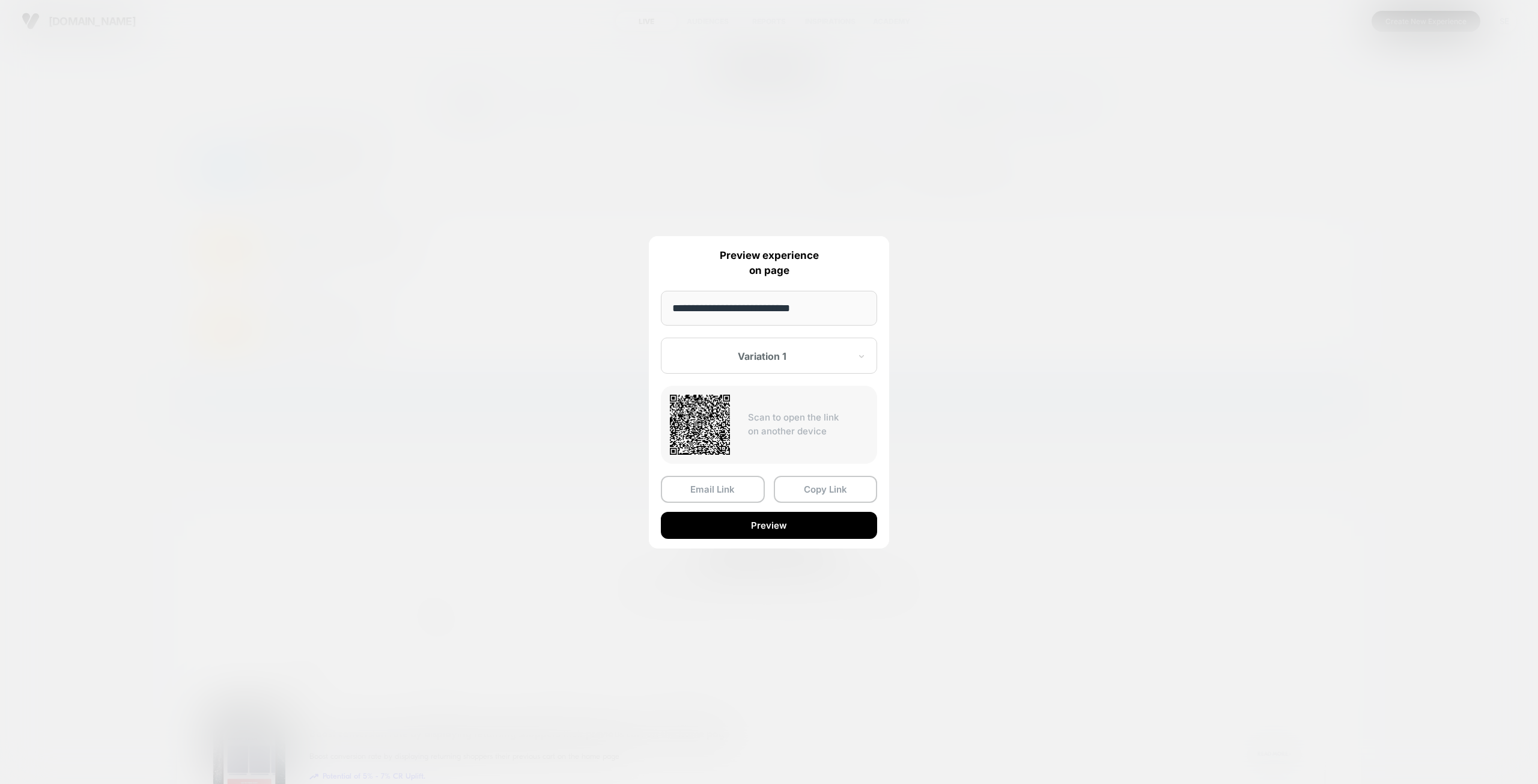
click at [1519, 14] on div at bounding box center [769, 392] width 1538 height 784
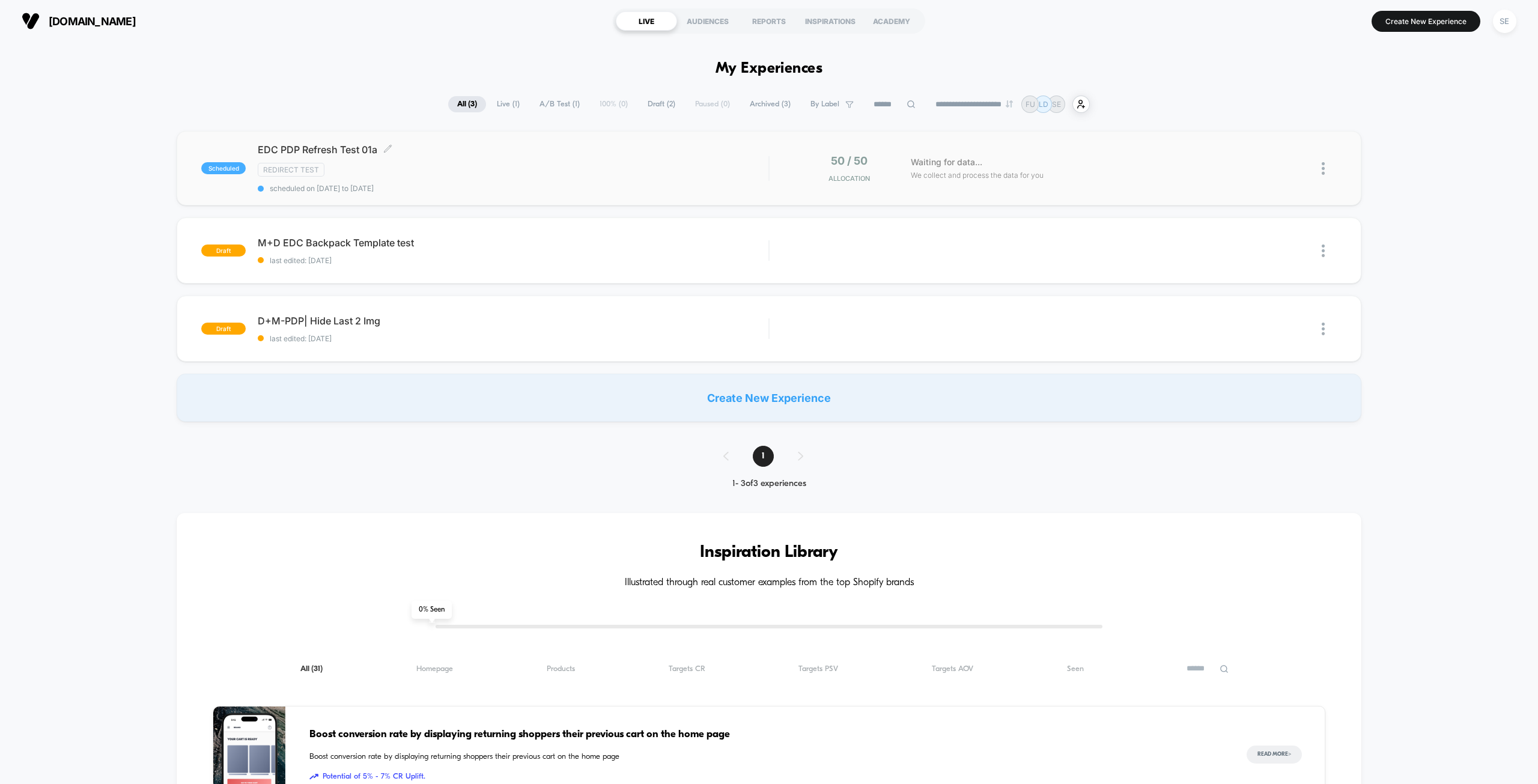
click at [396, 154] on span "EDC PDP Refresh Test 01a Click to edit experience details" at bounding box center [513, 149] width 510 height 12
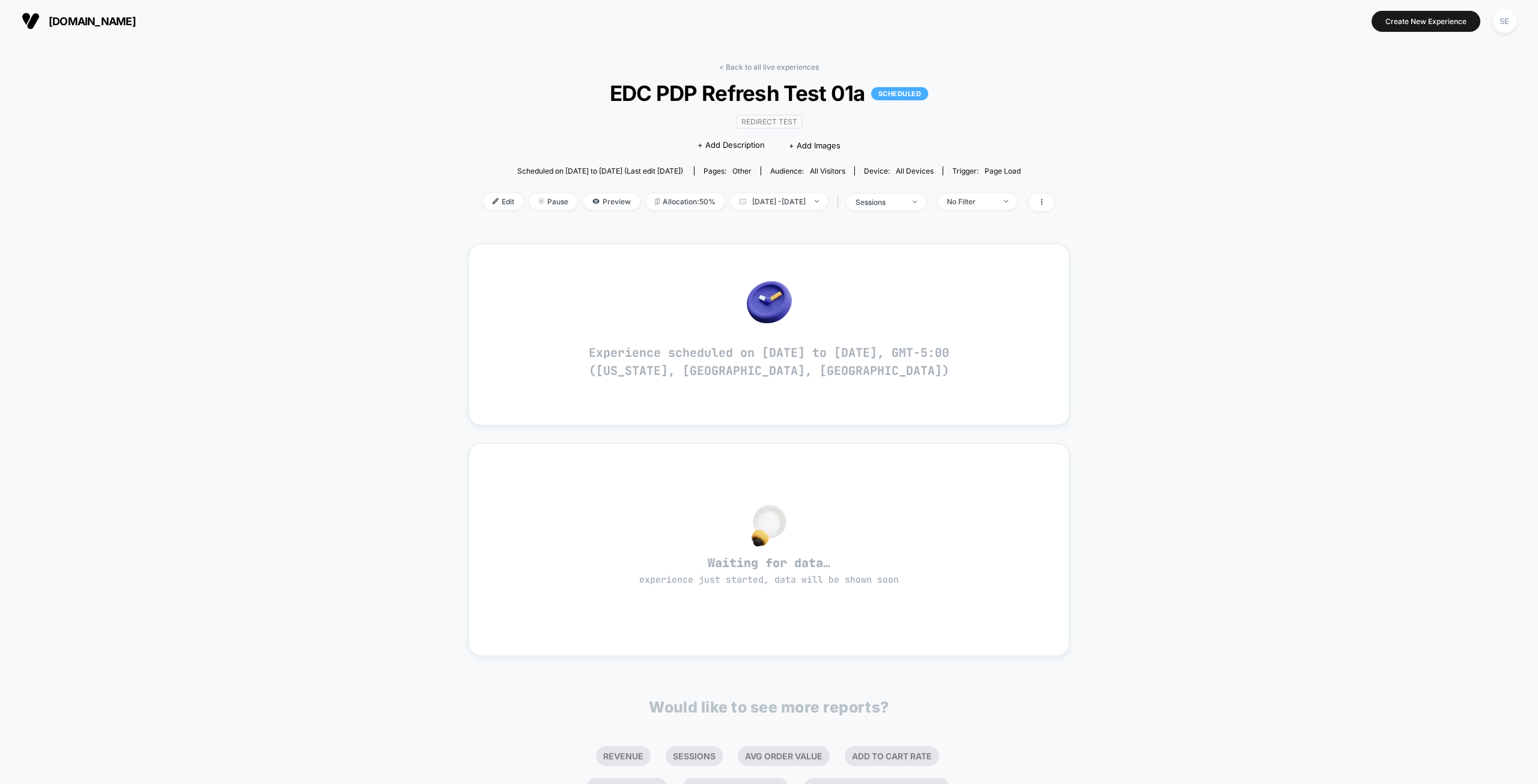
click at [339, 396] on div "< Back to all live experiences EDC PDP Refresh Test 01a SCHEDULED Redirect Test…" at bounding box center [769, 488] width 1538 height 893
click at [483, 206] on span "Edit" at bounding box center [503, 201] width 40 height 16
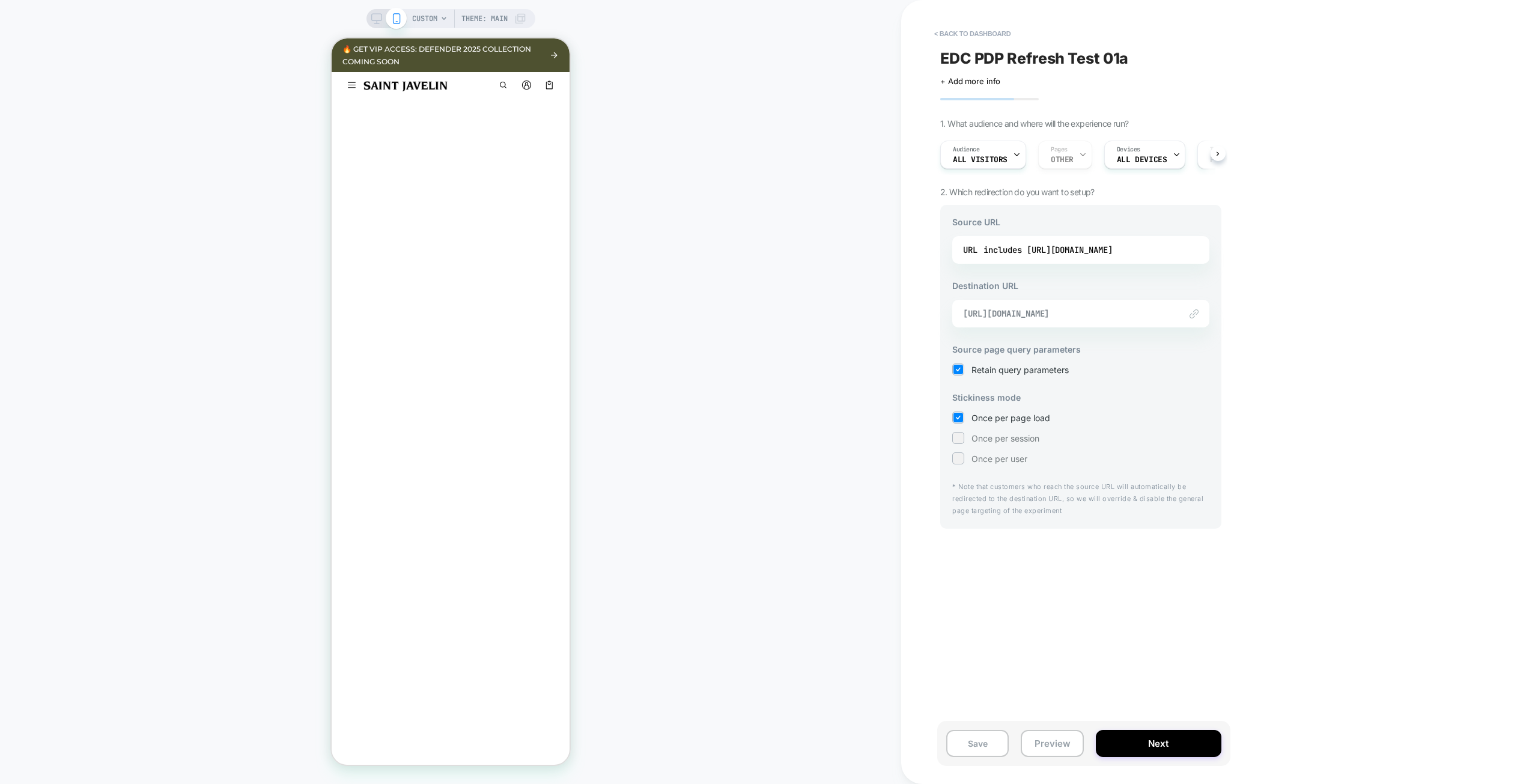
click at [1080, 315] on span "[URL][DOMAIN_NAME]" at bounding box center [1066, 313] width 205 height 11
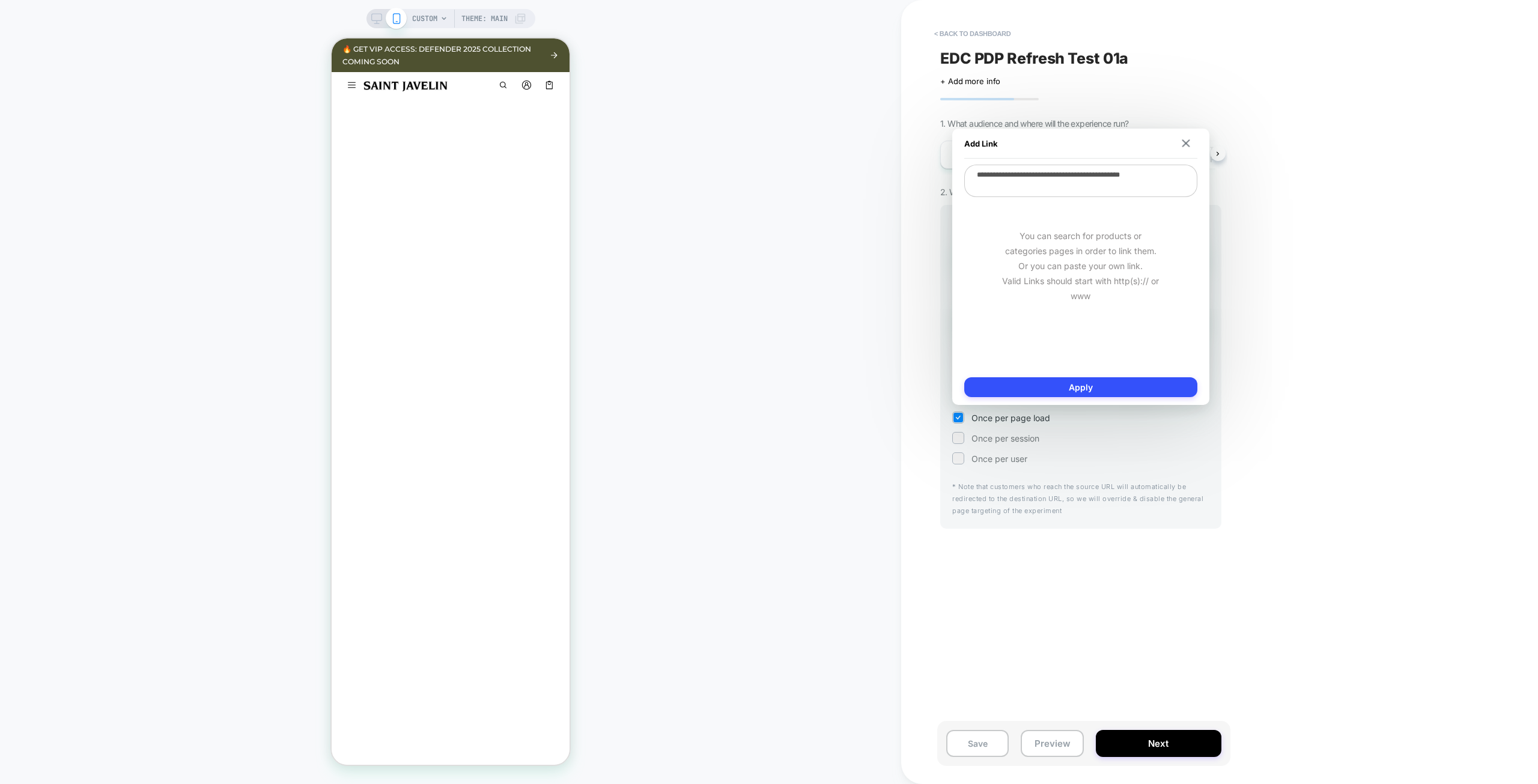
click at [1341, 315] on div "< back to dashboard EDC PDP Refresh Test 01a Click to edit experience details +…" at bounding box center [1165, 392] width 529 height 784
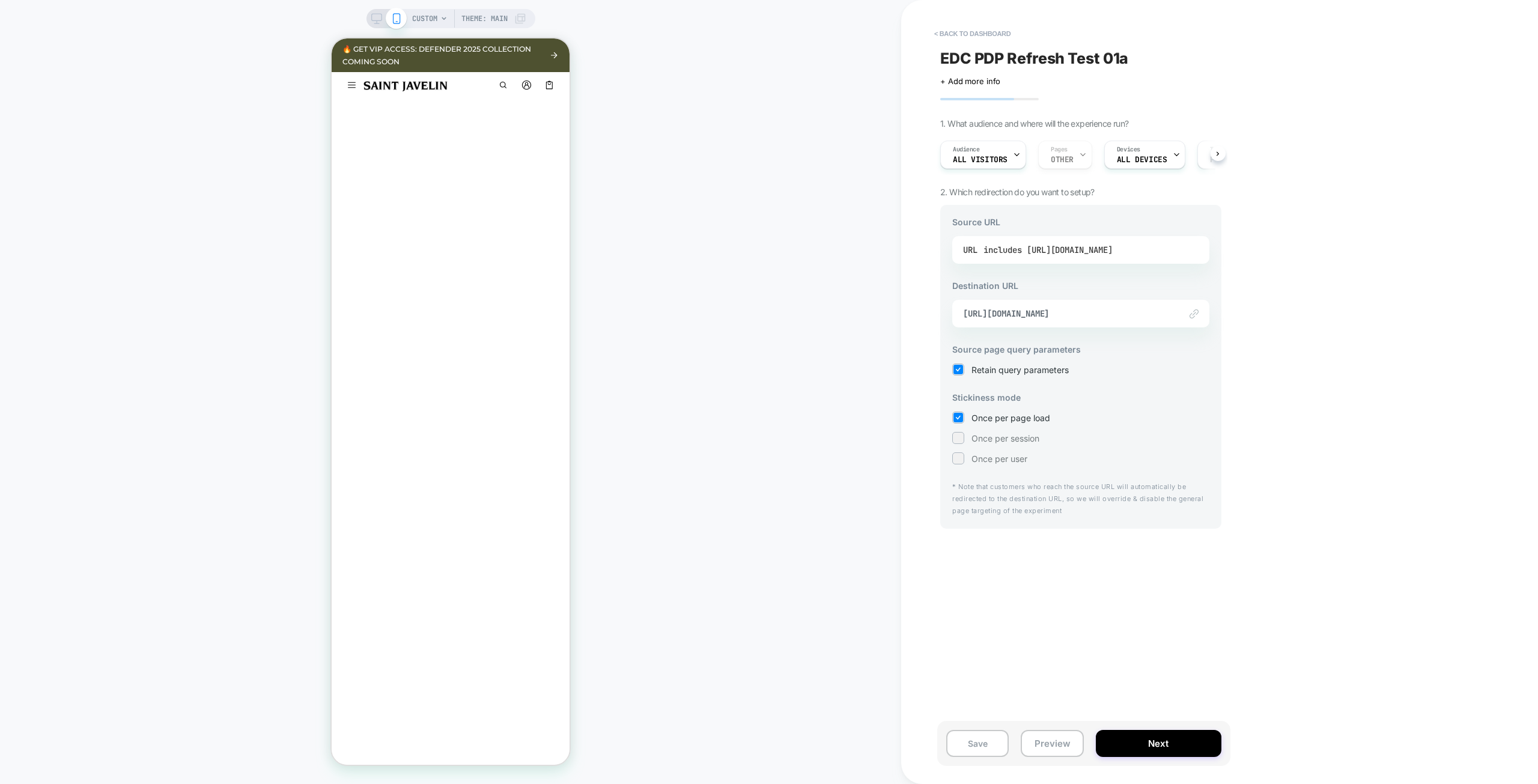
click at [1024, 248] on div "includes [URL][DOMAIN_NAME]" at bounding box center [1048, 250] width 129 height 18
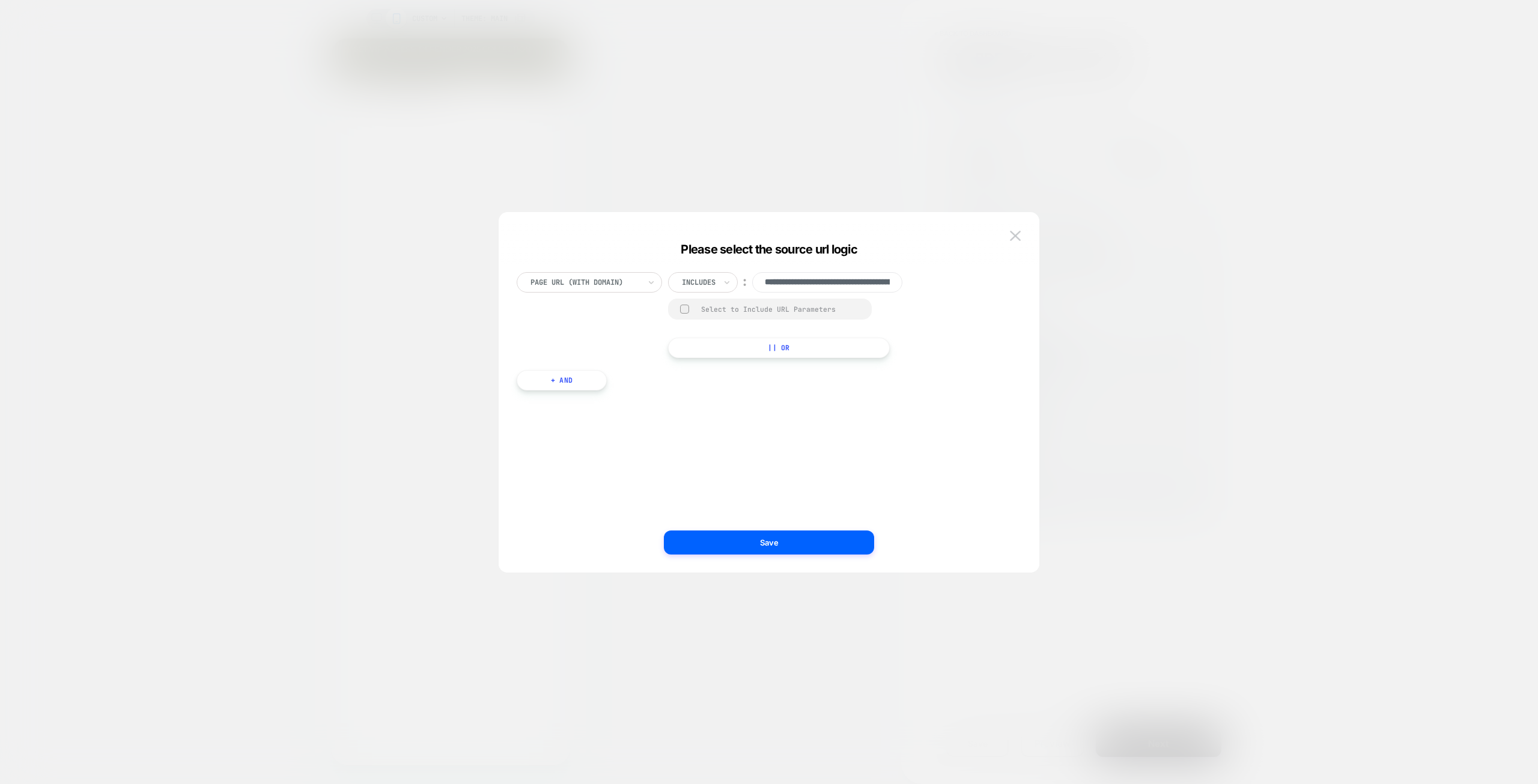
click at [1273, 401] on div at bounding box center [769, 392] width 1538 height 784
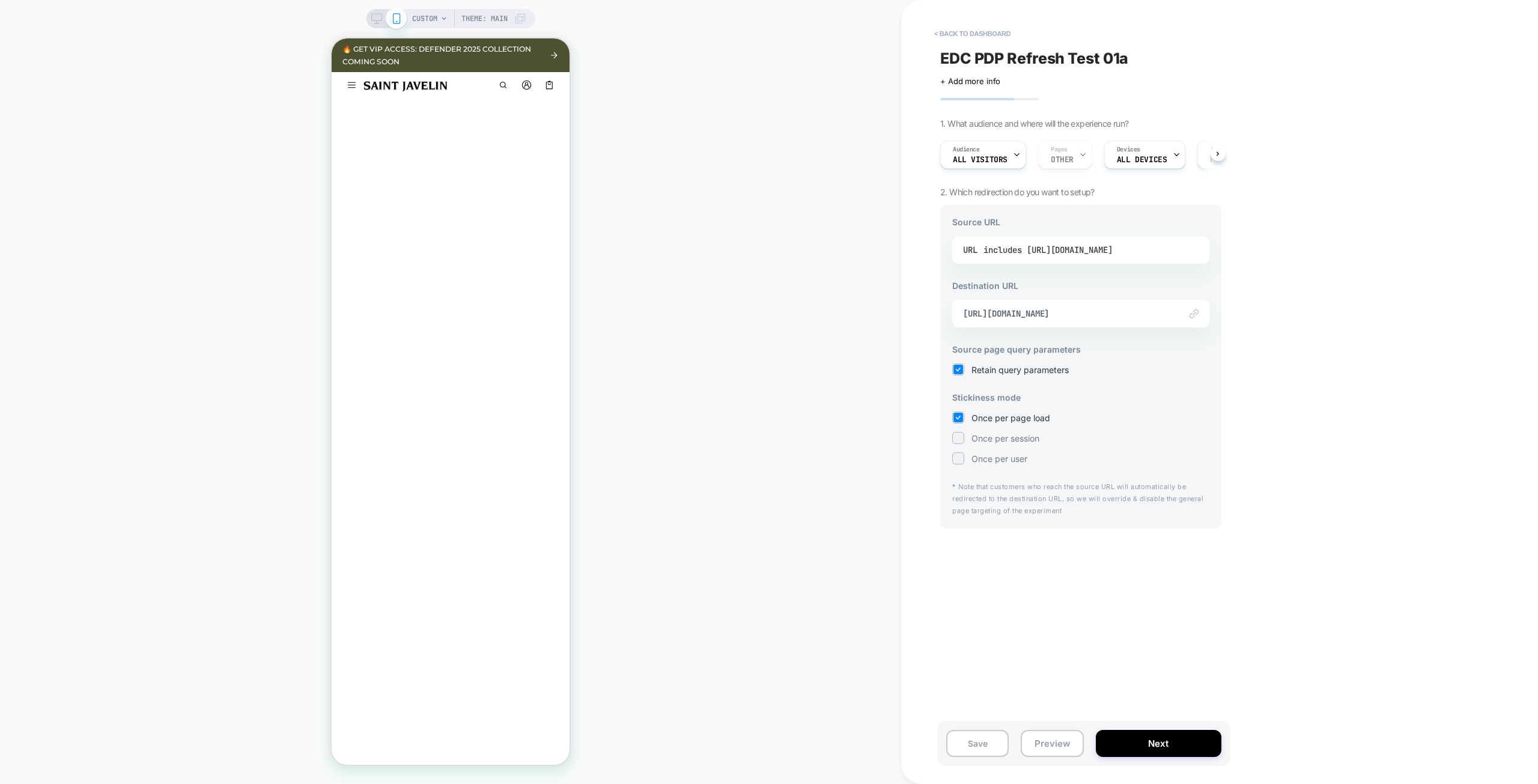
click at [1051, 253] on div "includes [URL][DOMAIN_NAME]" at bounding box center [1048, 250] width 129 height 18
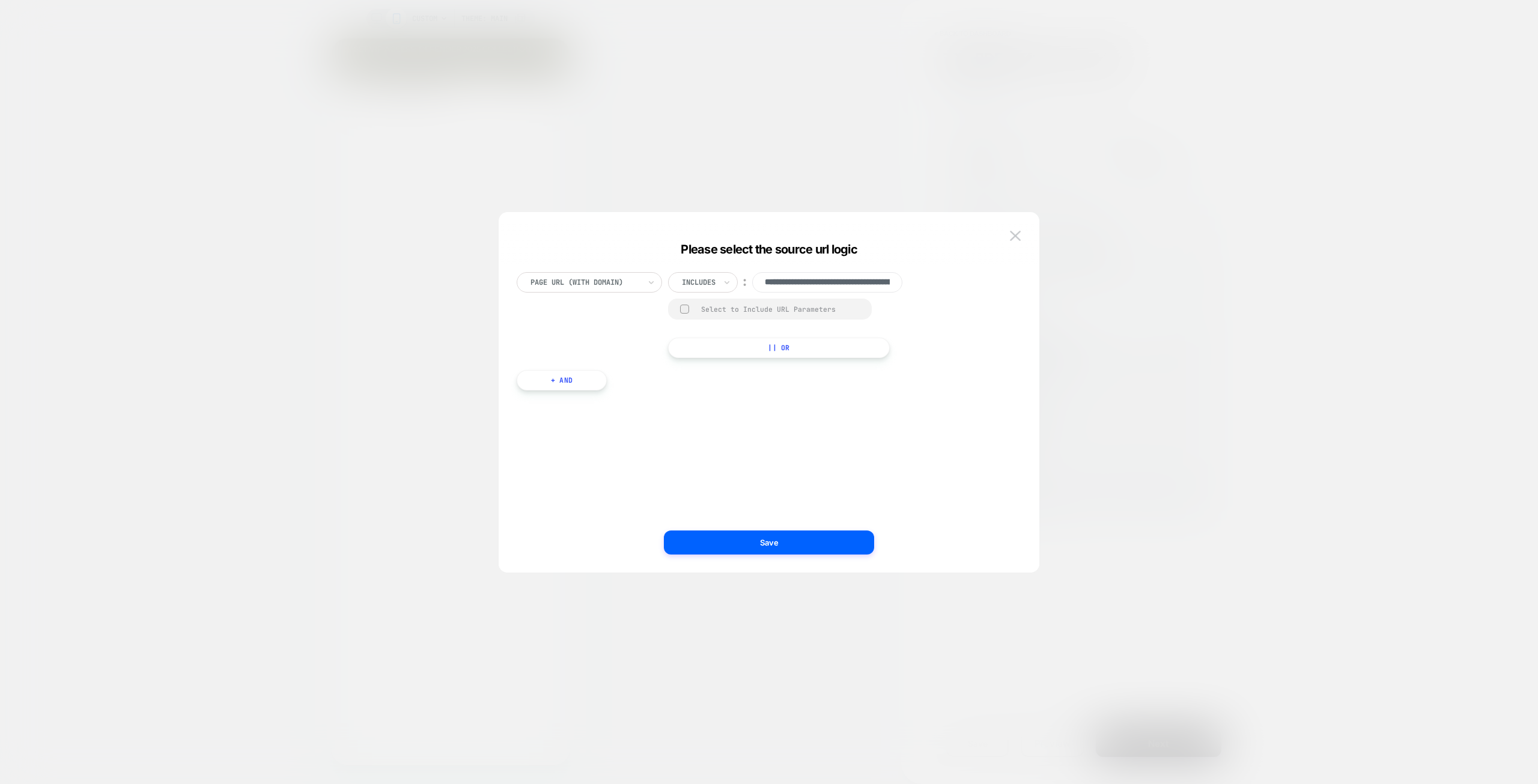
scroll to position [0, 198]
click at [790, 281] on input "**********" at bounding box center [827, 282] width 150 height 21
drag, startPoint x: 808, startPoint y: 281, endPoint x: 792, endPoint y: 281, distance: 16.0
click at [789, 281] on input "**********" at bounding box center [827, 282] width 150 height 21
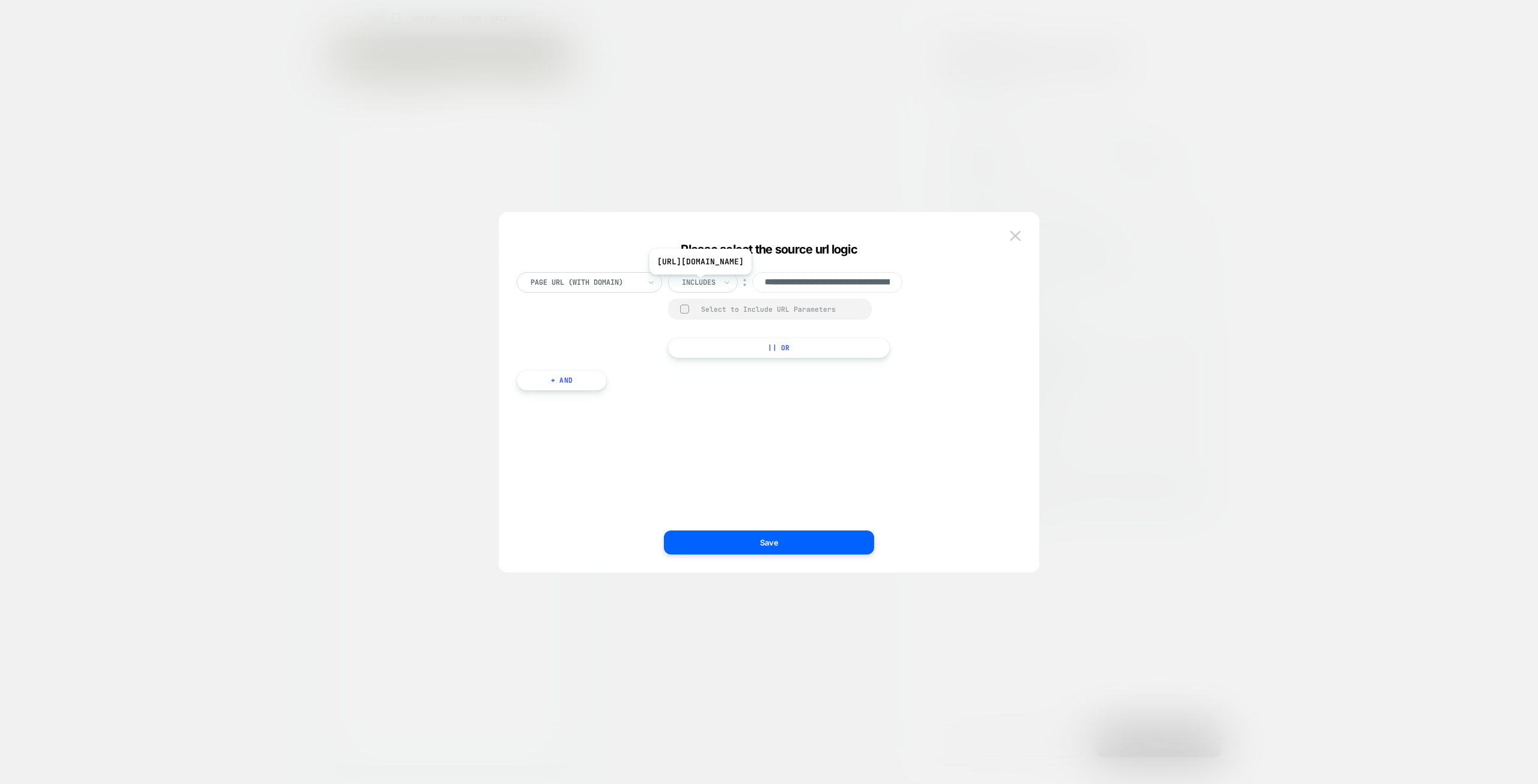
click at [816, 285] on input "**********" at bounding box center [827, 282] width 150 height 21
drag, startPoint x: 812, startPoint y: 284, endPoint x: 765, endPoint y: 283, distance: 47.0
click at [765, 283] on input "**********" at bounding box center [827, 282] width 150 height 21
type input "**********"
click at [801, 547] on button "Save" at bounding box center [769, 542] width 210 height 24
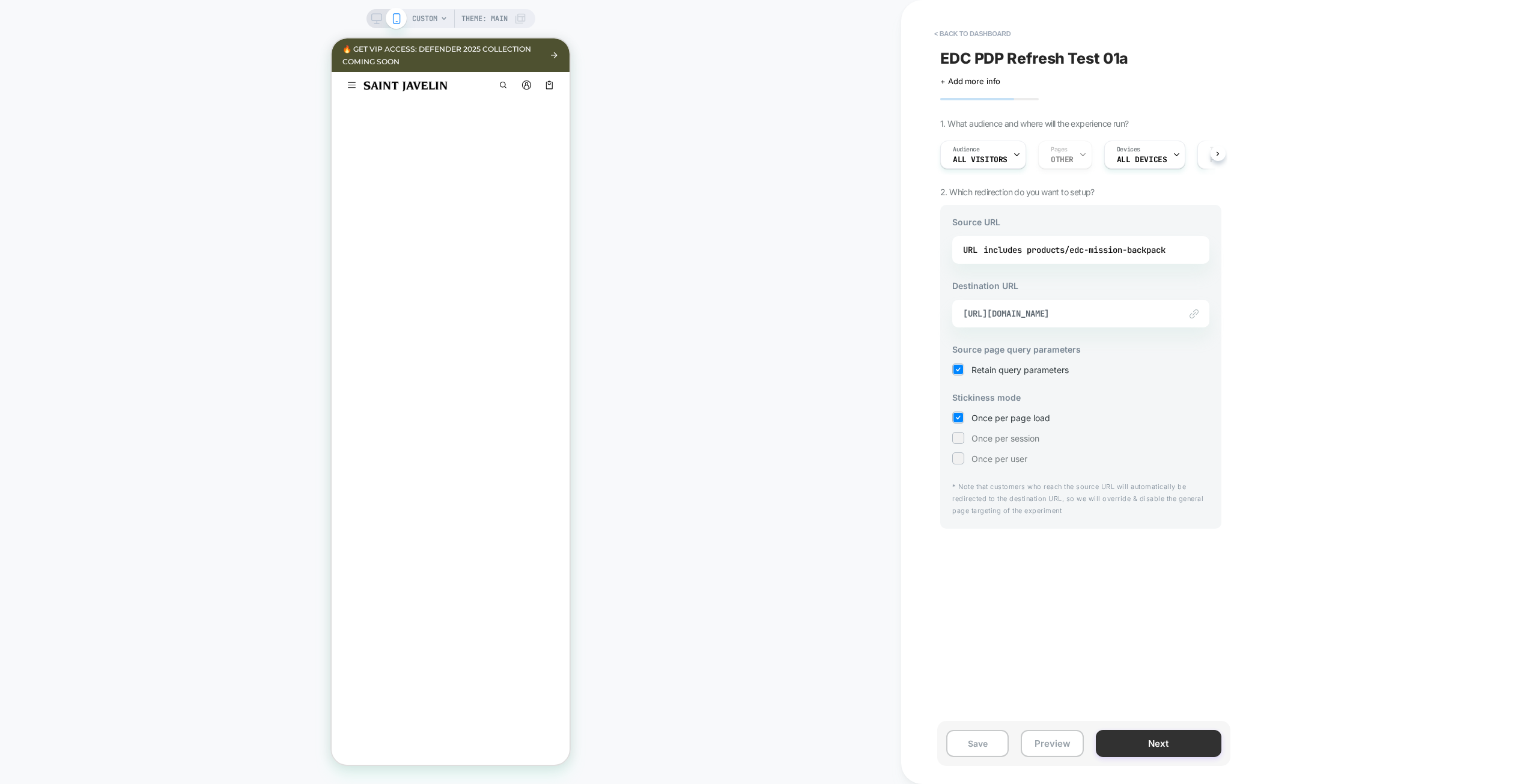
click at [1139, 742] on button "Next" at bounding box center [1158, 743] width 126 height 27
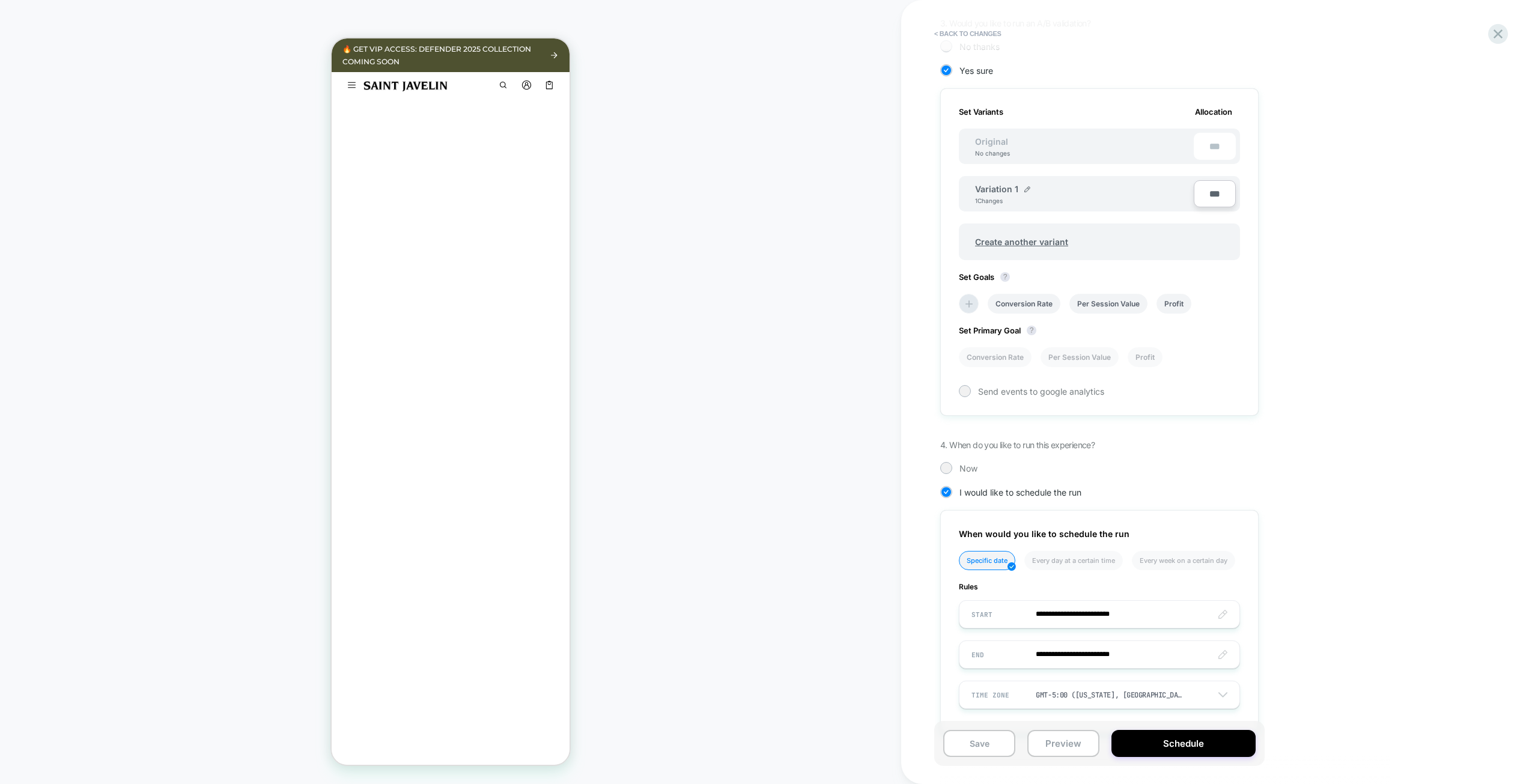
scroll to position [317, 0]
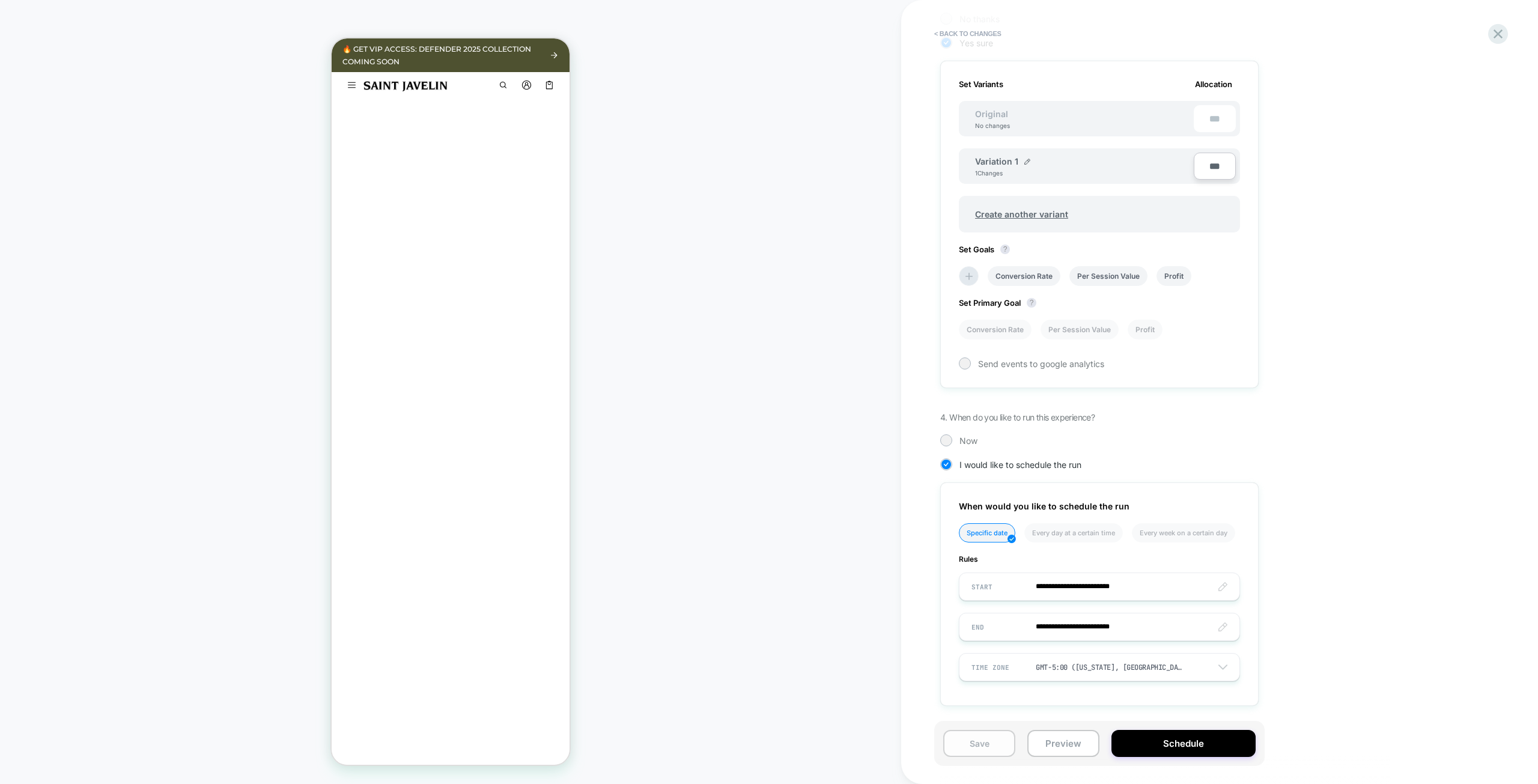
click at [988, 754] on button "Save" at bounding box center [979, 743] width 72 height 27
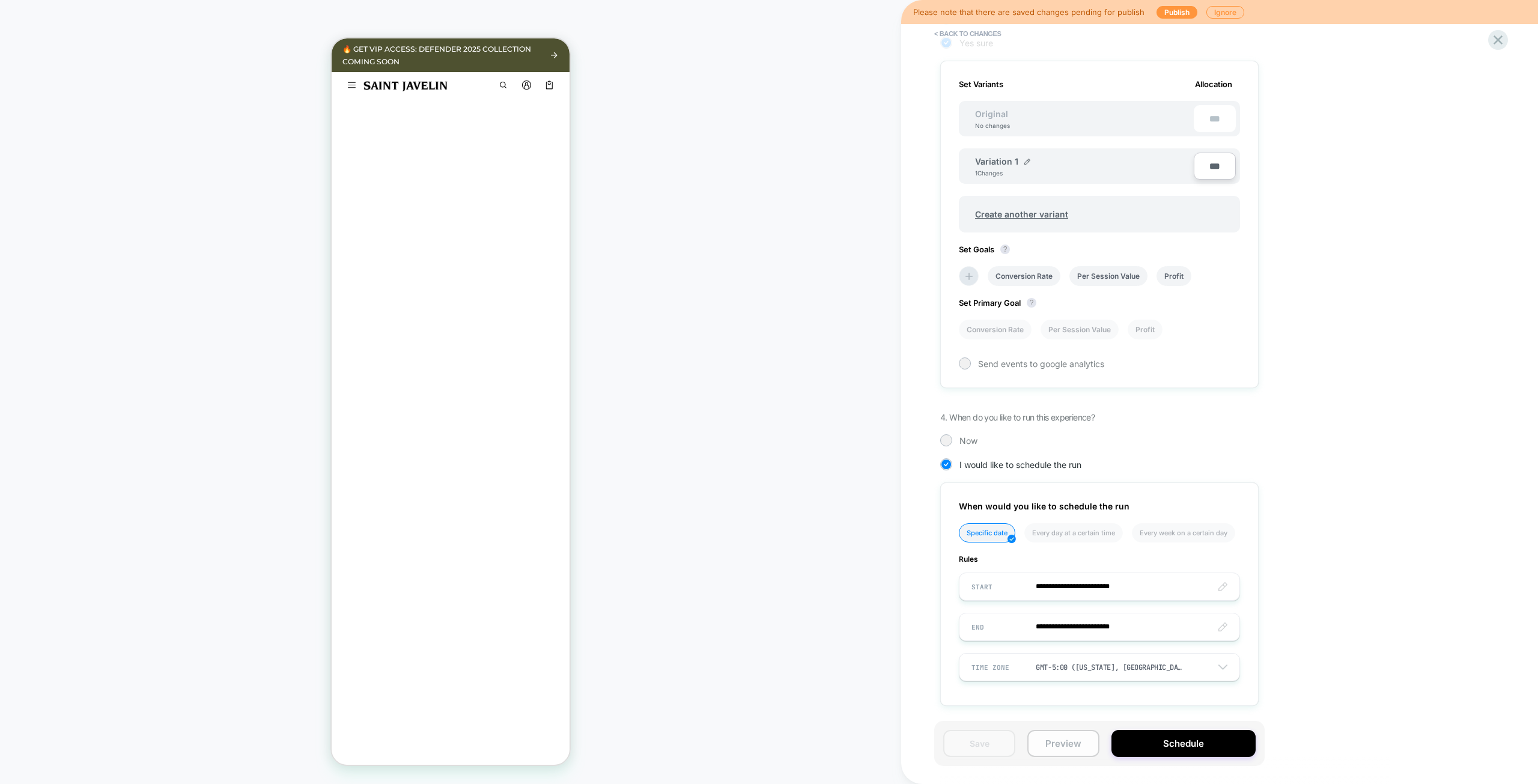
click at [1064, 750] on button "Preview" at bounding box center [1063, 743] width 72 height 27
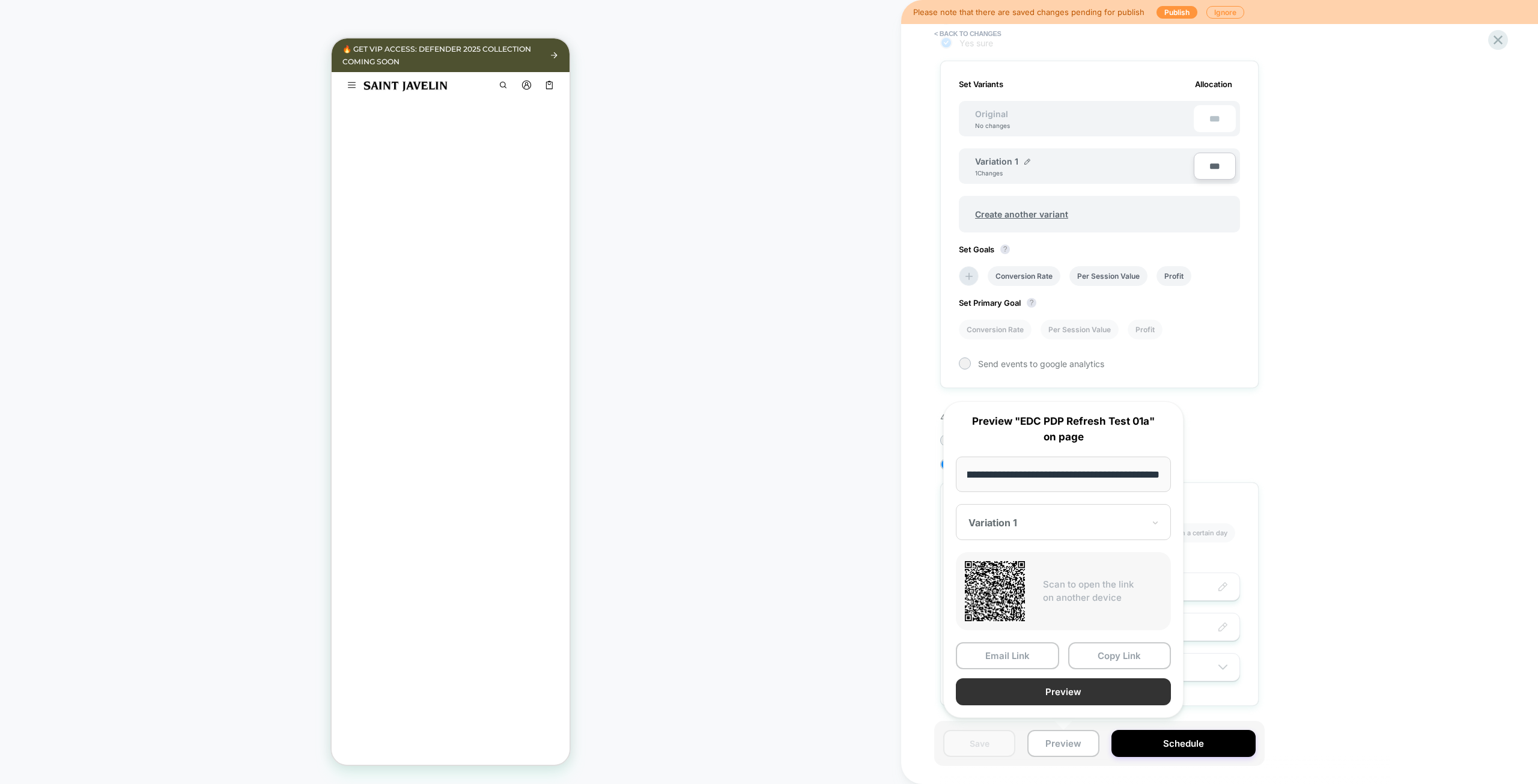
scroll to position [0, 0]
click at [1060, 695] on button "Preview" at bounding box center [1063, 692] width 215 height 27
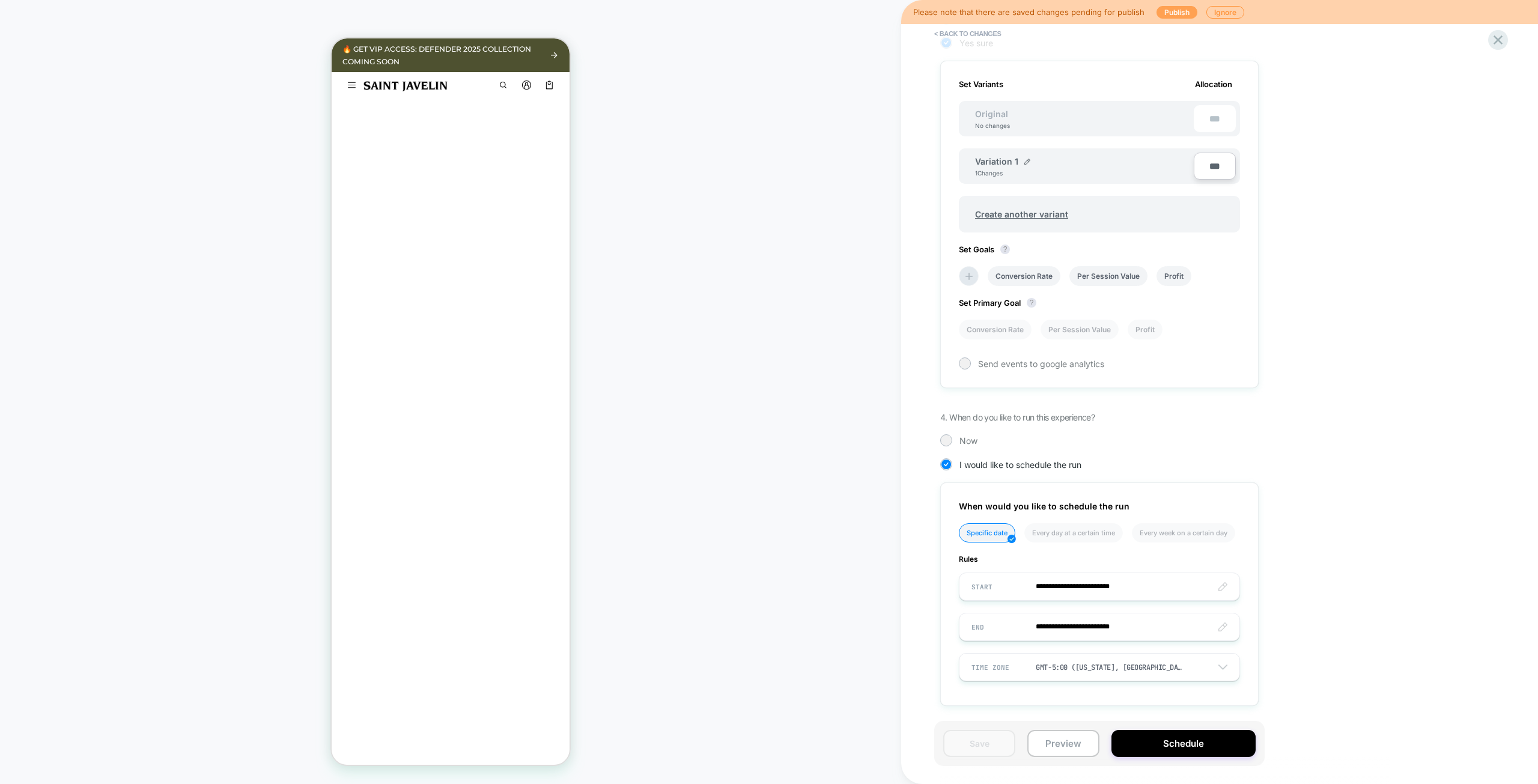
click at [1158, 13] on button "Publish" at bounding box center [1177, 12] width 41 height 13
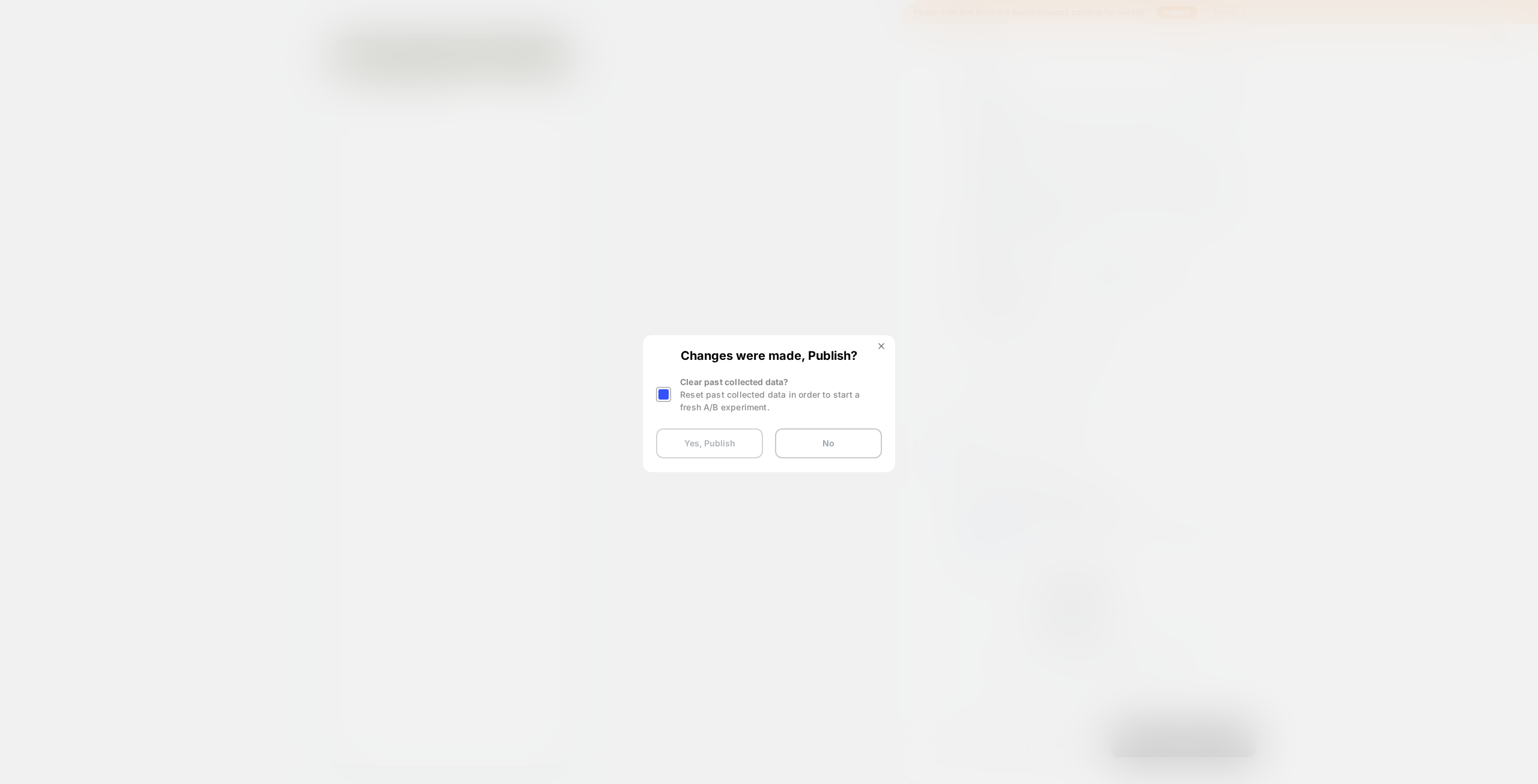
click at [736, 440] on button "Yes, Publish" at bounding box center [709, 443] width 107 height 30
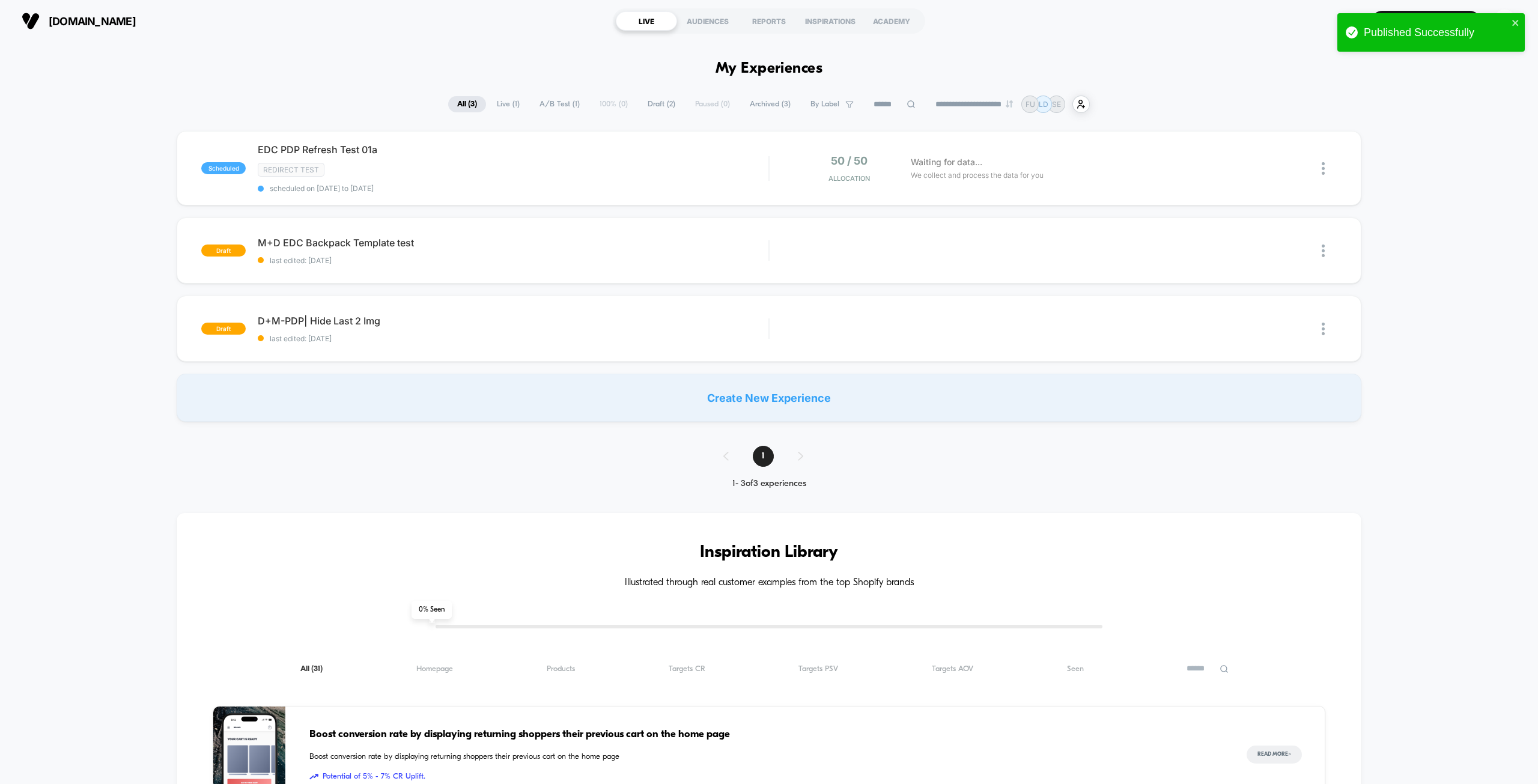
drag, startPoint x: 135, startPoint y: 547, endPoint x: 144, endPoint y: 279, distance: 268.2
